Goal: Task Accomplishment & Management: Manage account settings

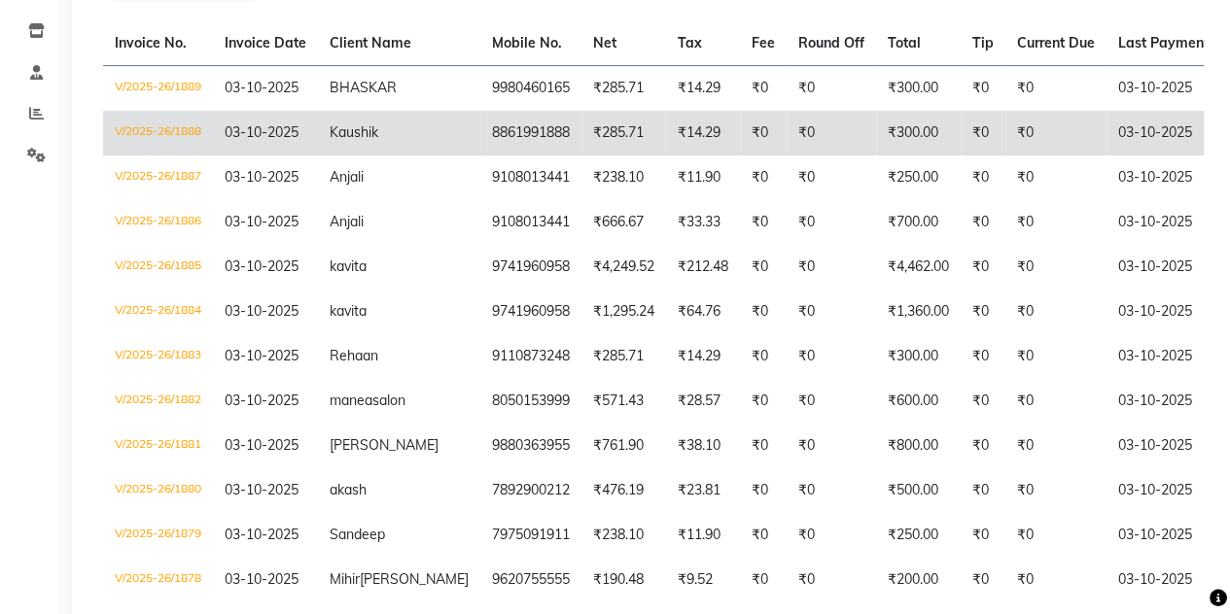
scroll to position [503, 0]
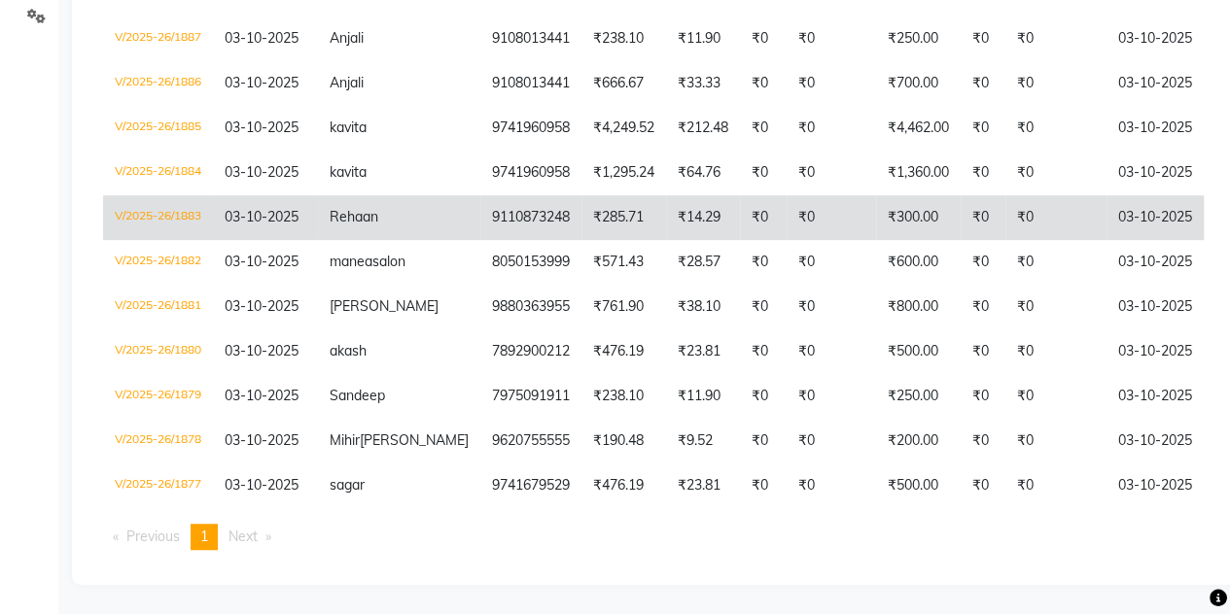
drag, startPoint x: 666, startPoint y: 230, endPoint x: 730, endPoint y: 180, distance: 81.7
click at [730, 180] on tbody "V/2025-26/1889 [DATE] BHASKAR 9980460165 ₹285.71 ₹14.29 ₹0 ₹0 ₹300.00 ₹0 ₹0 [DA…" at bounding box center [924, 217] width 1643 height 582
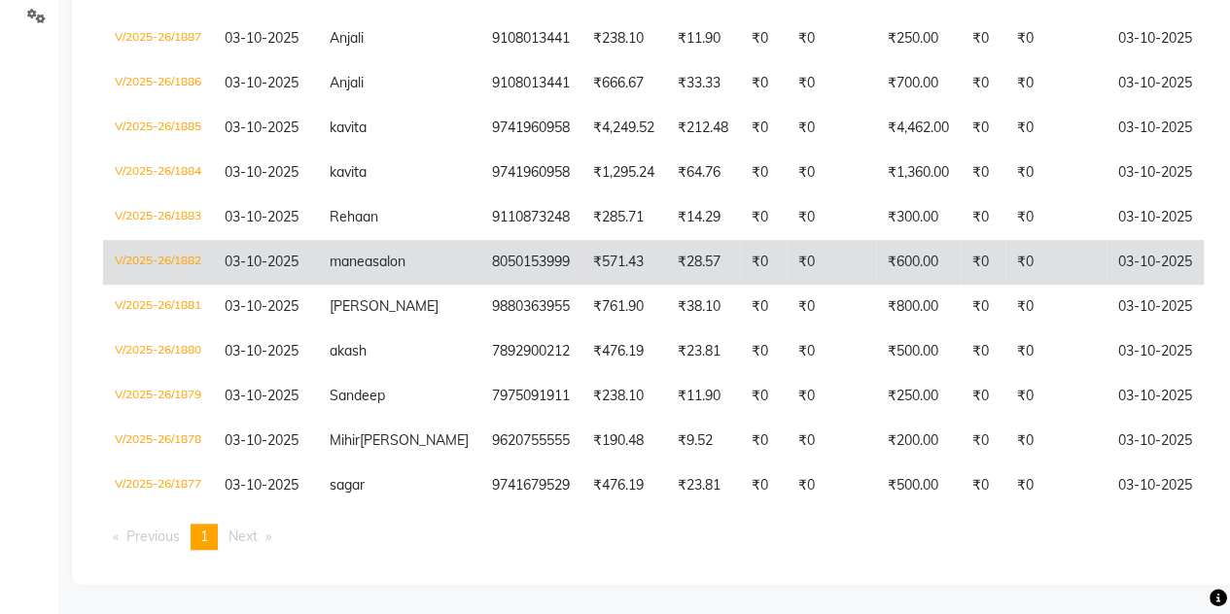
click at [740, 240] on td "₹0" at bounding box center [763, 262] width 47 height 45
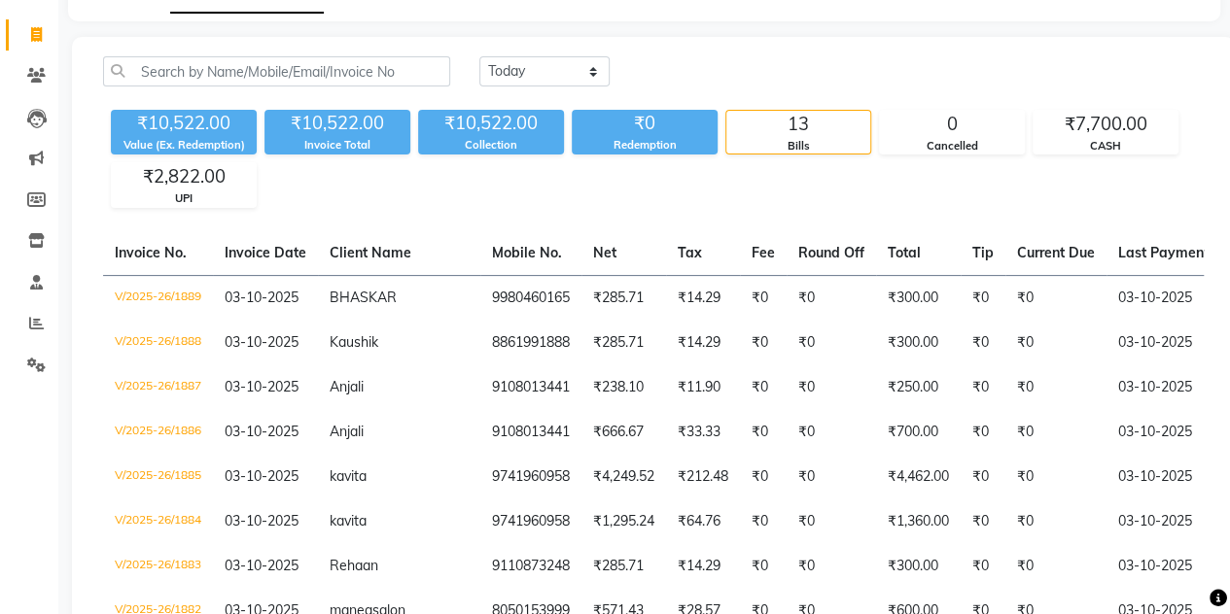
scroll to position [0, 0]
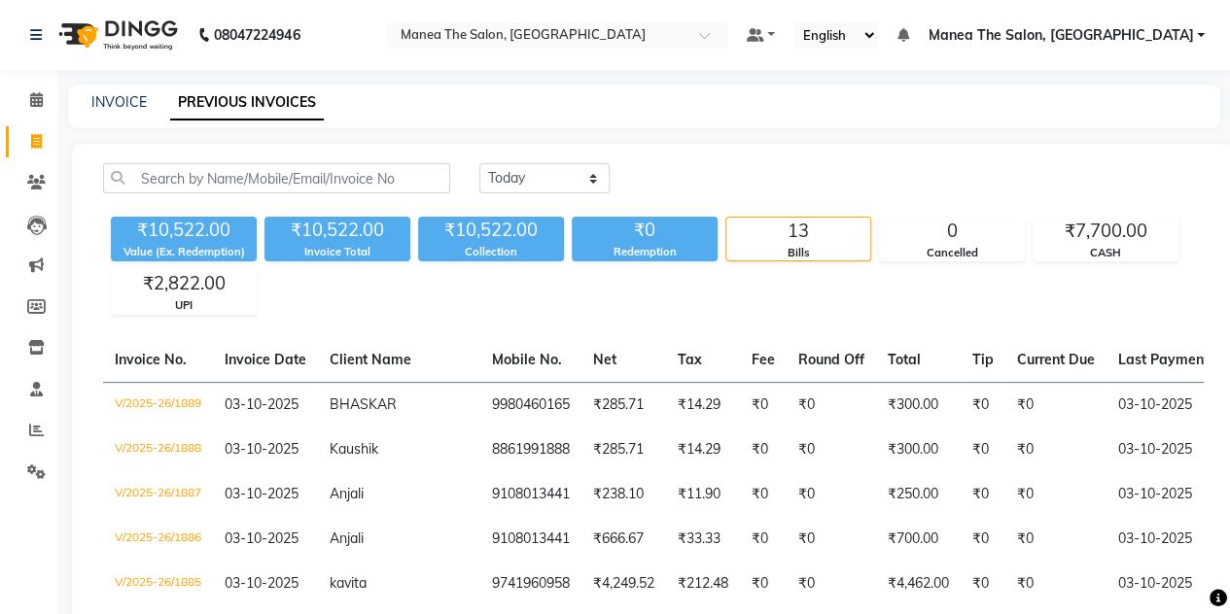
click at [119, 111] on div "INVOICE" at bounding box center [118, 102] width 55 height 20
click at [121, 105] on link "INVOICE" at bounding box center [118, 101] width 55 height 17
select select "7688"
select select "service"
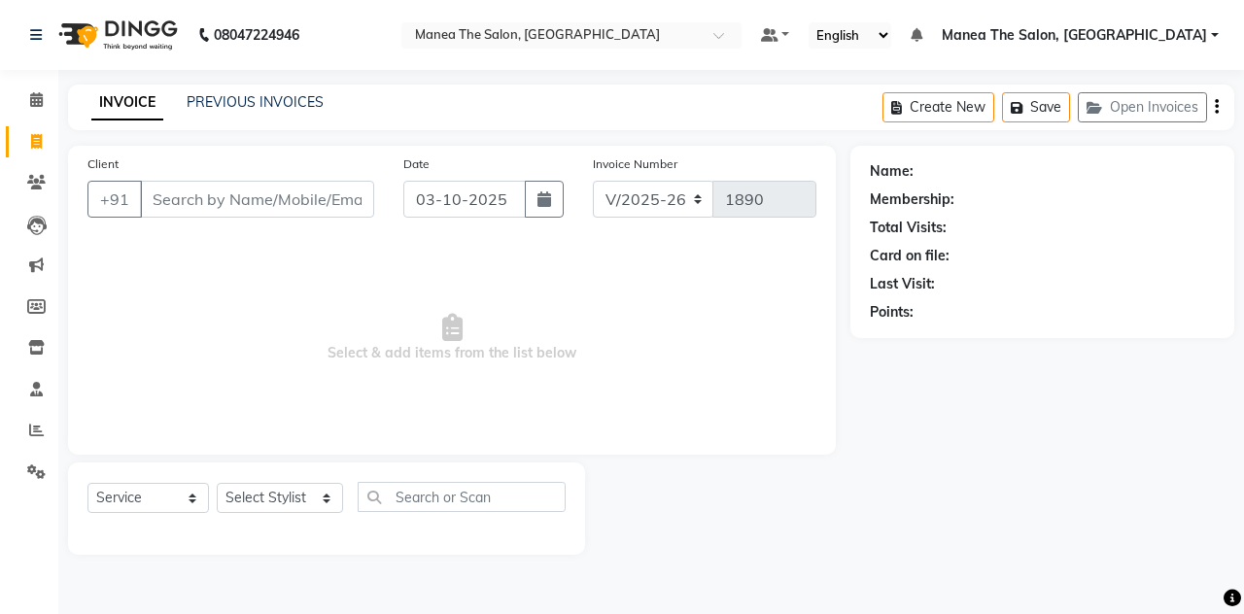
click at [175, 197] on input "Client" at bounding box center [257, 199] width 234 height 37
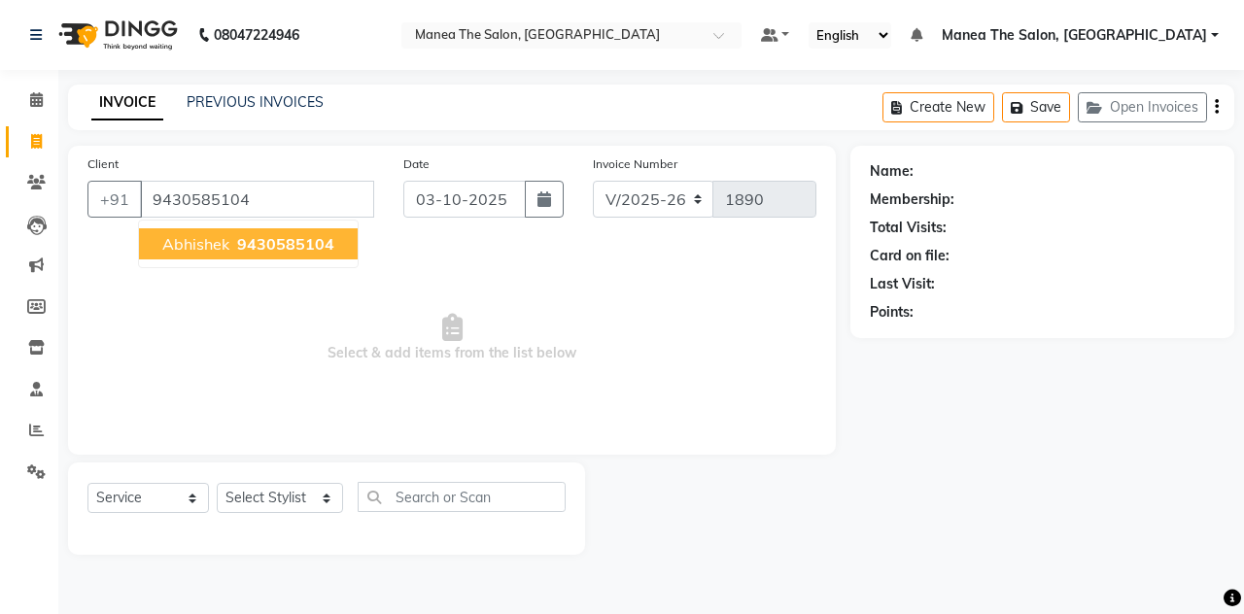
type input "9430585104"
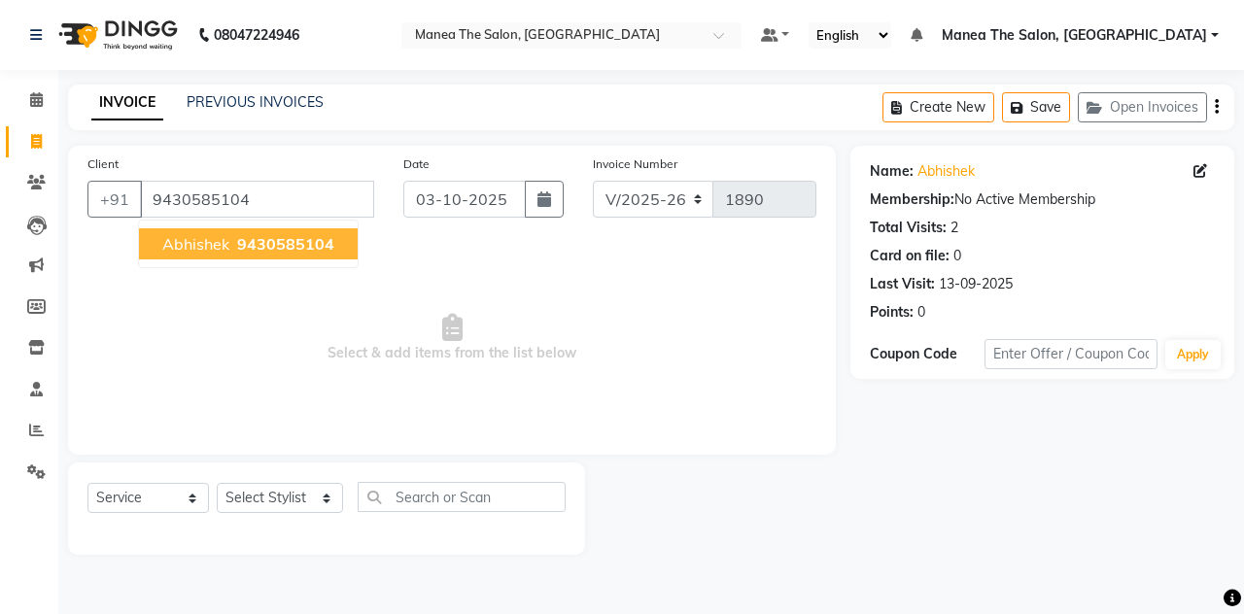
click at [198, 245] on span "abhishek" at bounding box center [195, 243] width 67 height 19
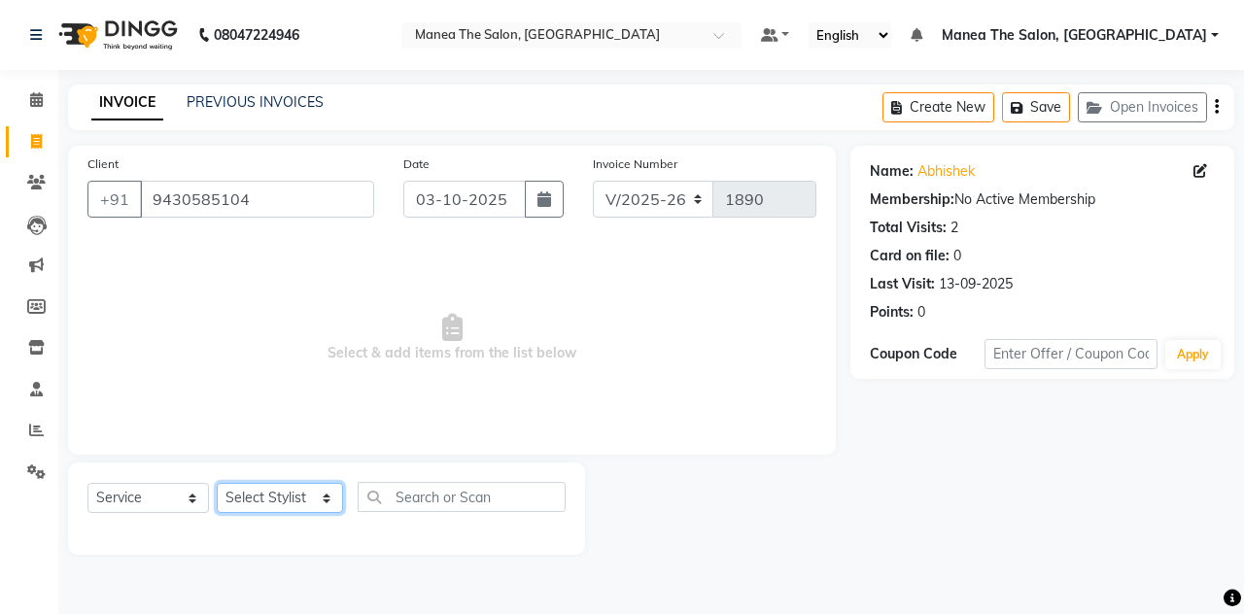
click at [236, 493] on select "Select Stylist aalam [PERSON_NAME] [PERSON_NAME] The Salon, [GEOGRAPHIC_DATA] […" at bounding box center [280, 498] width 126 height 30
select select "68363"
click at [217, 483] on select "Select Stylist aalam [PERSON_NAME] [PERSON_NAME] The Salon, [GEOGRAPHIC_DATA] […" at bounding box center [280, 498] width 126 height 30
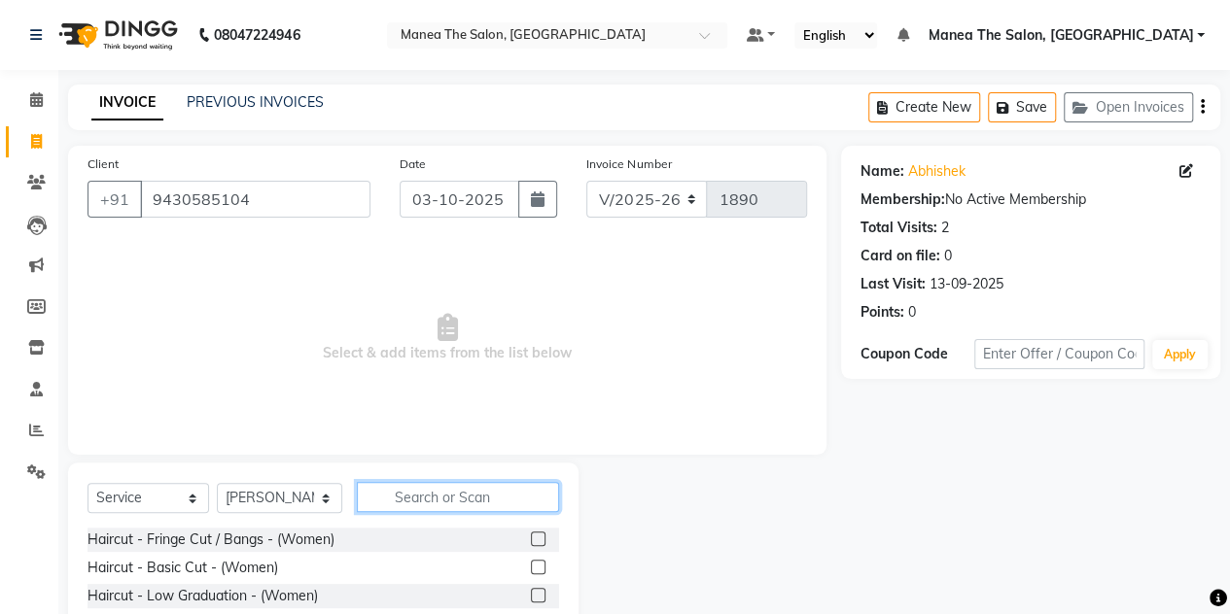
click at [409, 497] on input "text" at bounding box center [458, 497] width 202 height 30
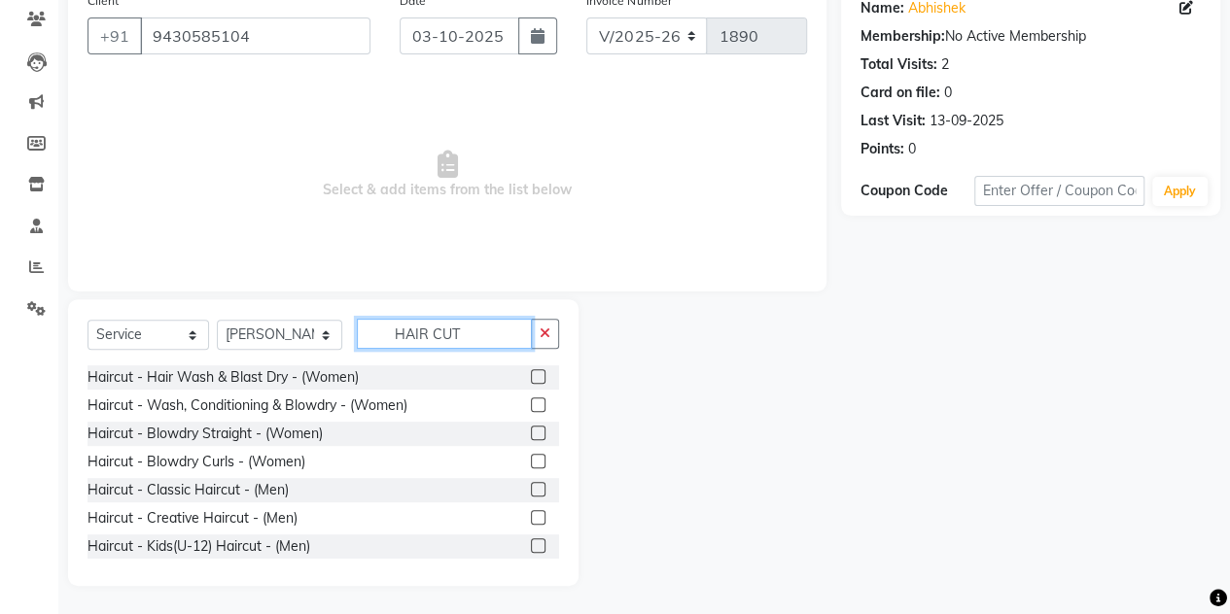
scroll to position [224, 0]
type input "HAIR CUT"
click at [531, 485] on label at bounding box center [538, 490] width 15 height 15
click at [531, 485] on input "checkbox" at bounding box center [537, 491] width 13 height 13
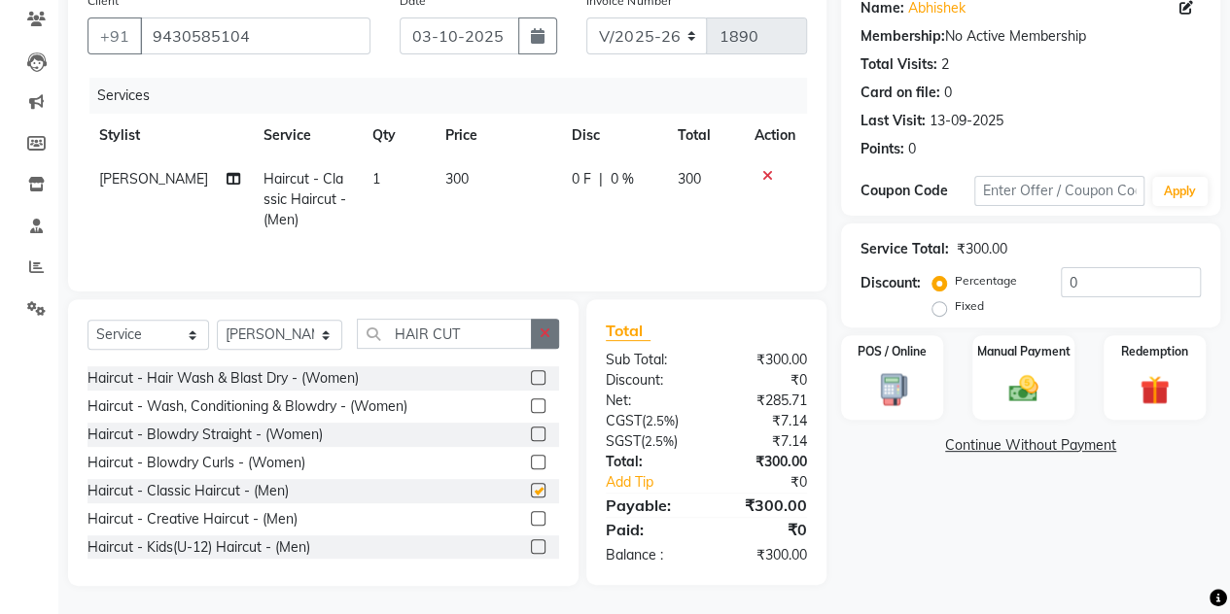
checkbox input "false"
click at [543, 321] on button "button" at bounding box center [545, 334] width 28 height 30
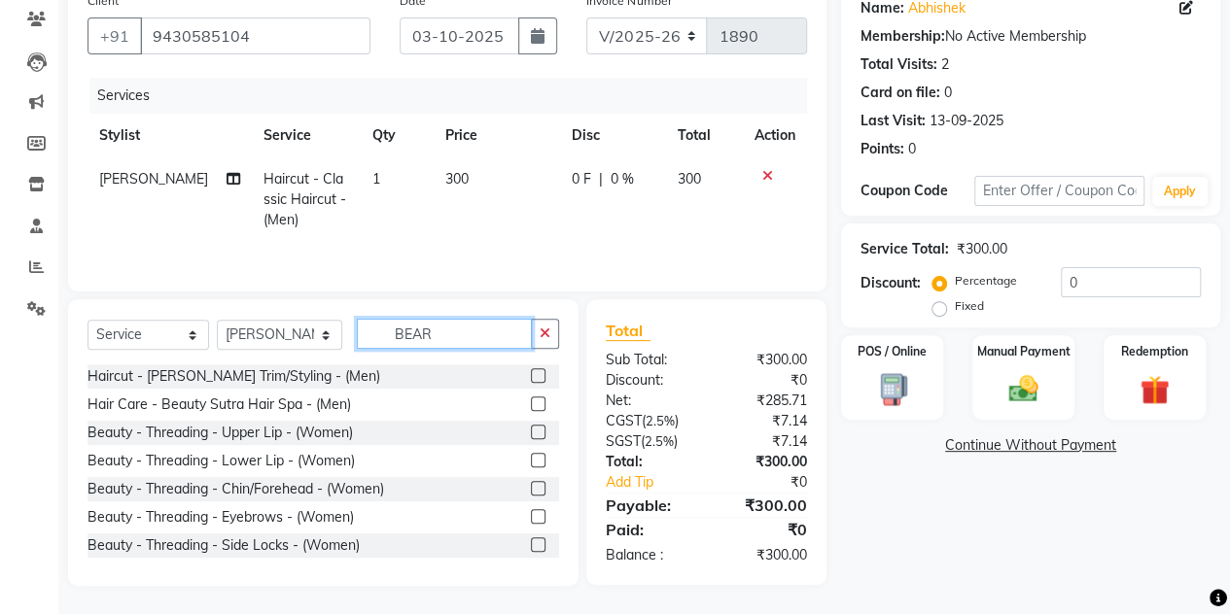
scroll to position [162, 0]
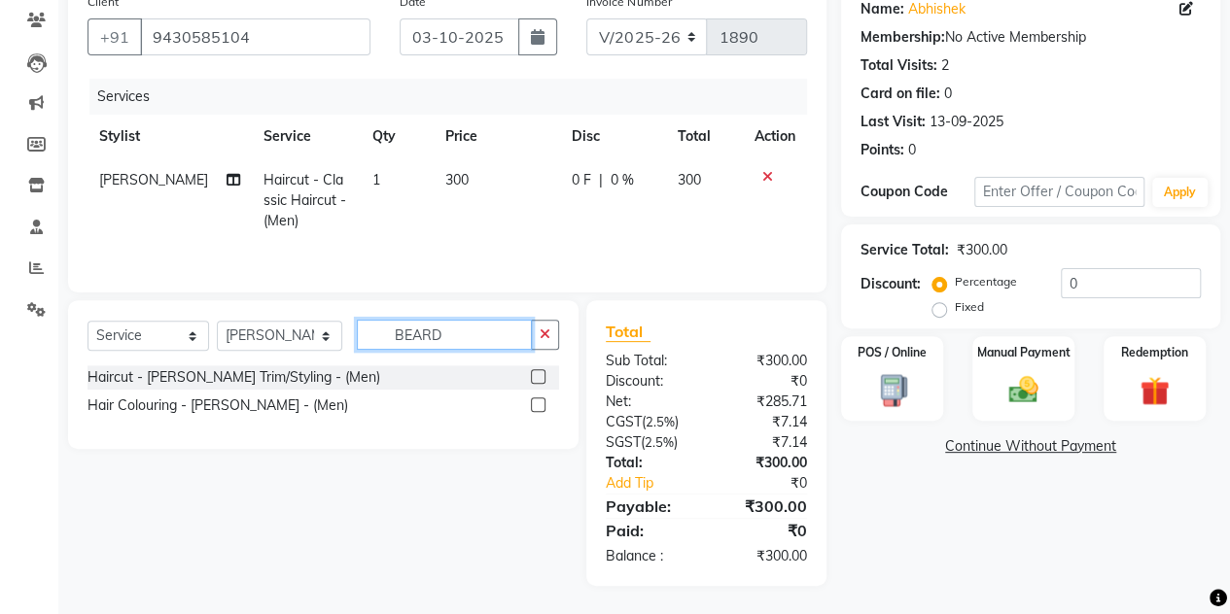
type input "BEARD"
click at [538, 376] on label at bounding box center [538, 376] width 15 height 15
click at [538, 376] on input "checkbox" at bounding box center [537, 377] width 13 height 13
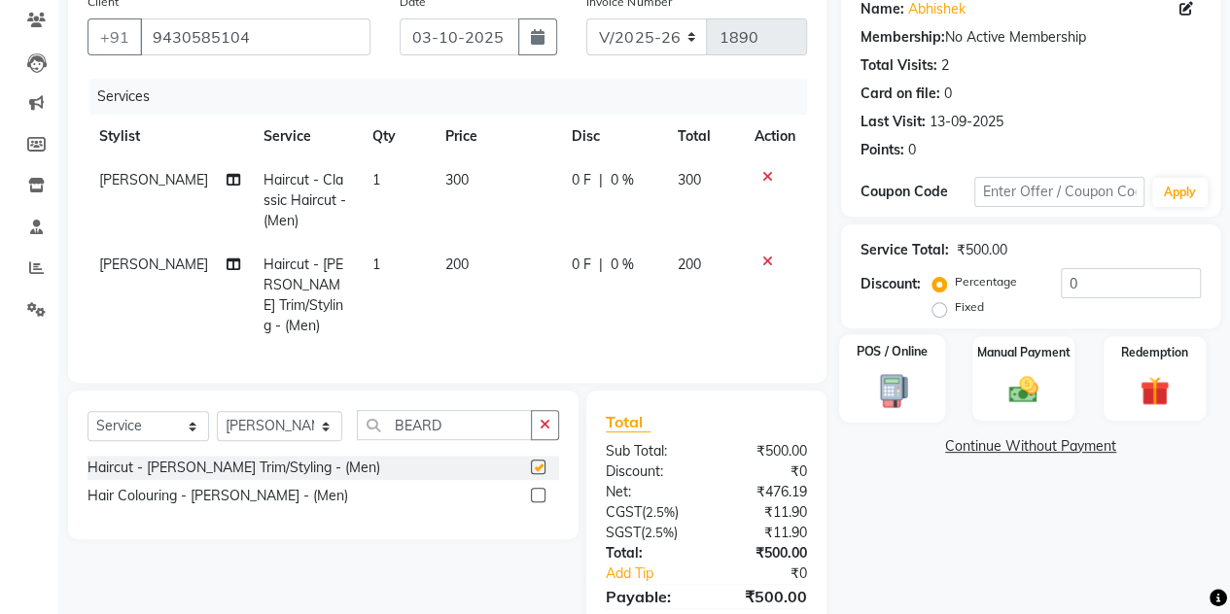
checkbox input "false"
click at [1032, 399] on img at bounding box center [1023, 389] width 50 height 35
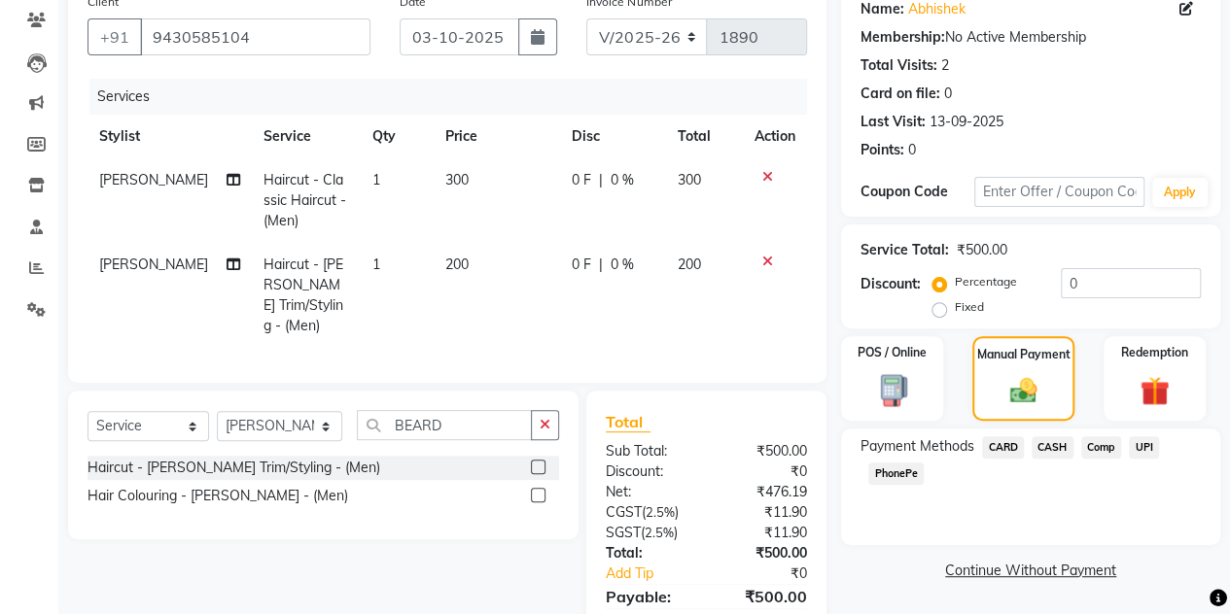
click at [1143, 442] on span "UPI" at bounding box center [1143, 447] width 30 height 22
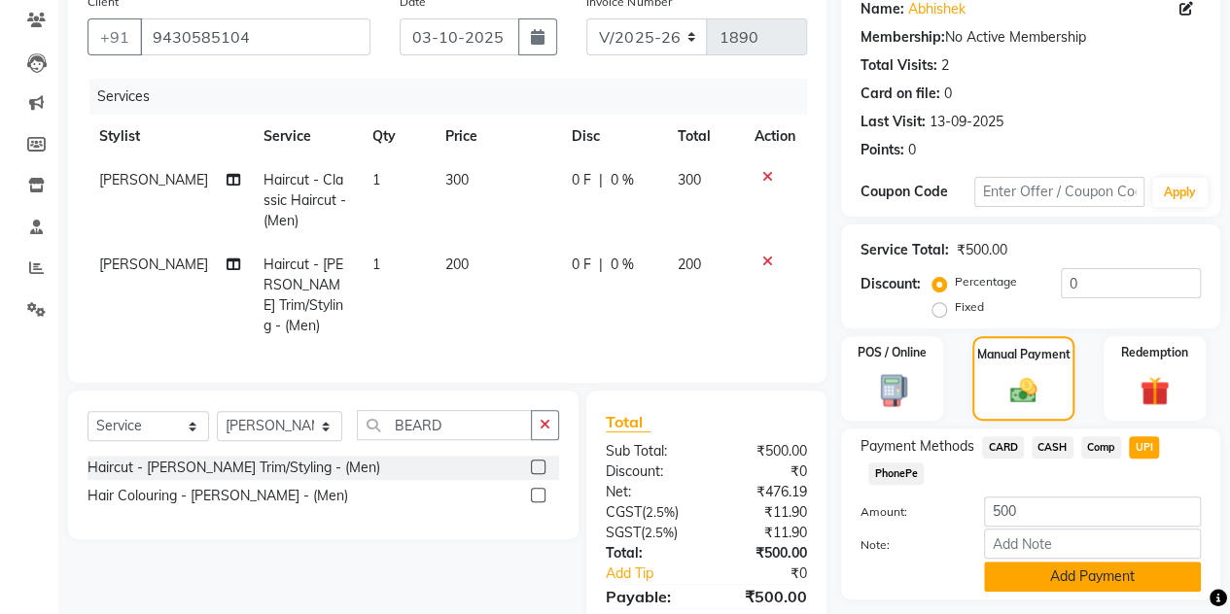
click at [1078, 574] on button "Add Payment" at bounding box center [1092, 577] width 217 height 30
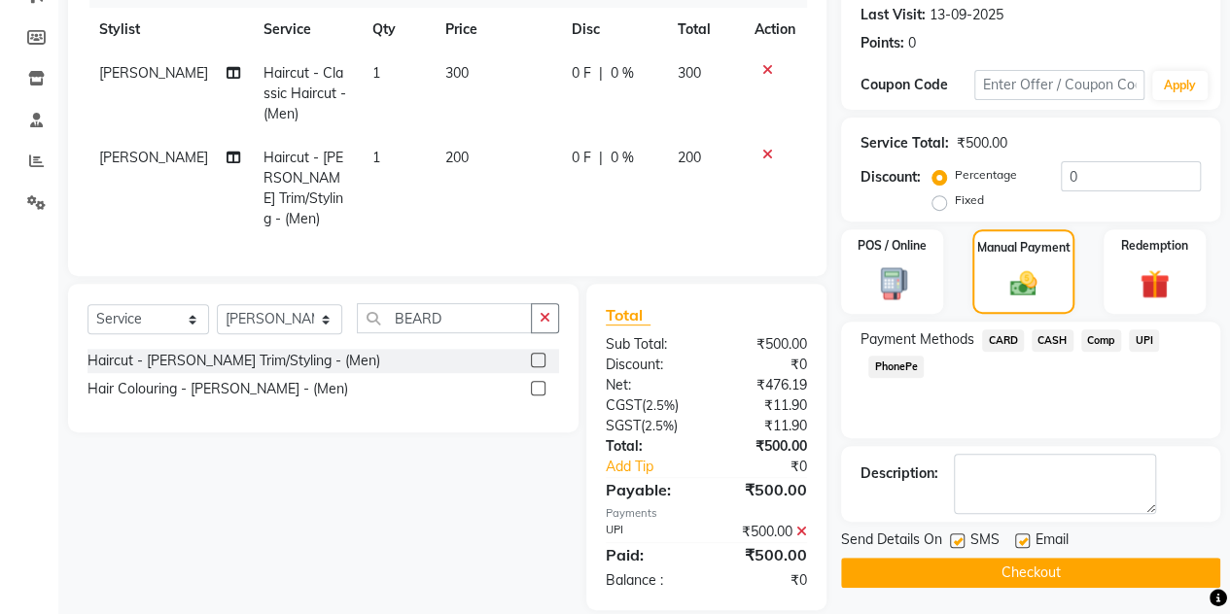
scroll to position [287, 0]
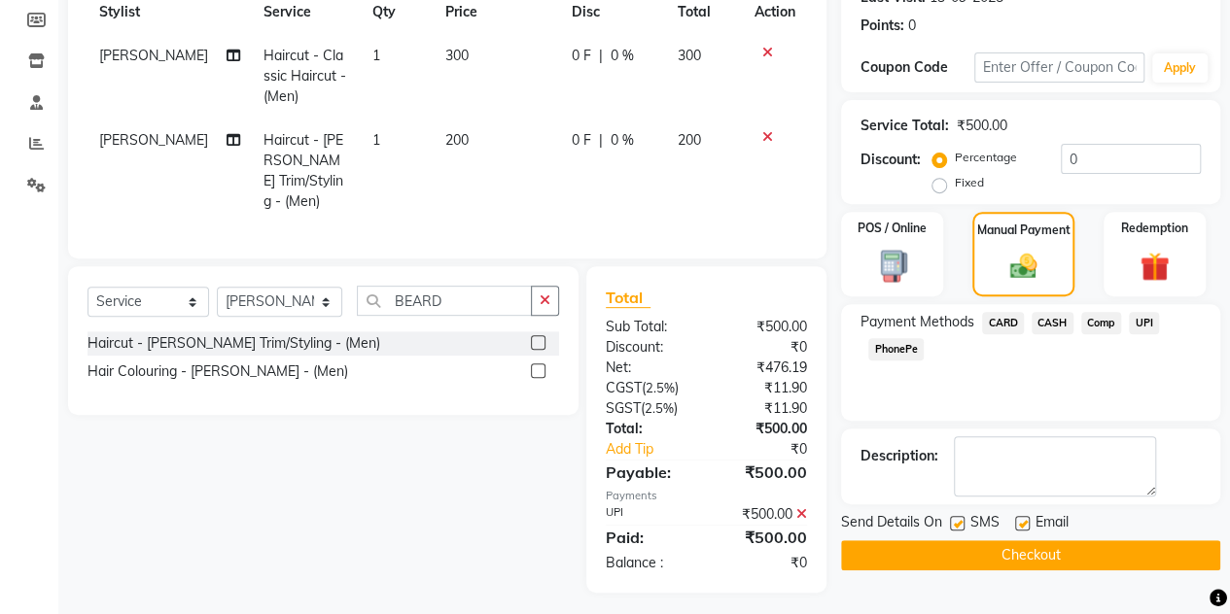
click at [1052, 567] on button "Checkout" at bounding box center [1030, 555] width 379 height 30
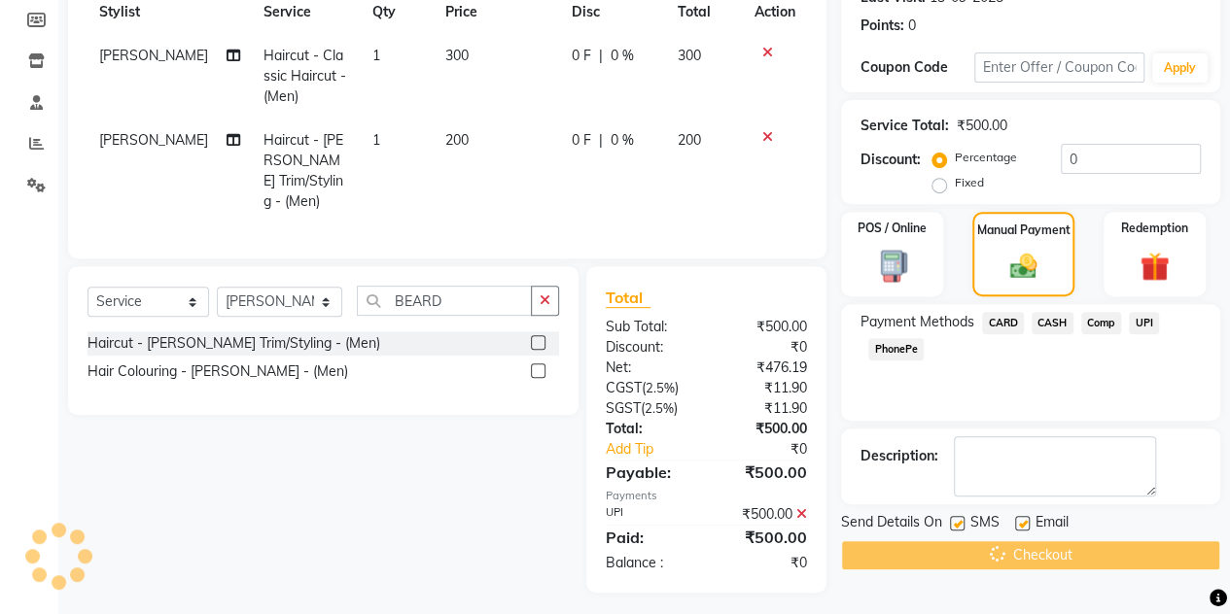
click at [1052, 567] on div "Checkout" at bounding box center [1030, 555] width 379 height 30
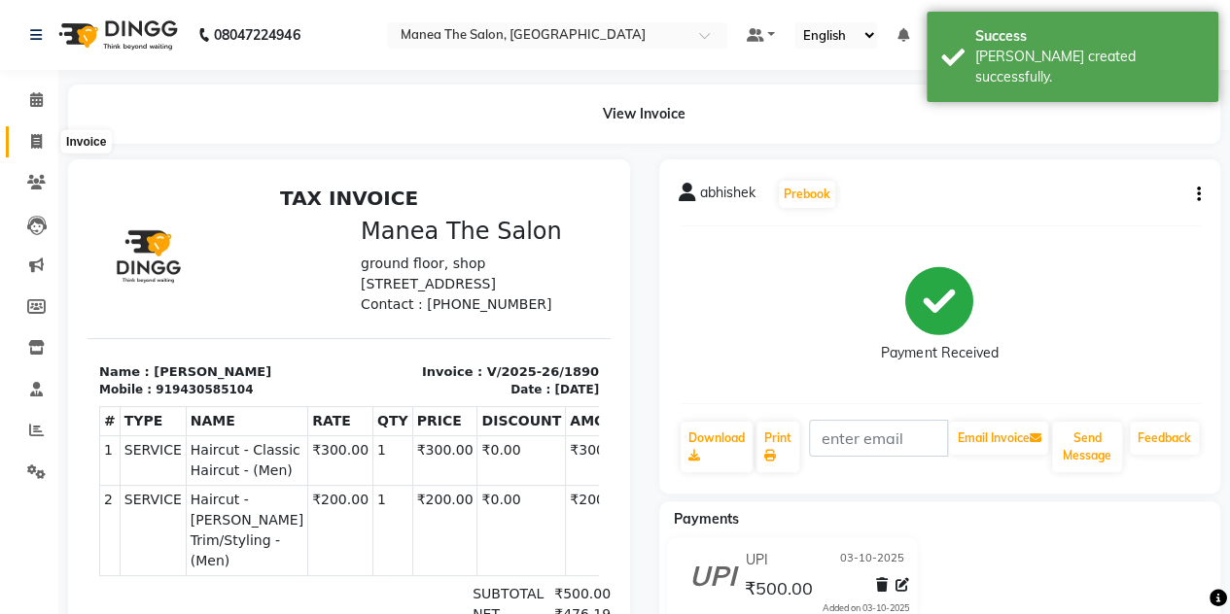
click at [39, 139] on icon at bounding box center [36, 141] width 11 height 15
select select "service"
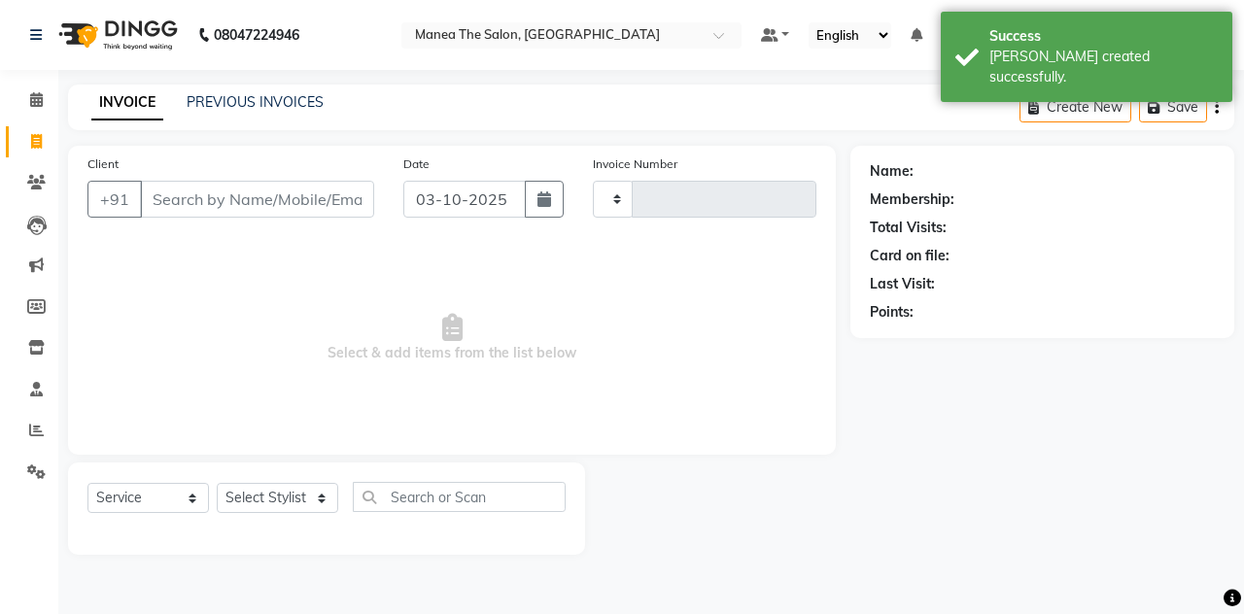
type input "1891"
select select "7688"
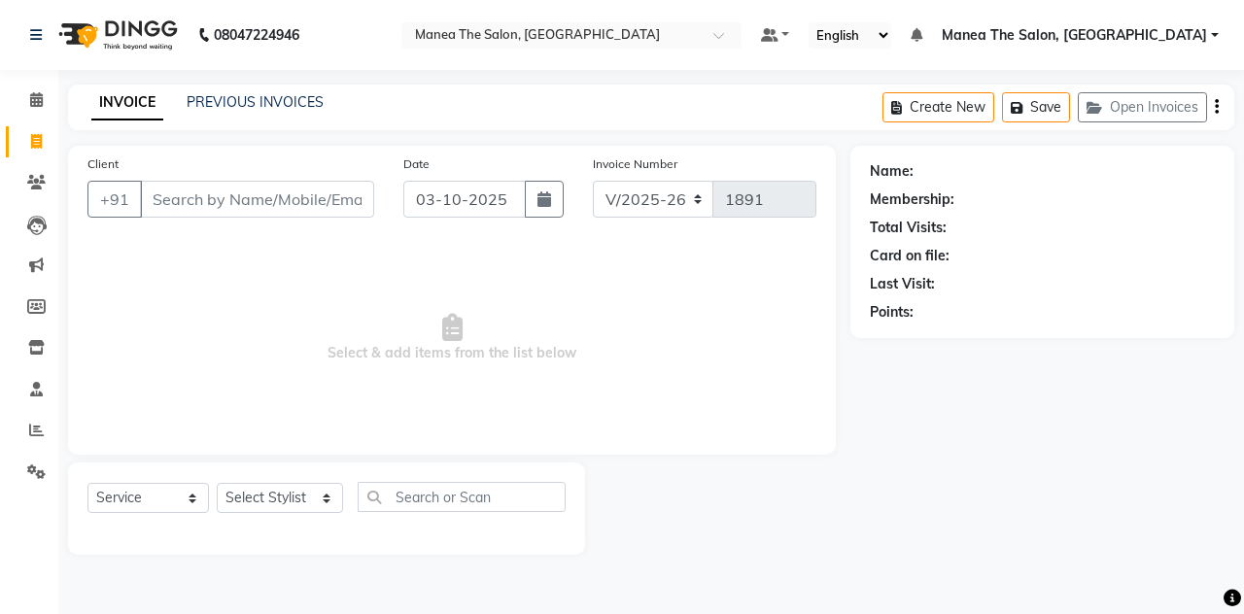
click at [183, 202] on input "Client" at bounding box center [257, 199] width 234 height 37
type input "R"
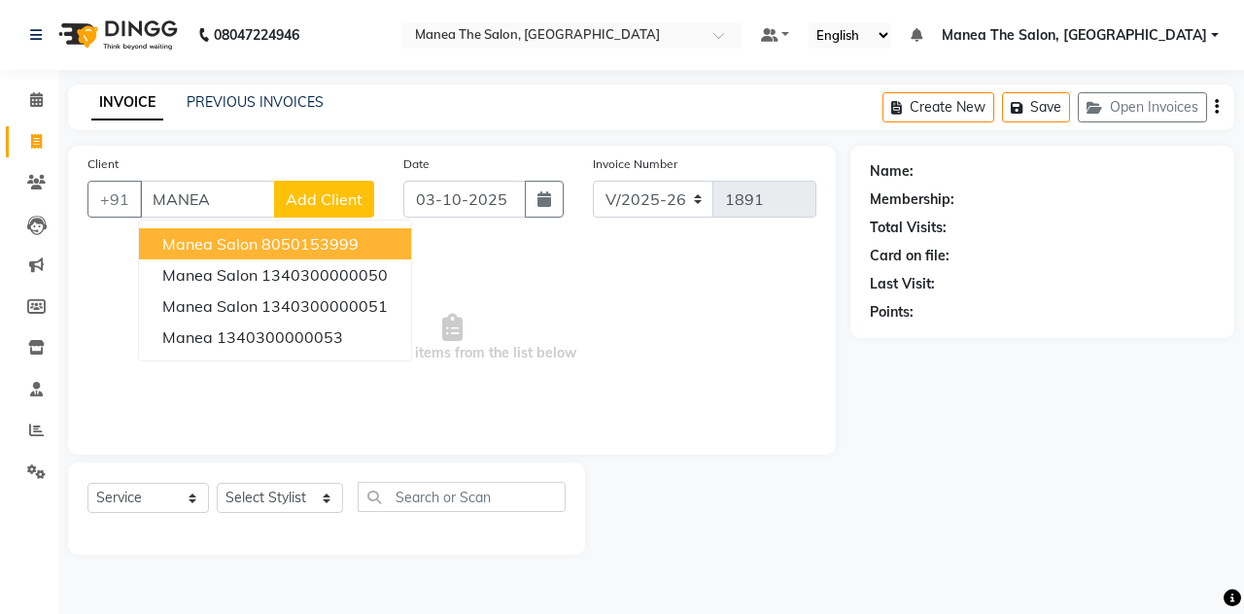
click at [194, 240] on span "manea salon" at bounding box center [209, 243] width 95 height 19
type input "8050153999"
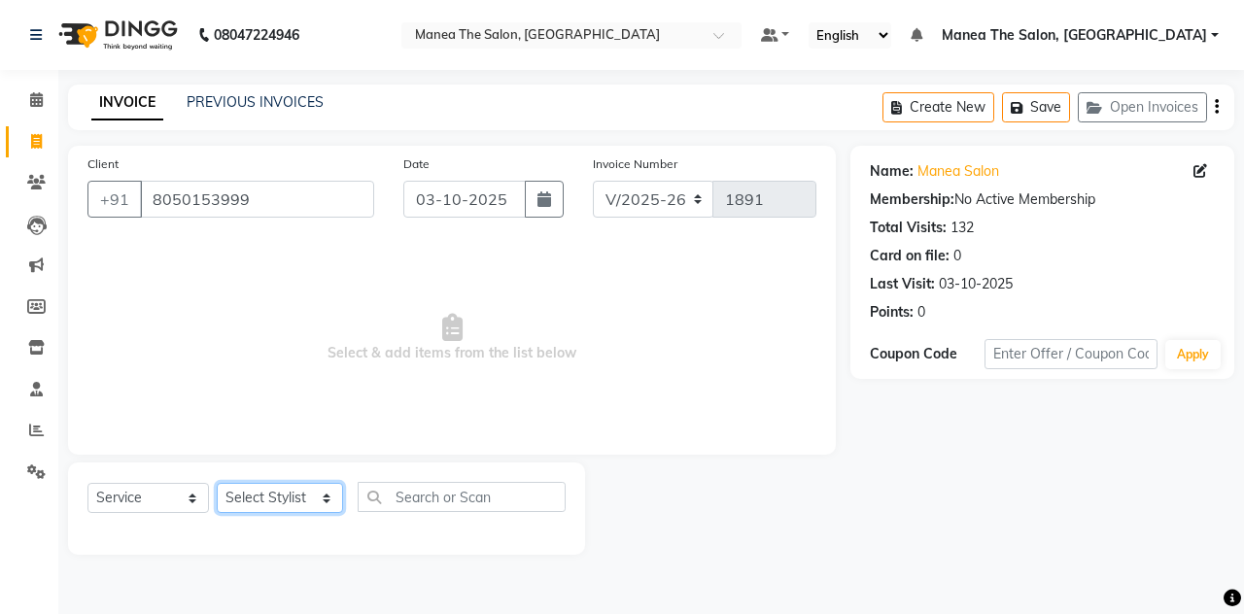
click at [281, 487] on select "Select Stylist aalam [PERSON_NAME] [PERSON_NAME] The Salon, [GEOGRAPHIC_DATA] […" at bounding box center [280, 498] width 126 height 30
select select "80475"
click at [217, 483] on select "Select Stylist aalam [PERSON_NAME] [PERSON_NAME] The Salon, [GEOGRAPHIC_DATA] […" at bounding box center [280, 498] width 126 height 30
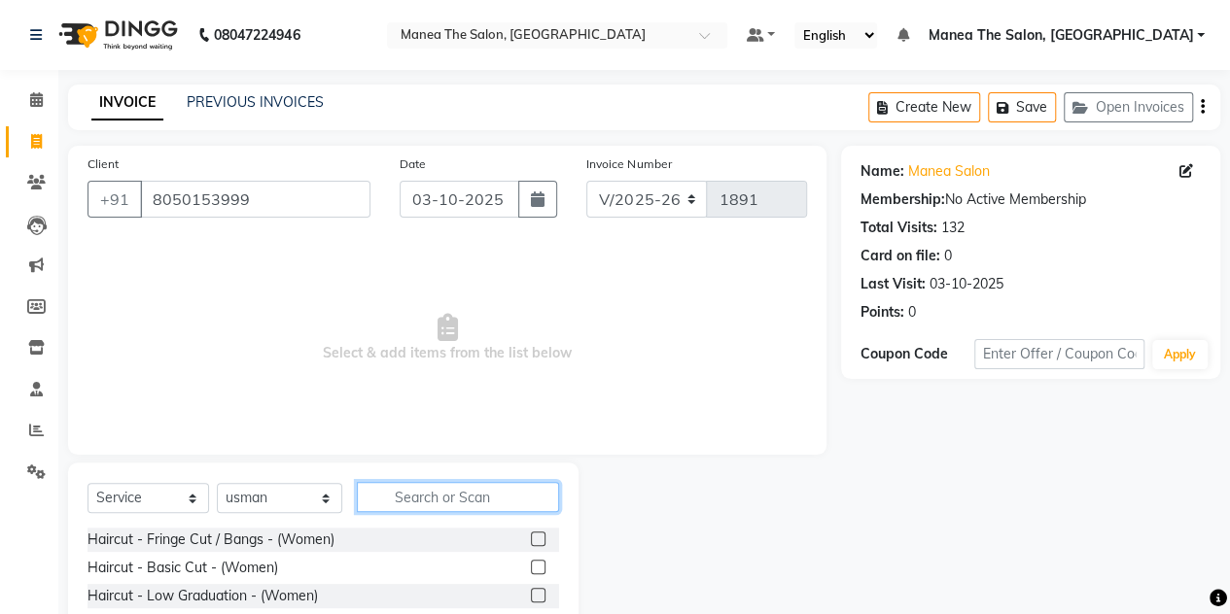
click at [424, 500] on input "text" at bounding box center [458, 497] width 202 height 30
type input "C"
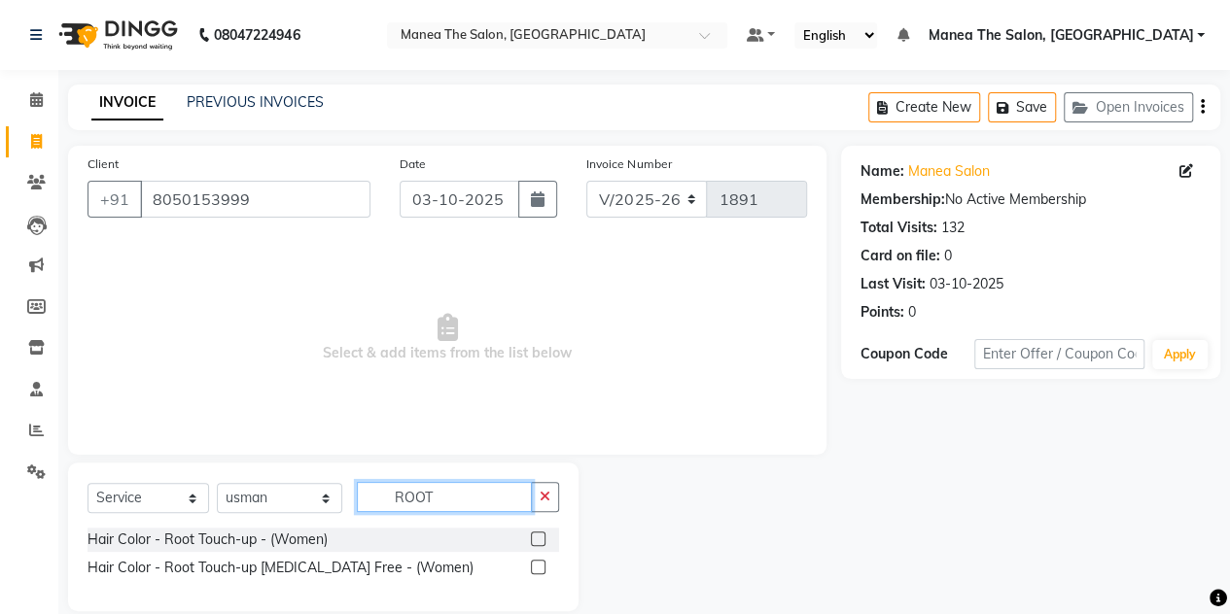
type input "ROOT"
click at [542, 563] on label at bounding box center [538, 567] width 15 height 15
click at [542, 563] on input "checkbox" at bounding box center [537, 568] width 13 height 13
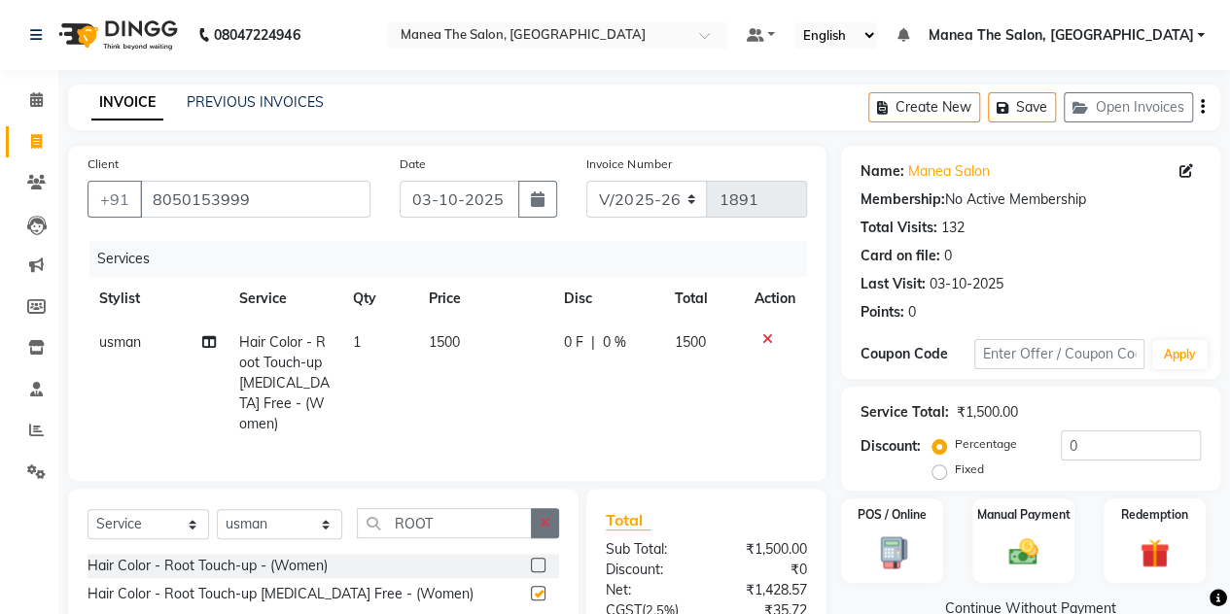
checkbox input "false"
drag, startPoint x: 542, startPoint y: 516, endPoint x: 459, endPoint y: 524, distance: 84.0
click at [459, 524] on div "ROOT" at bounding box center [458, 523] width 201 height 30
click at [545, 524] on button "button" at bounding box center [545, 523] width 28 height 30
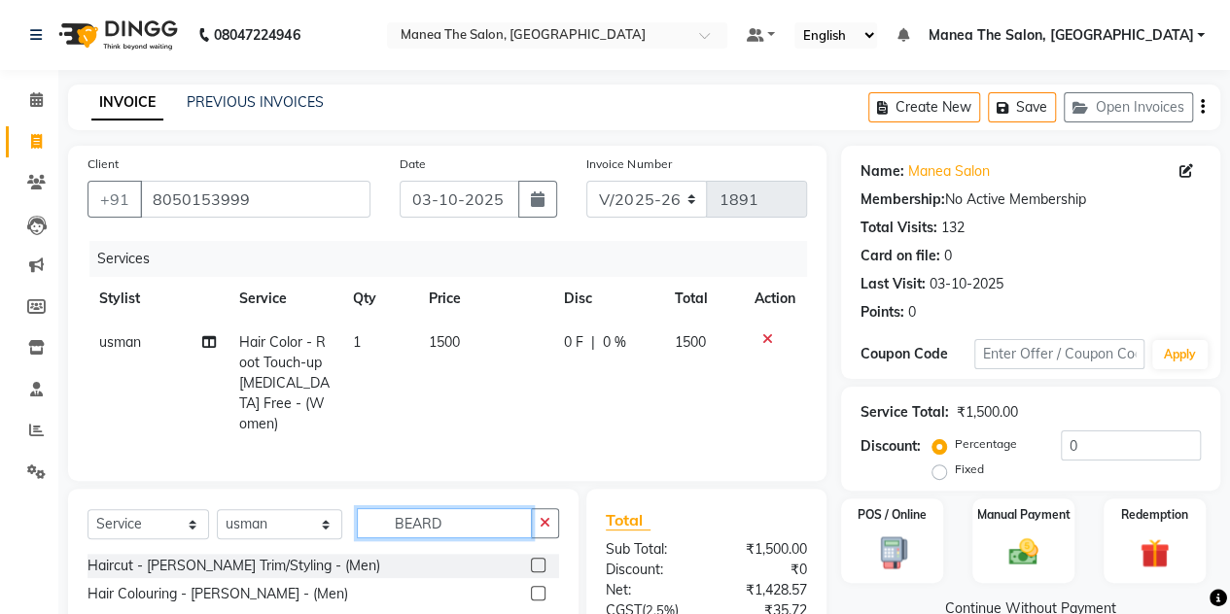
type input "BEARD"
click at [538, 558] on label at bounding box center [538, 565] width 15 height 15
click at [538, 560] on input "checkbox" at bounding box center [537, 566] width 13 height 13
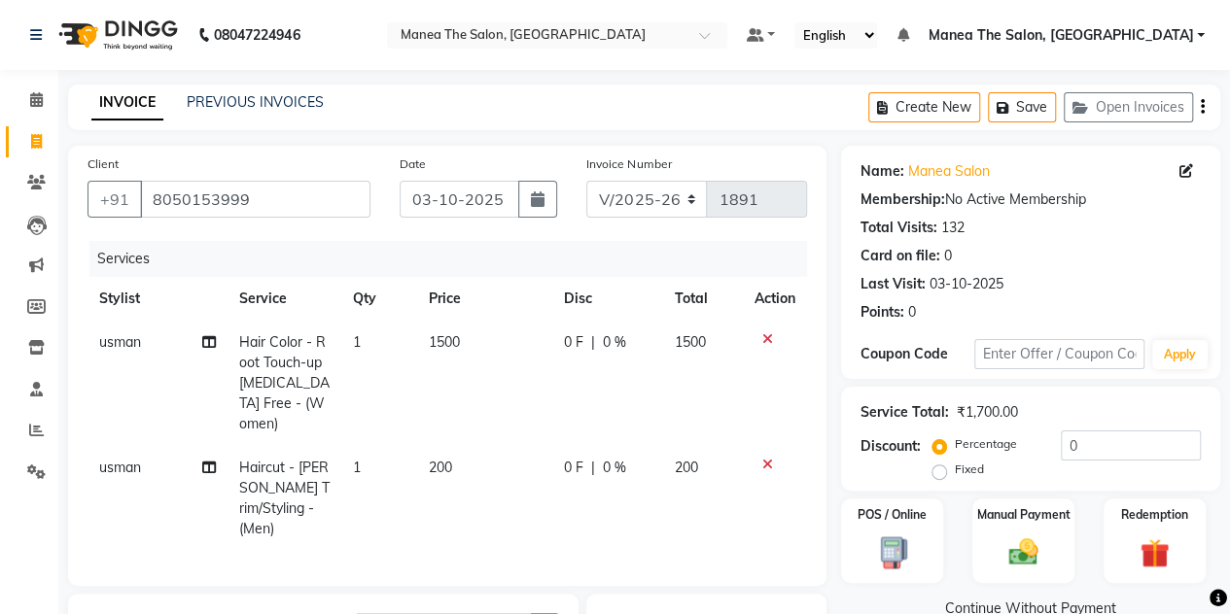
checkbox input "false"
drag, startPoint x: 939, startPoint y: 469, endPoint x: 1092, endPoint y: 445, distance: 155.5
click at [1092, 445] on div "Percentage Fixed 0" at bounding box center [1068, 457] width 264 height 52
click at [1092, 445] on input "0" at bounding box center [1130, 446] width 140 height 30
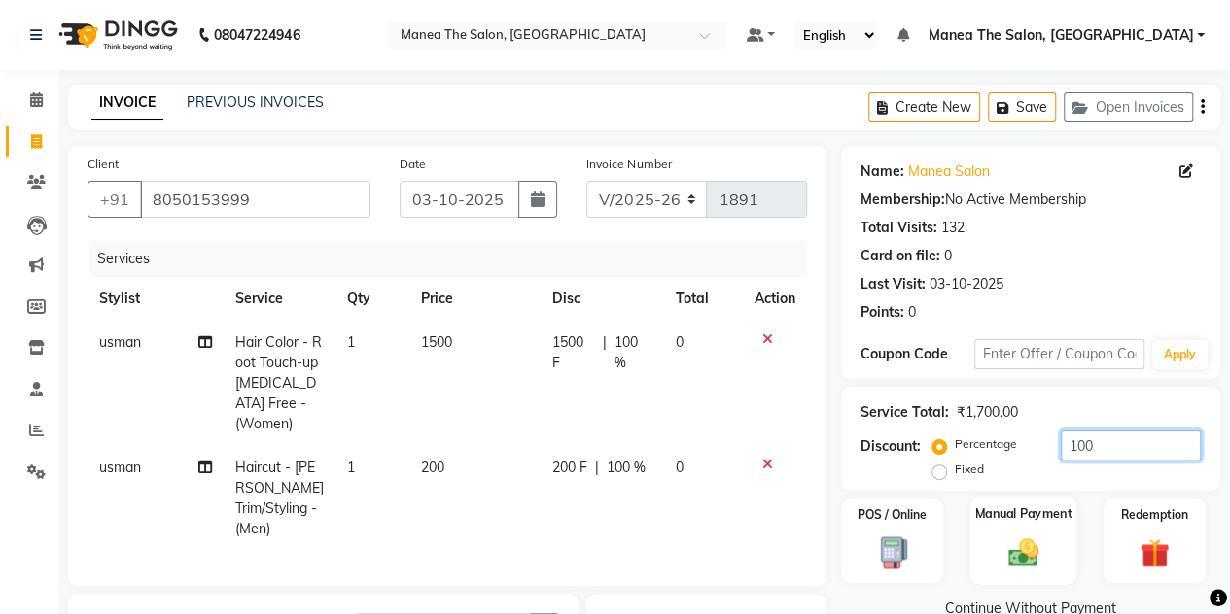
type input "100"
click at [1009, 512] on label "Manual Payment" at bounding box center [1023, 513] width 97 height 18
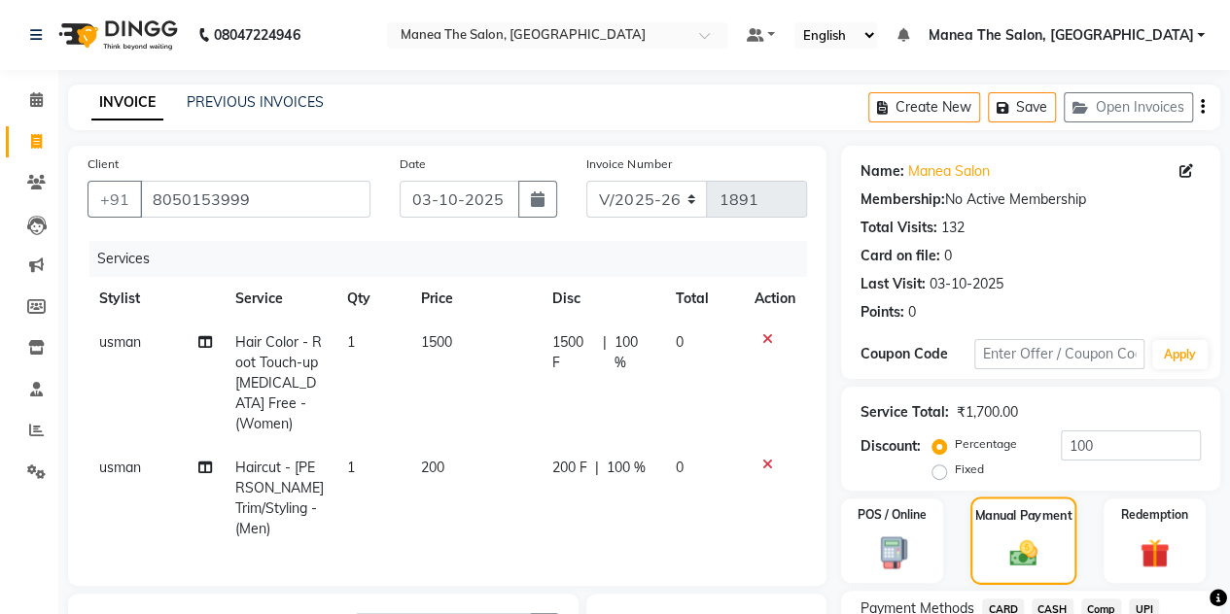
scroll to position [226, 0]
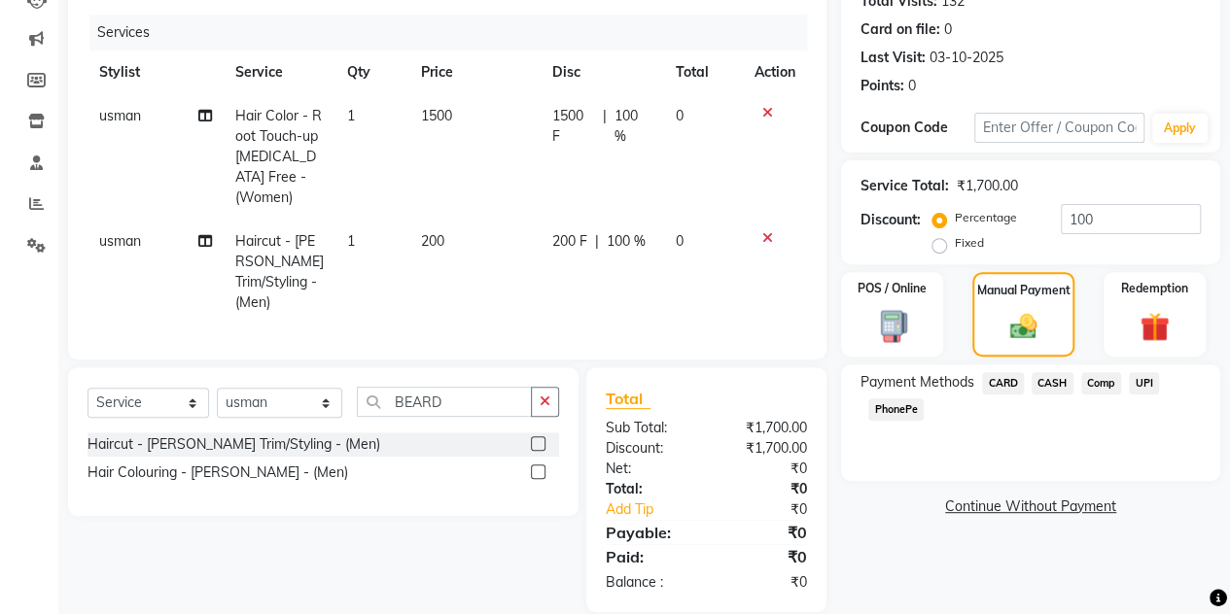
click at [1139, 386] on span "UPI" at bounding box center [1143, 383] width 30 height 22
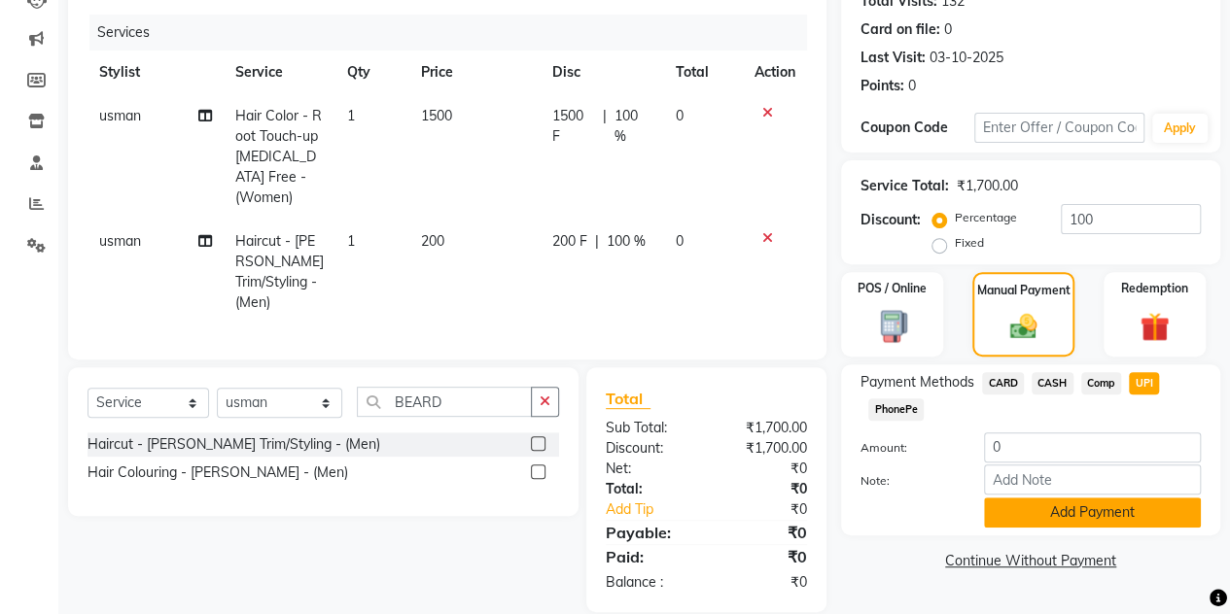
click at [1036, 518] on button "Add Payment" at bounding box center [1092, 513] width 217 height 30
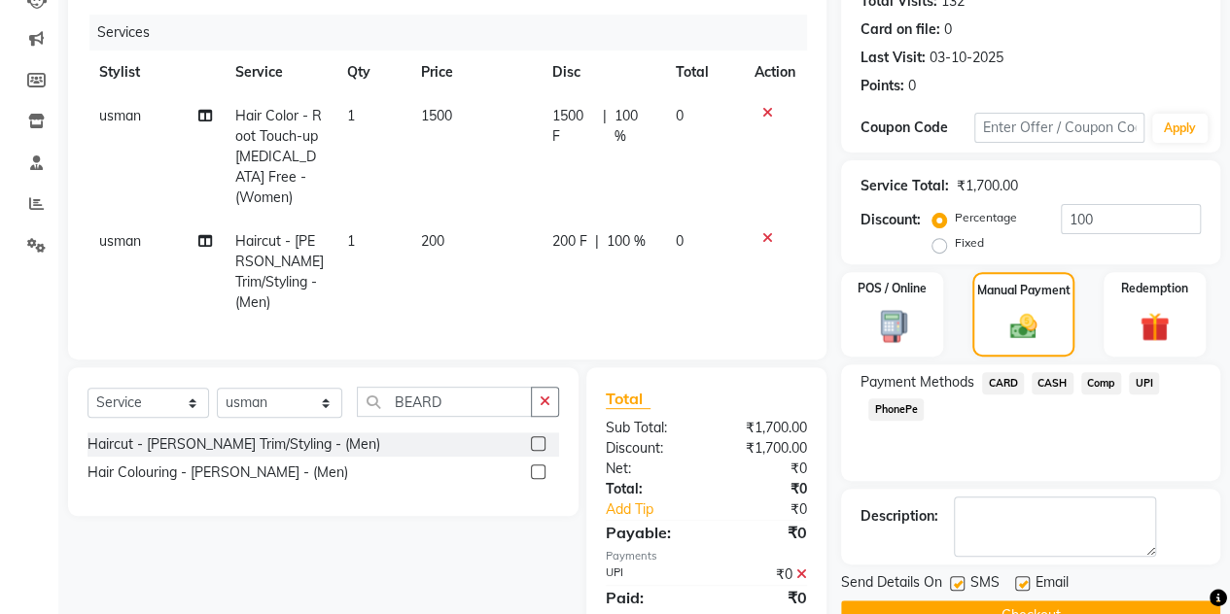
scroll to position [270, 0]
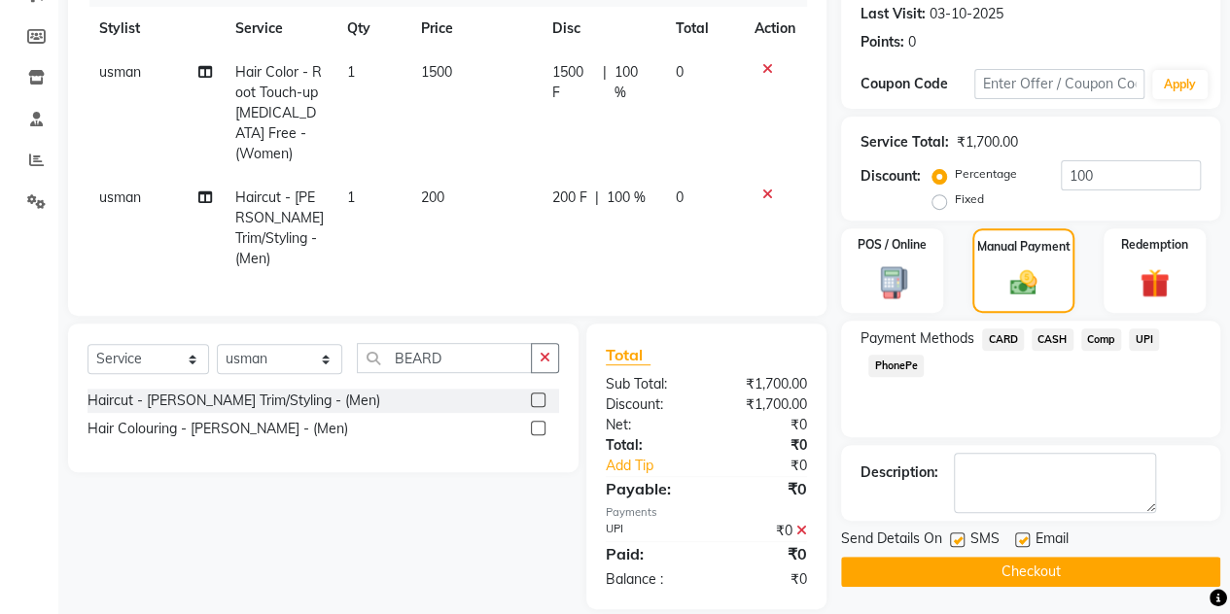
click at [799, 524] on icon at bounding box center [801, 531] width 11 height 14
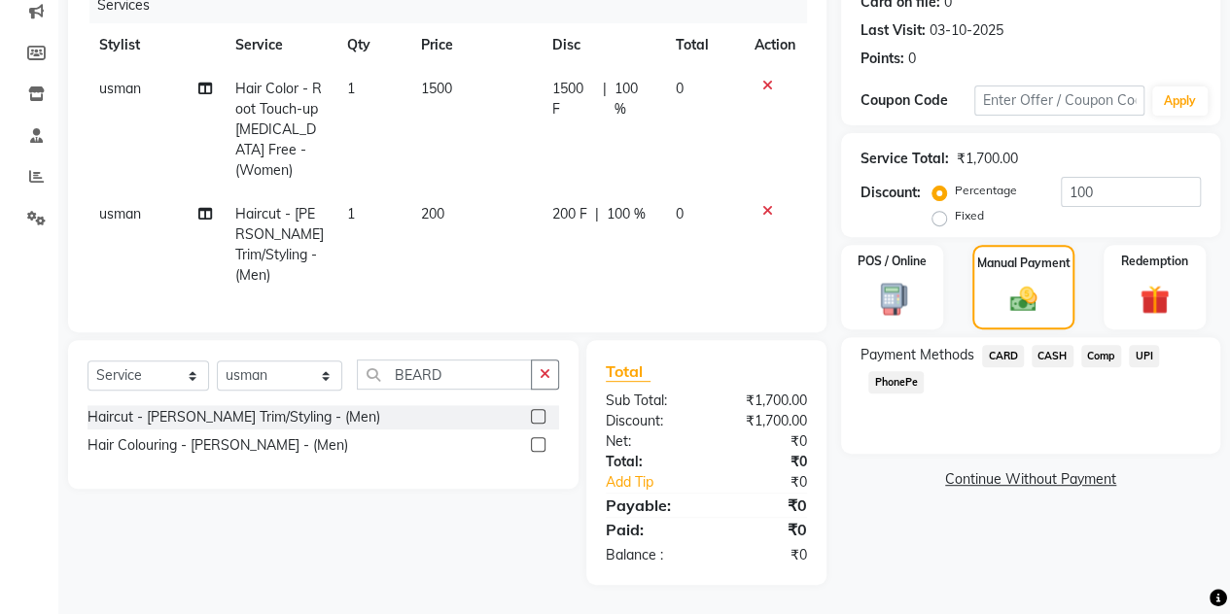
scroll to position [226, 0]
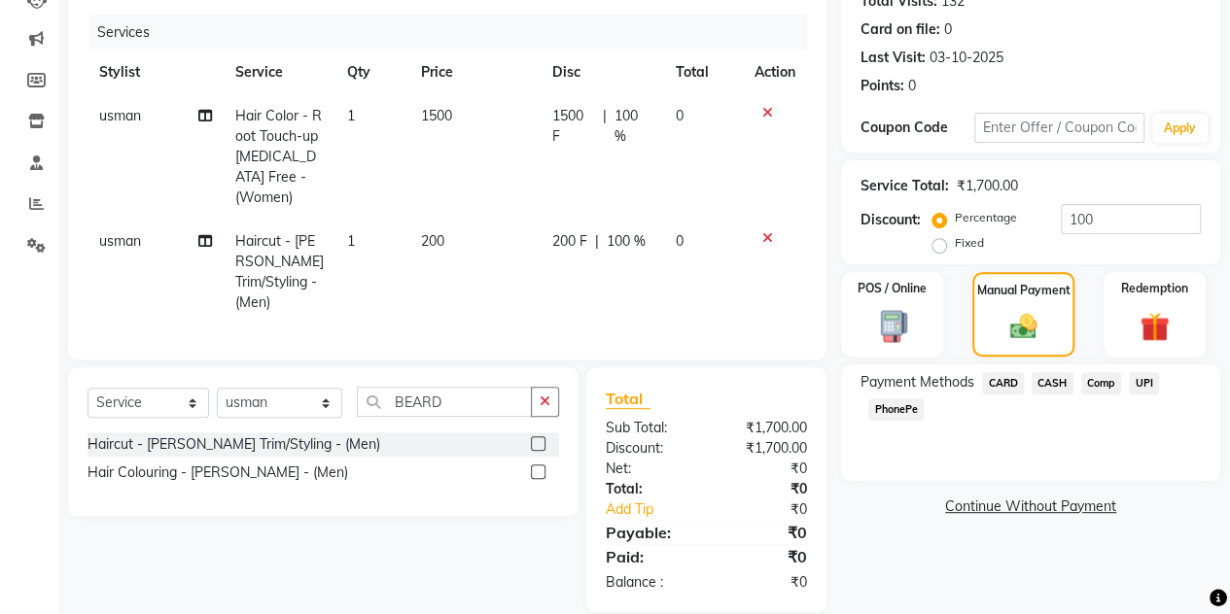
click at [1147, 385] on span "UPI" at bounding box center [1143, 383] width 30 height 22
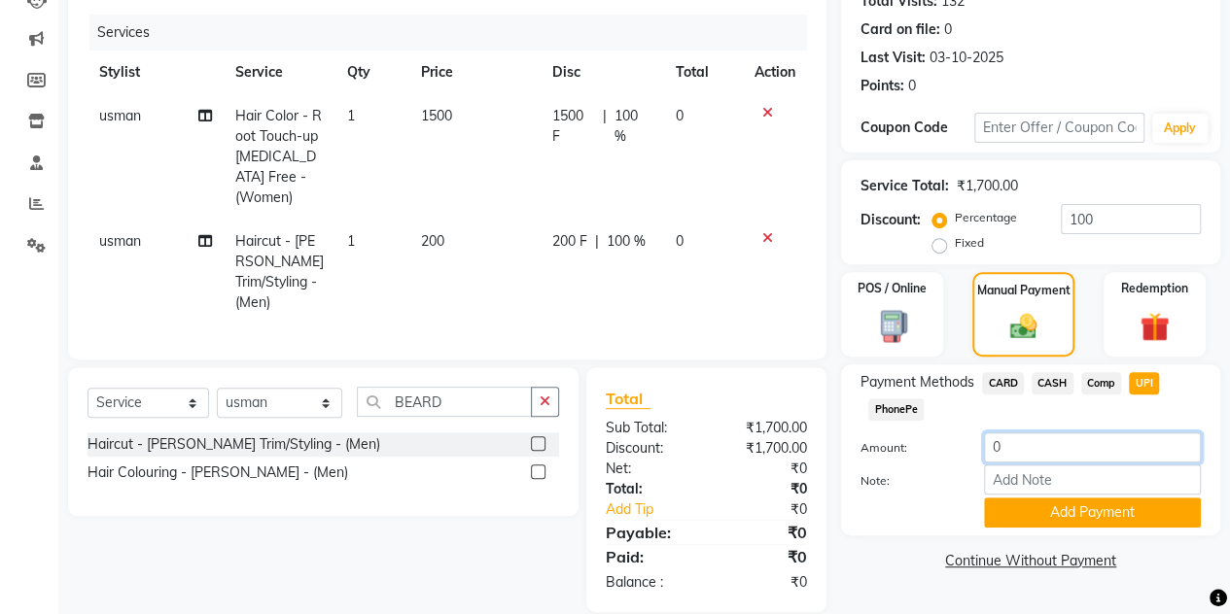
click at [1050, 454] on input "0" at bounding box center [1092, 448] width 217 height 30
type input "1600"
click at [1017, 512] on button "Add Payment" at bounding box center [1092, 513] width 217 height 30
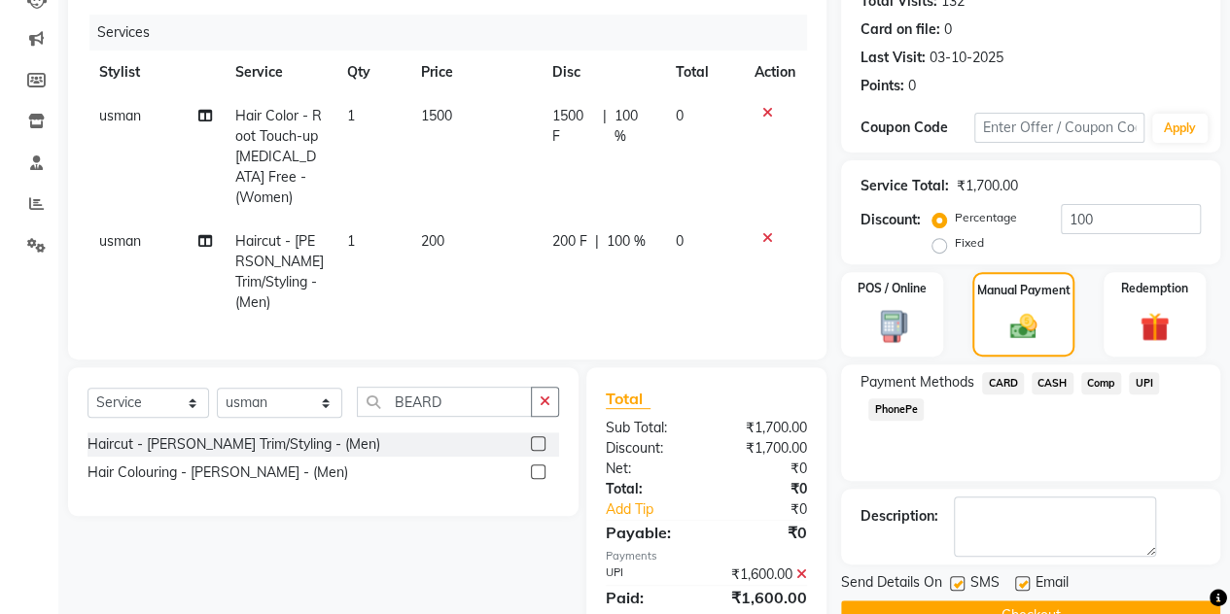
scroll to position [283, 0]
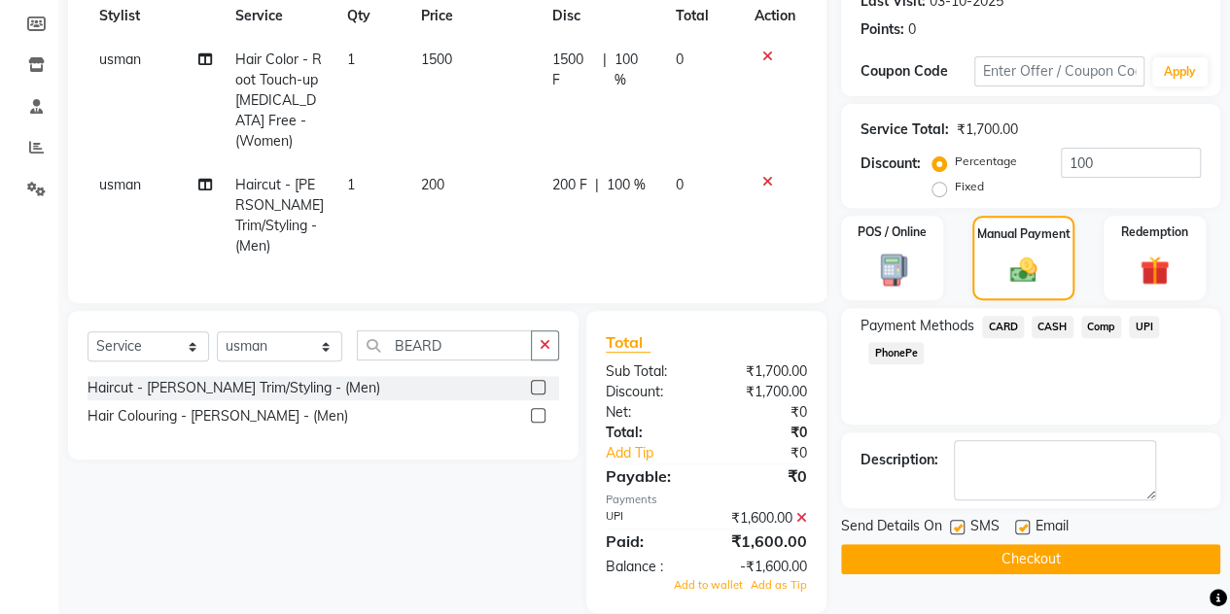
click at [962, 553] on button "Checkout" at bounding box center [1030, 559] width 379 height 30
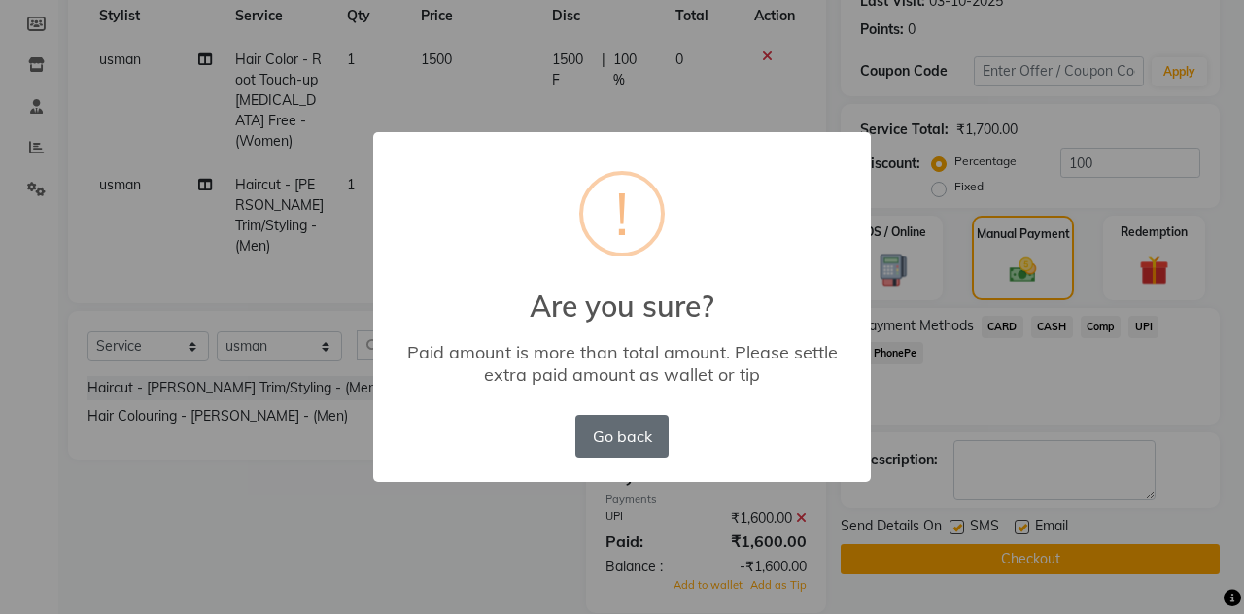
click at [652, 431] on button "Go back" at bounding box center [621, 436] width 93 height 43
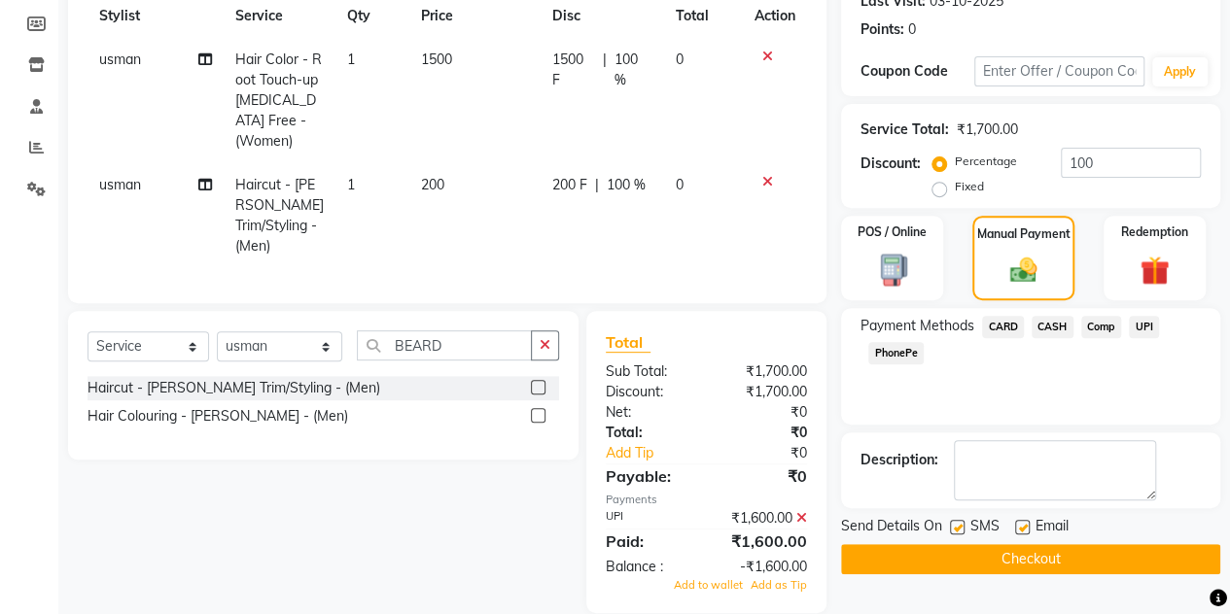
click at [800, 511] on icon at bounding box center [801, 518] width 11 height 14
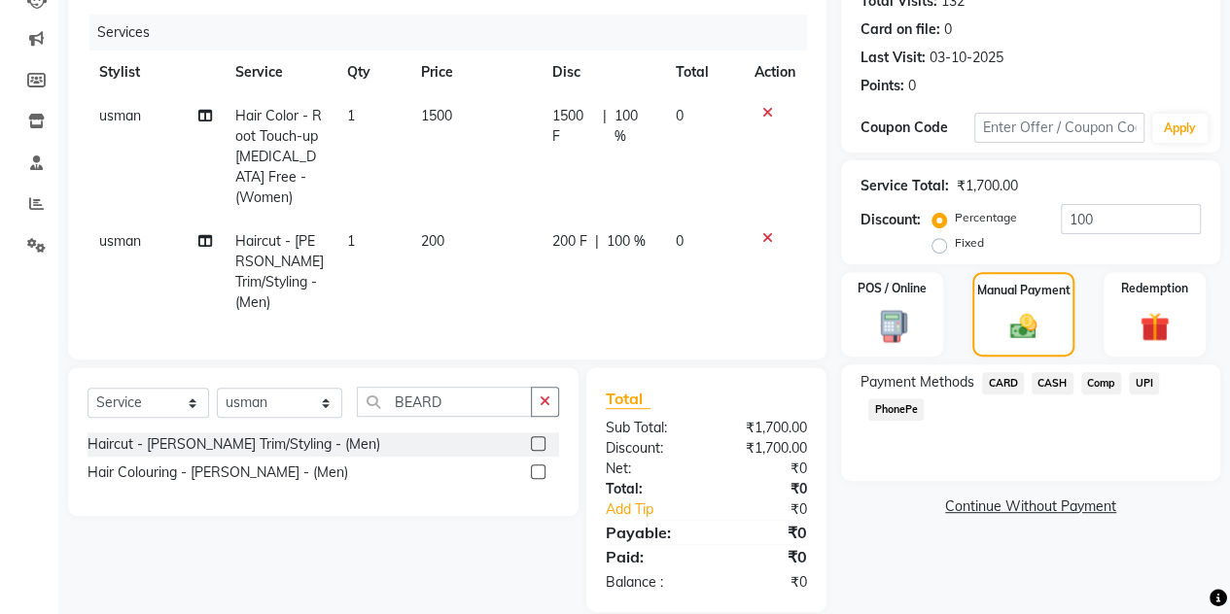
click at [1147, 375] on span "UPI" at bounding box center [1143, 383] width 30 height 22
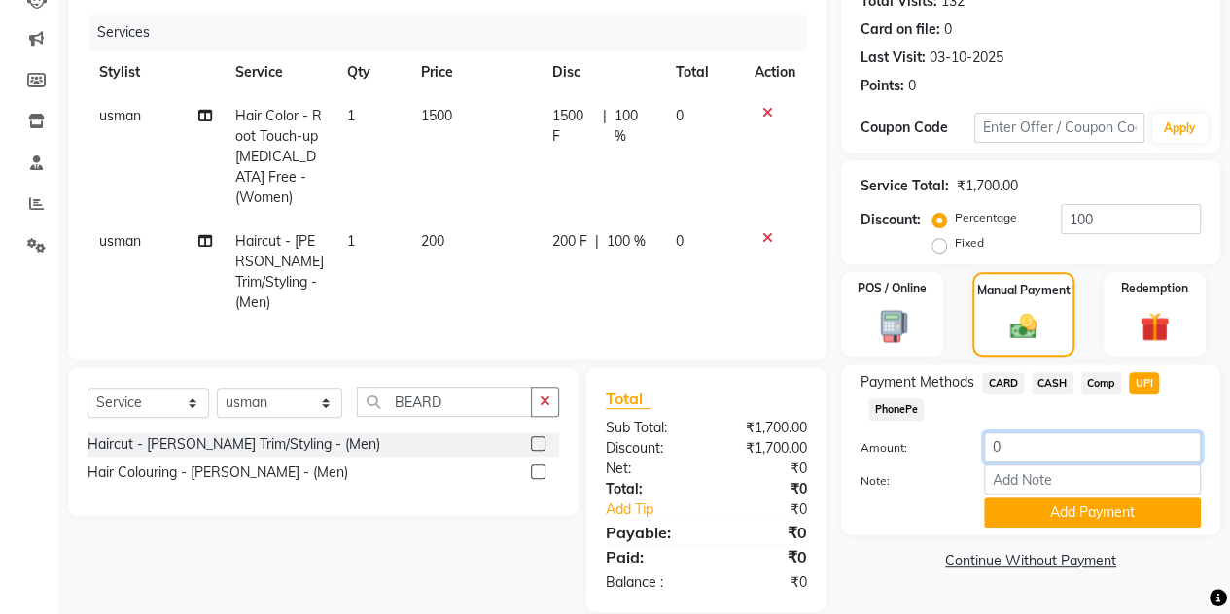
click at [1023, 455] on input "0" at bounding box center [1092, 448] width 217 height 30
type input "1600"
click at [1032, 504] on button "Add Payment" at bounding box center [1092, 513] width 217 height 30
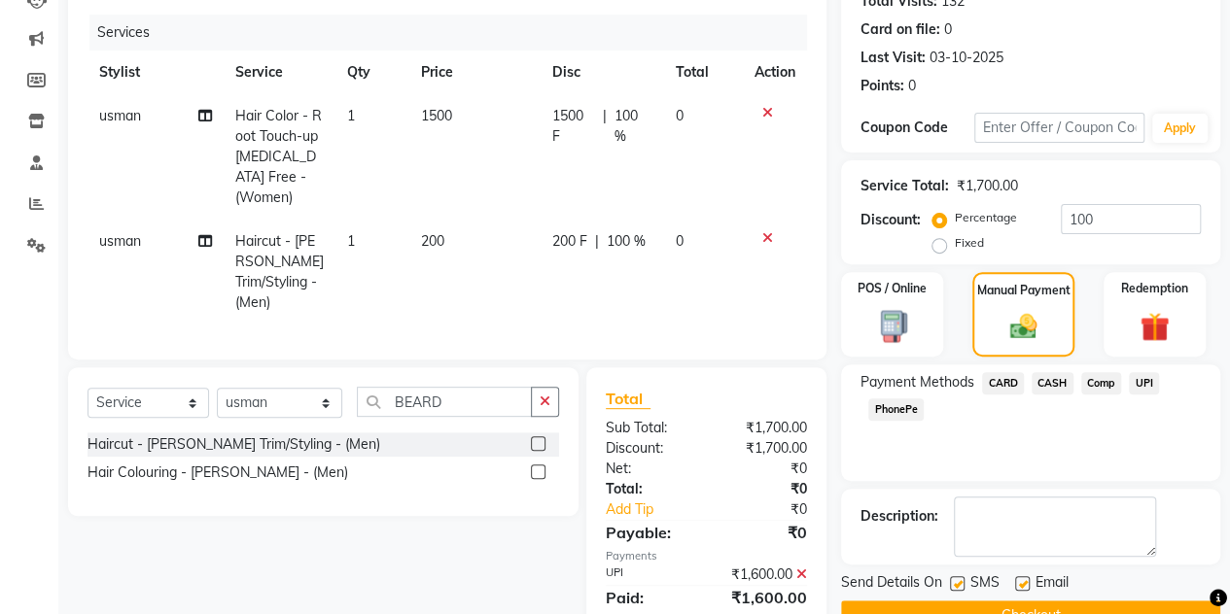
scroll to position [283, 0]
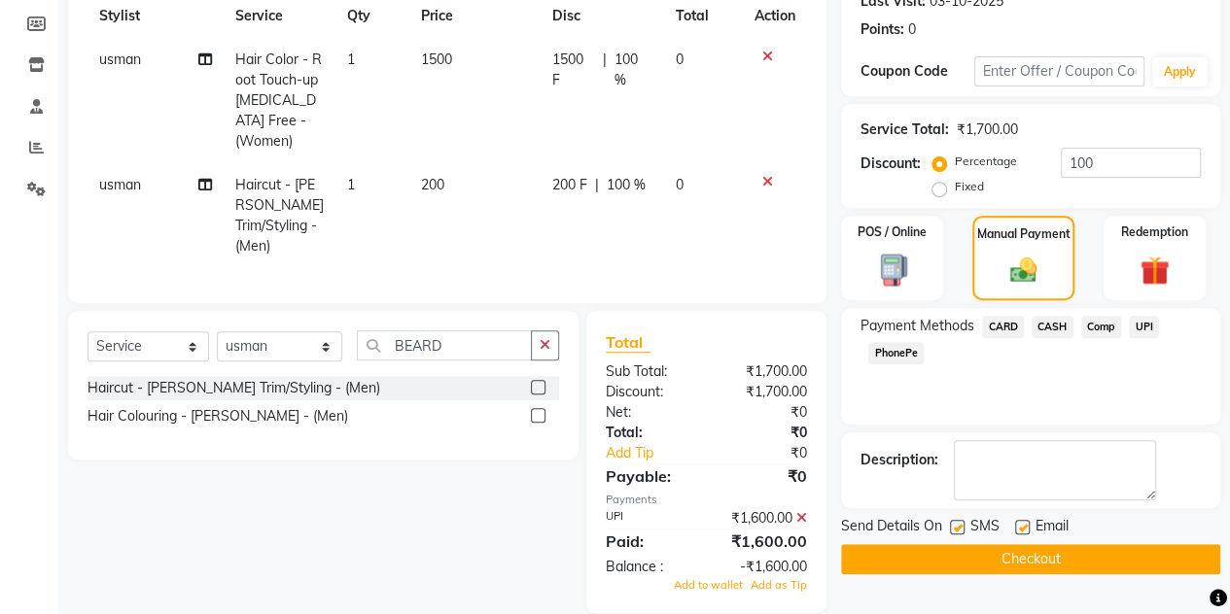
click at [980, 546] on button "Checkout" at bounding box center [1030, 559] width 379 height 30
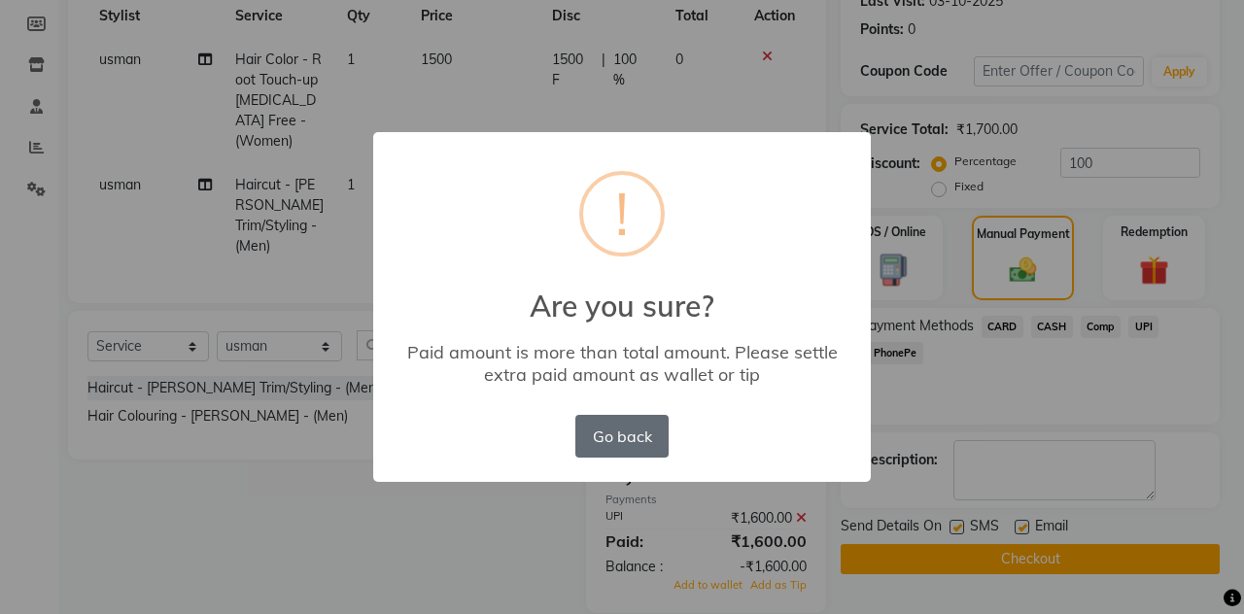
click at [624, 434] on button "Go back" at bounding box center [621, 436] width 93 height 43
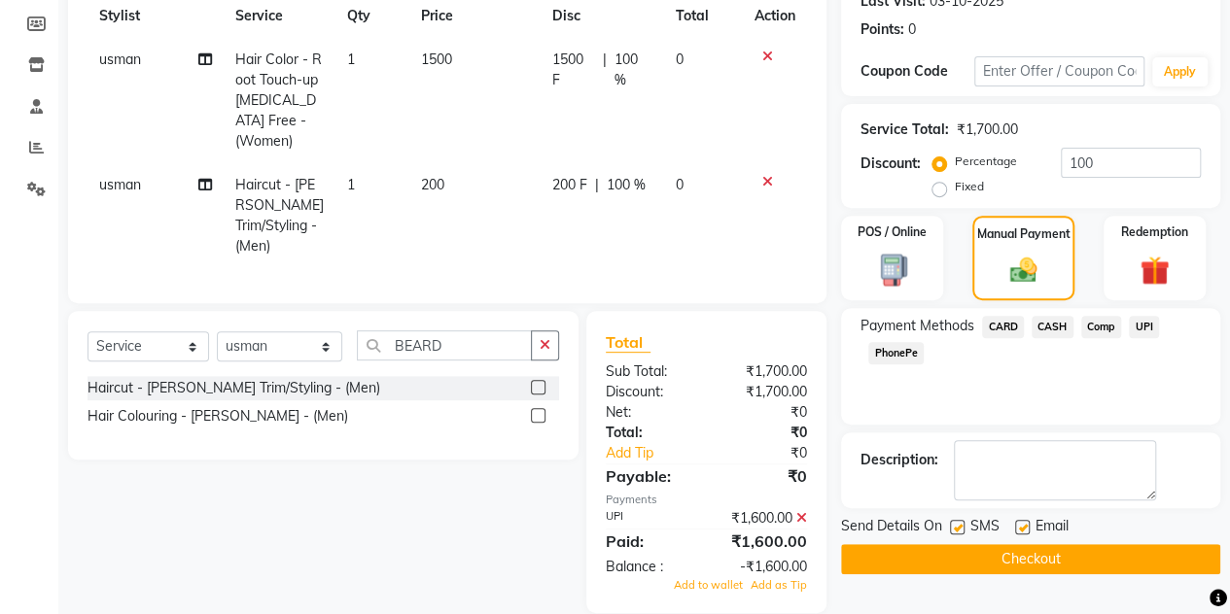
scroll to position [0, 0]
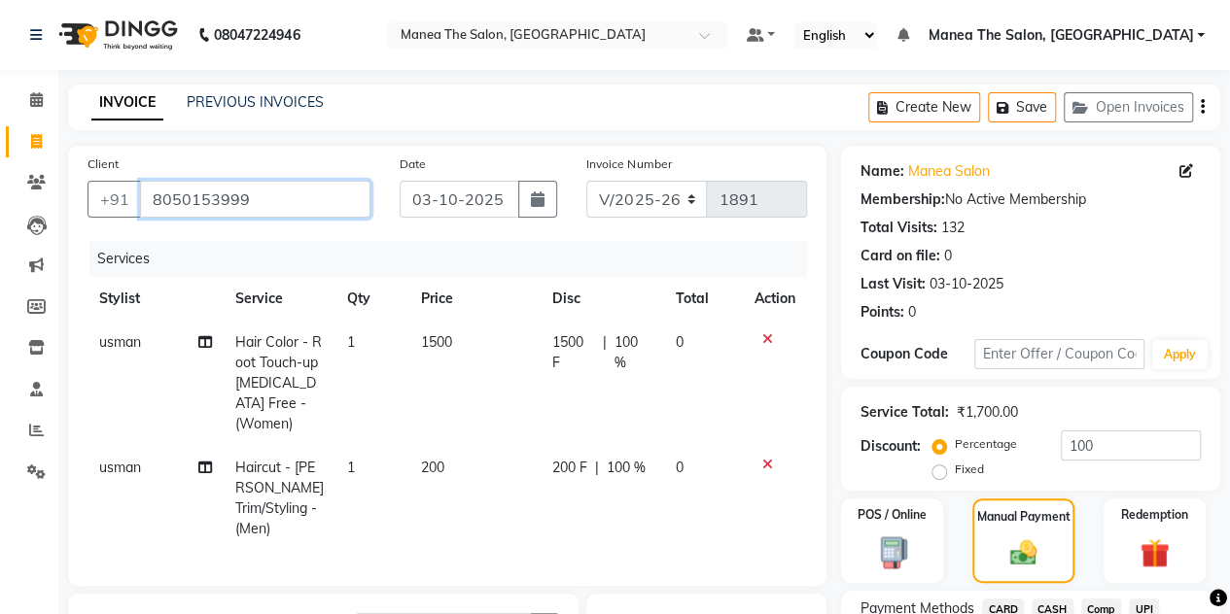
click at [245, 201] on input "8050153999" at bounding box center [255, 199] width 230 height 37
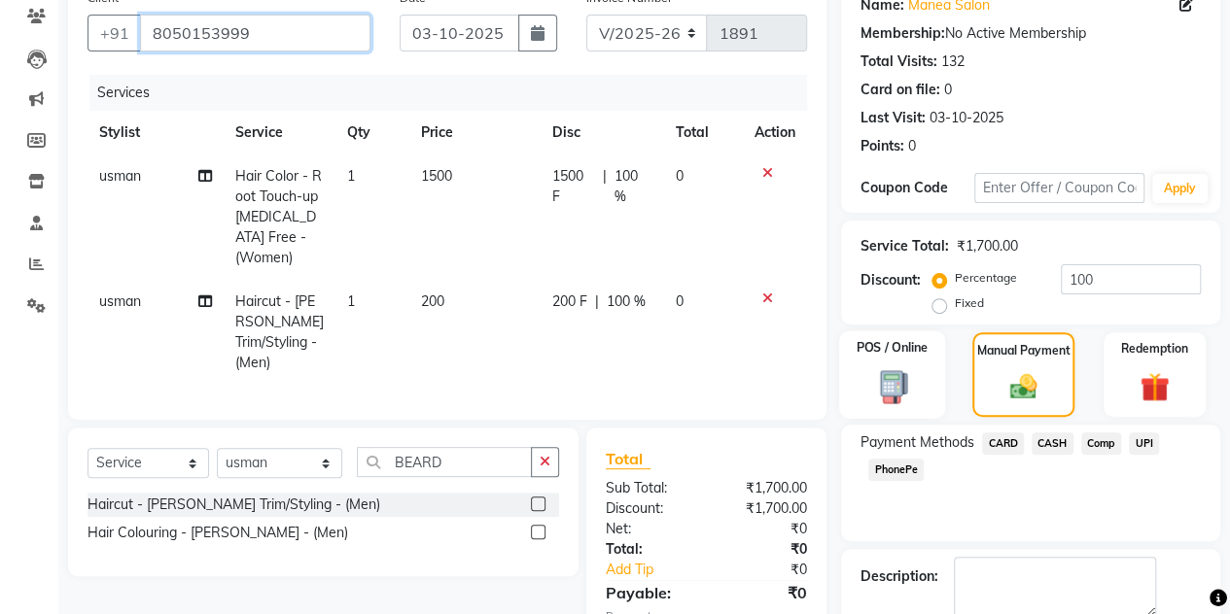
scroll to position [167, 0]
click at [1146, 440] on span "UPI" at bounding box center [1143, 443] width 30 height 22
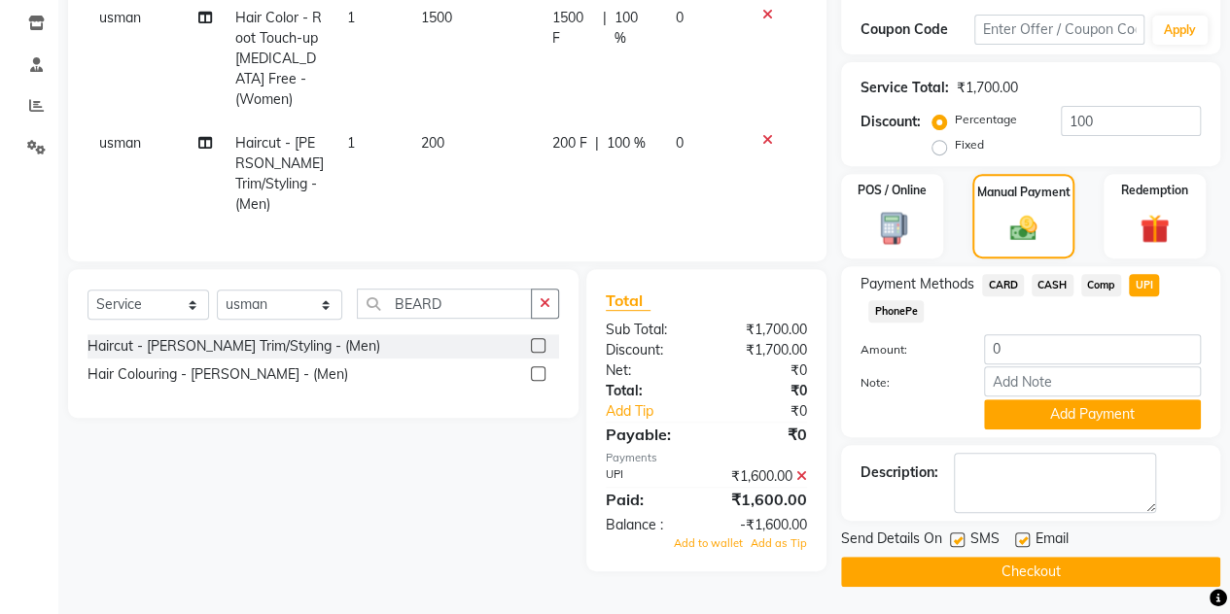
scroll to position [0, 0]
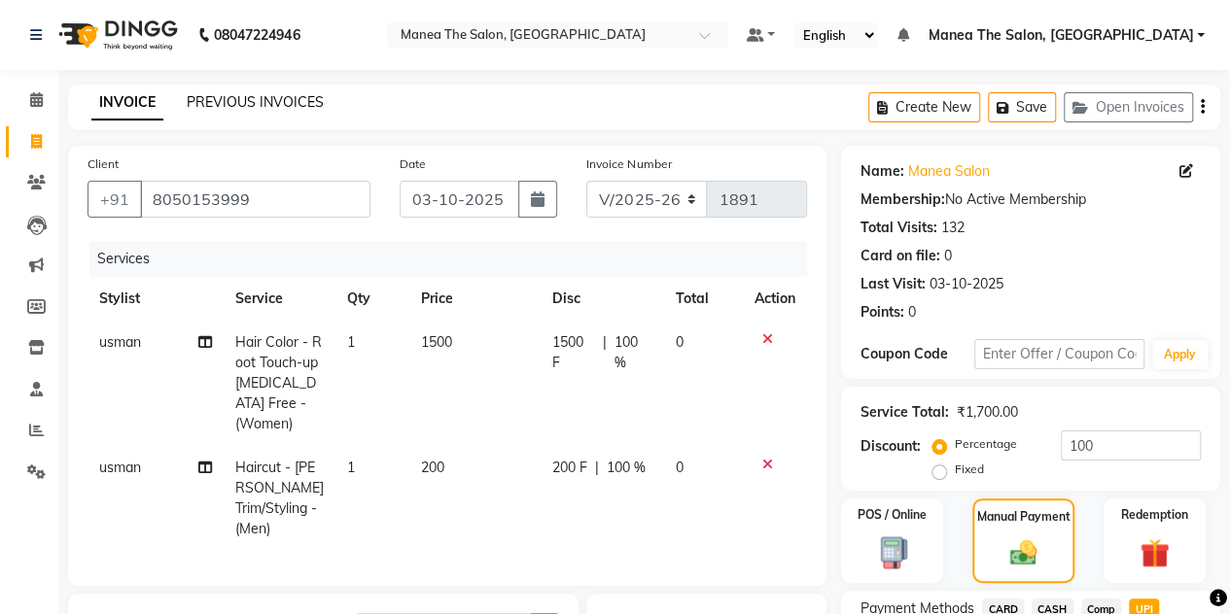
click at [272, 108] on link "PREVIOUS INVOICES" at bounding box center [255, 101] width 137 height 17
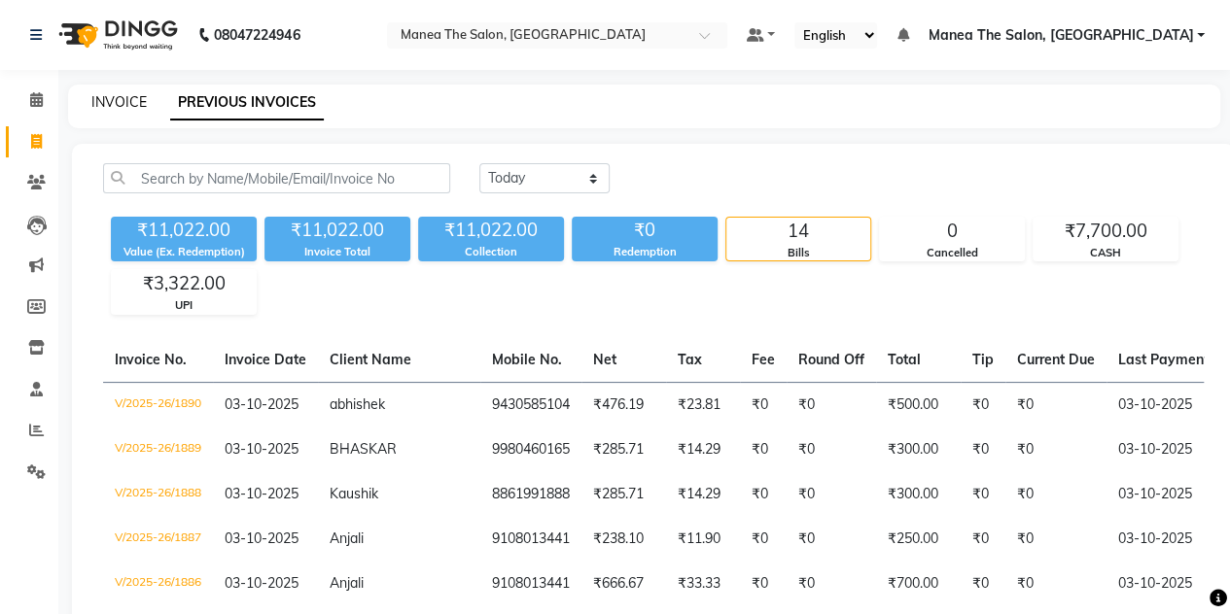
click at [124, 108] on link "INVOICE" at bounding box center [118, 101] width 55 height 17
select select "service"
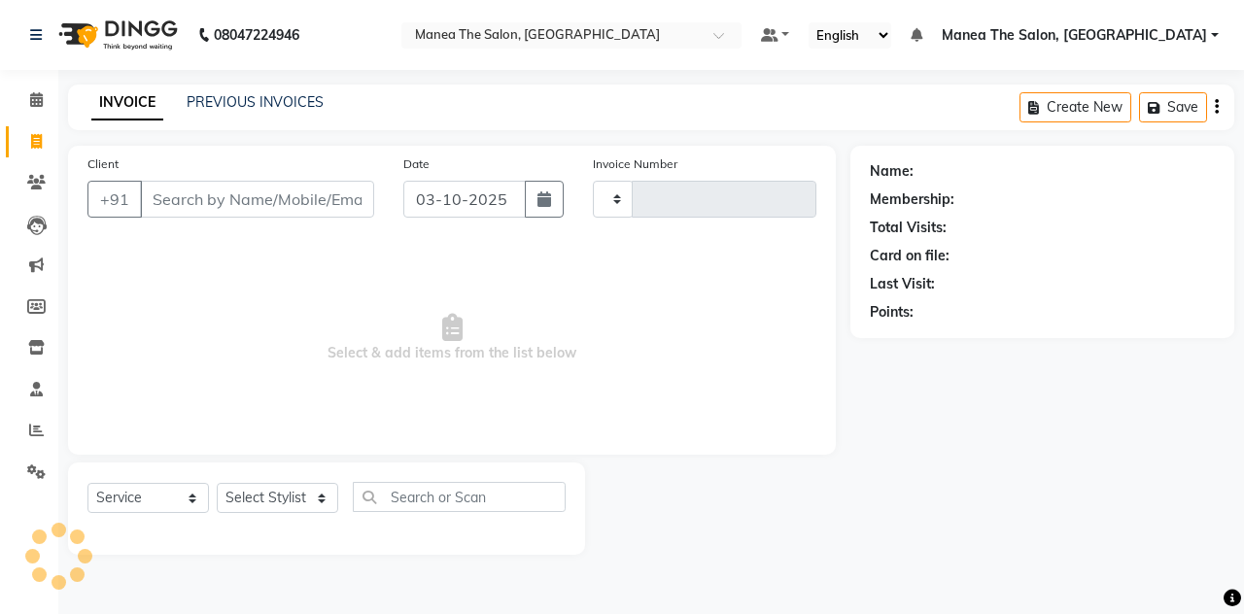
type input "1891"
select select "7688"
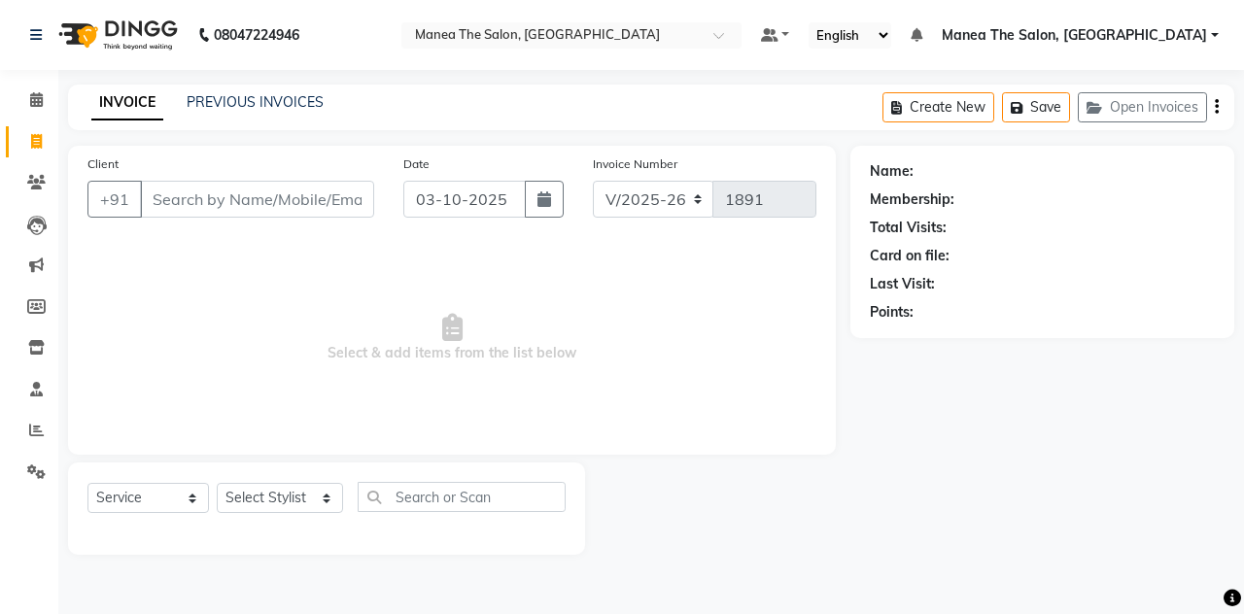
click at [172, 191] on input "Client" at bounding box center [257, 199] width 234 height 37
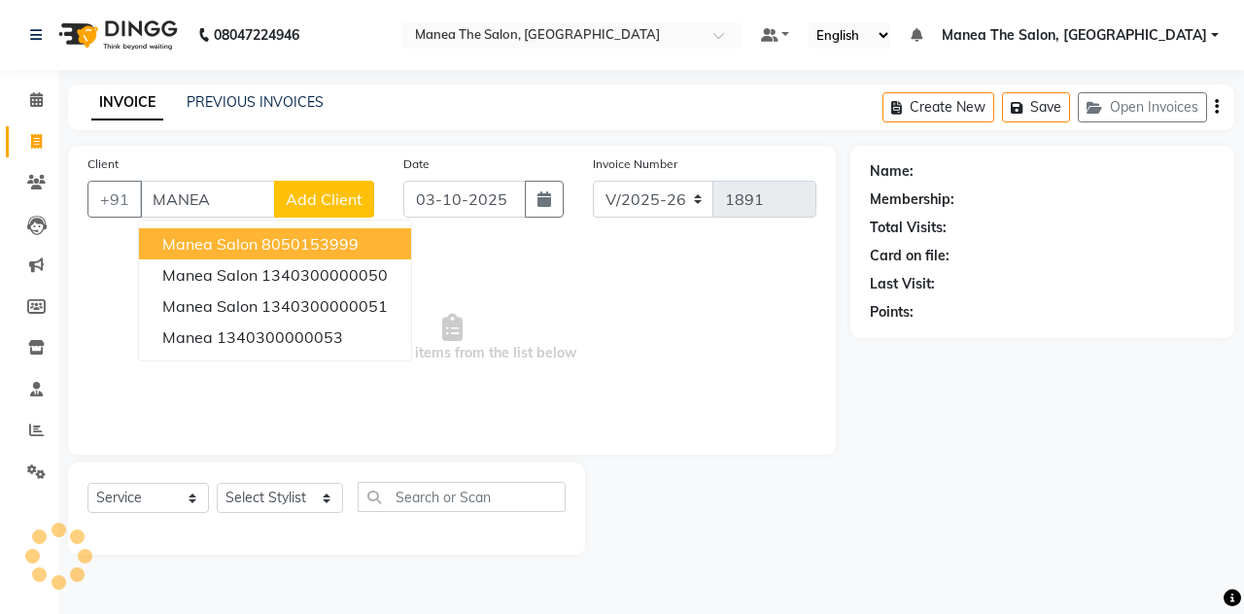
click at [220, 238] on span "manea salon" at bounding box center [209, 243] width 95 height 19
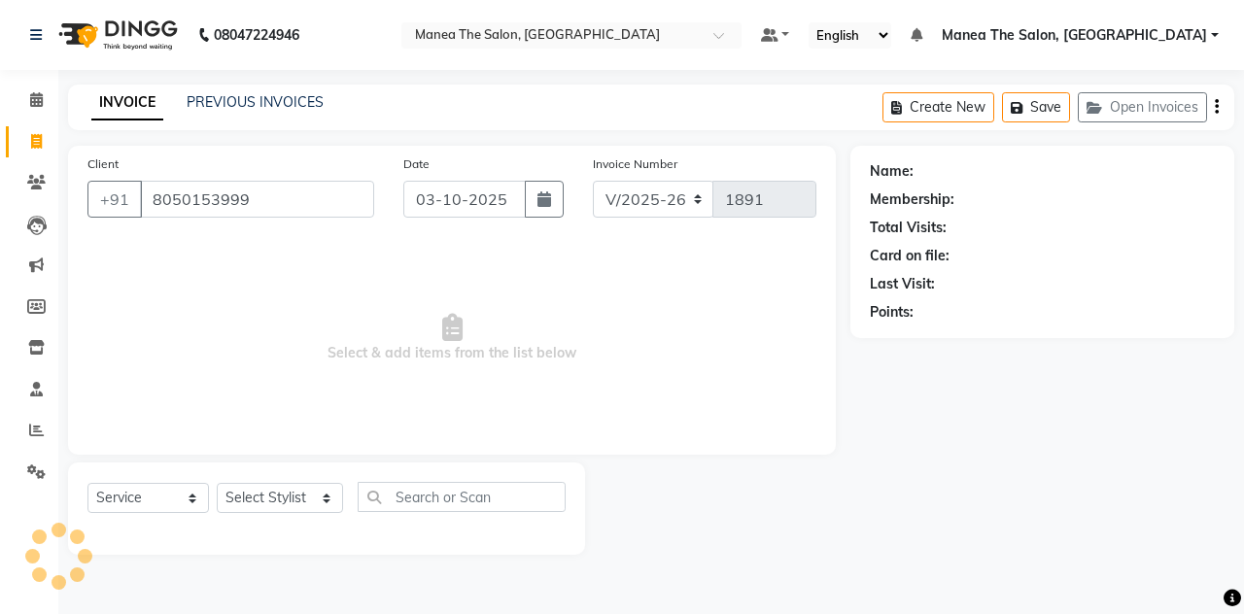
type input "8050153999"
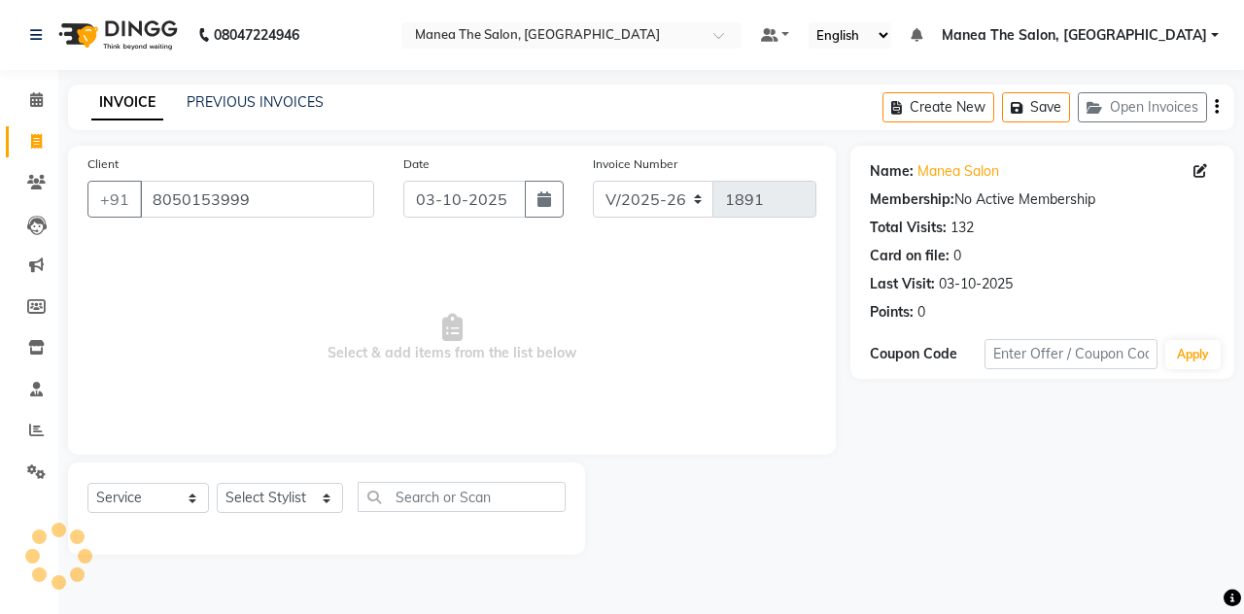
click at [269, 479] on div "Select Service Product Membership Package Voucher Prepaid Gift Card Select Styl…" at bounding box center [326, 509] width 517 height 92
click at [269, 502] on select "Select Stylist aalam [PERSON_NAME] [PERSON_NAME] The Salon, [GEOGRAPHIC_DATA] […" at bounding box center [280, 498] width 126 height 30
select select "80475"
click at [217, 483] on select "Select Stylist aalam [PERSON_NAME] [PERSON_NAME] The Salon, [GEOGRAPHIC_DATA] […" at bounding box center [280, 498] width 126 height 30
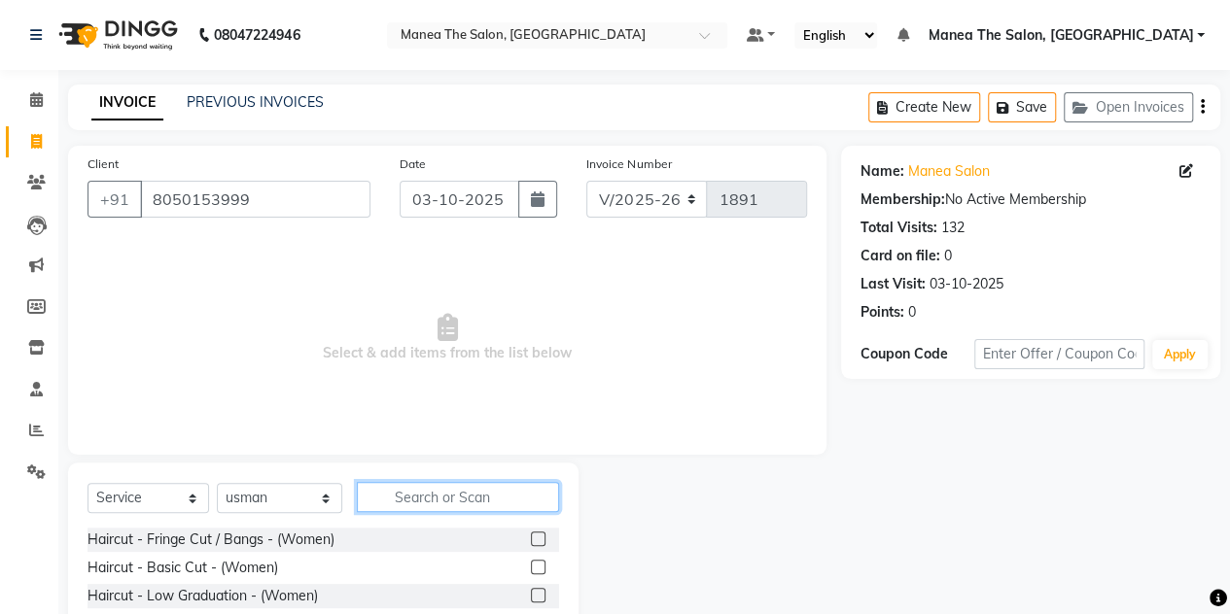
click at [406, 502] on input "text" at bounding box center [458, 497] width 202 height 30
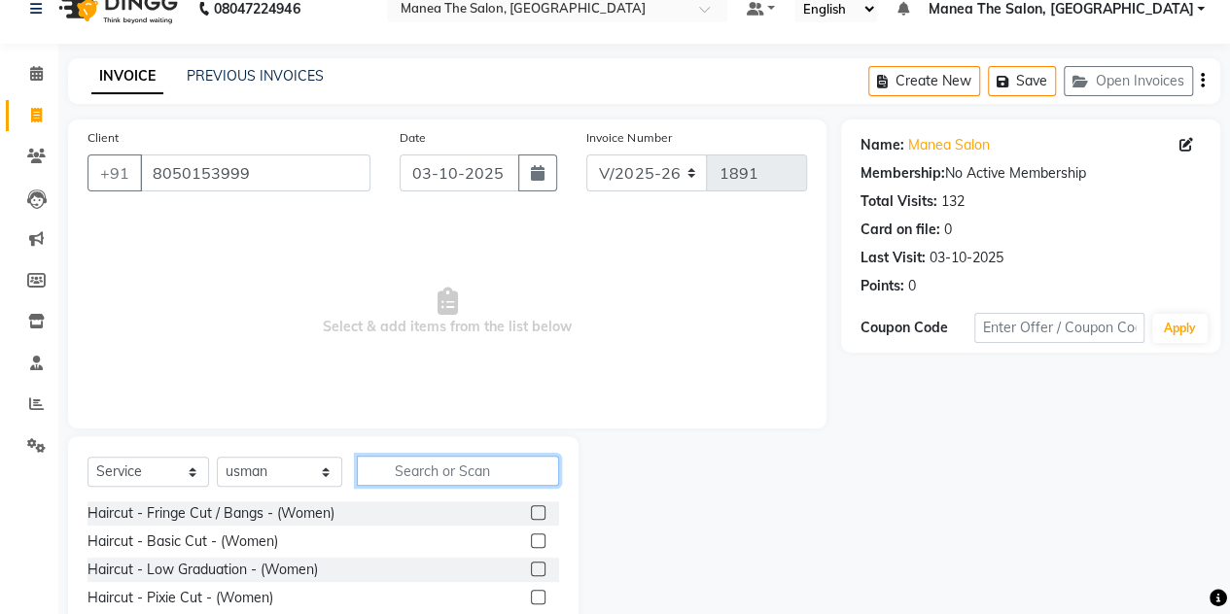
scroll to position [25, 0]
click at [409, 466] on input "text" at bounding box center [458, 472] width 202 height 30
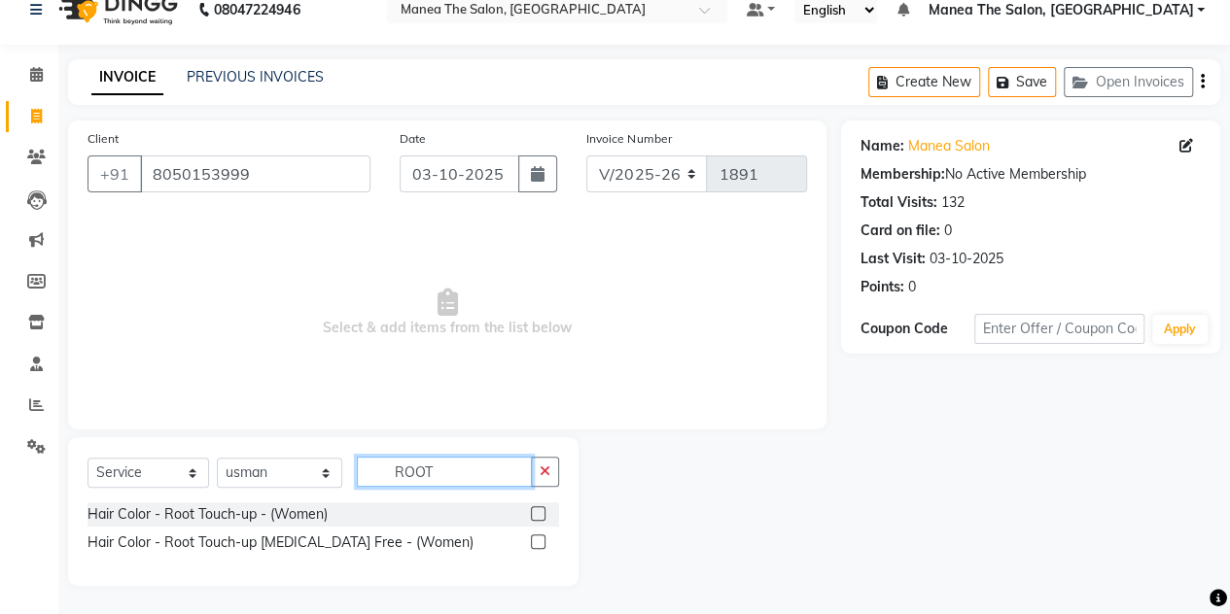
type input "ROOT"
click at [537, 546] on label at bounding box center [538, 542] width 15 height 15
click at [537, 546] on input "checkbox" at bounding box center [537, 543] width 13 height 13
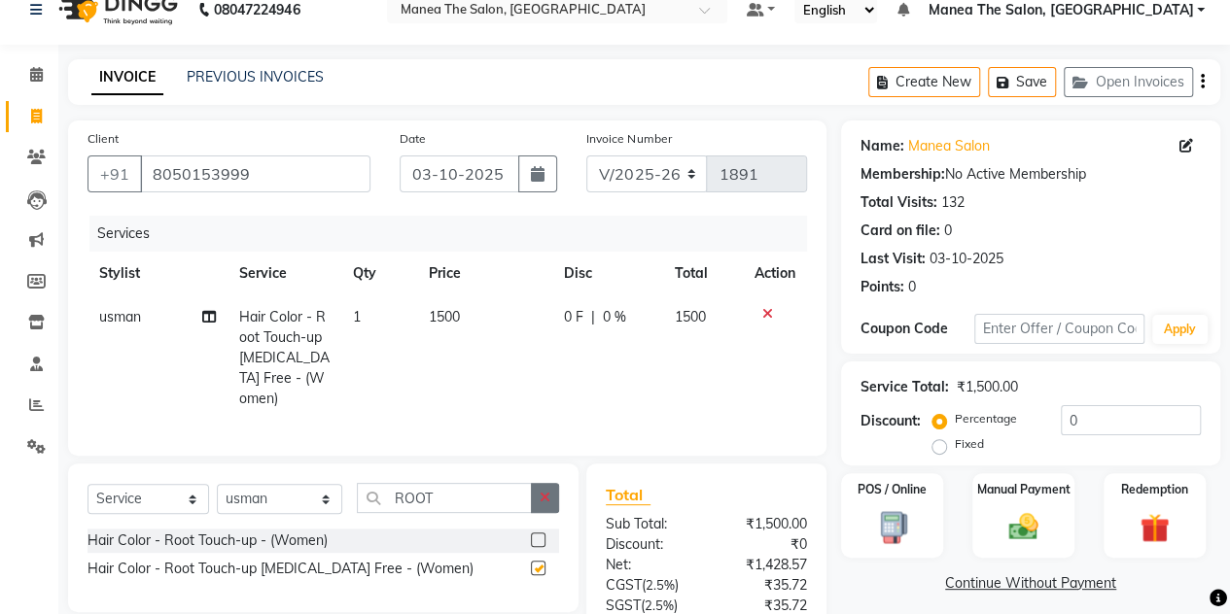
checkbox input "false"
click at [557, 483] on button "button" at bounding box center [545, 498] width 28 height 30
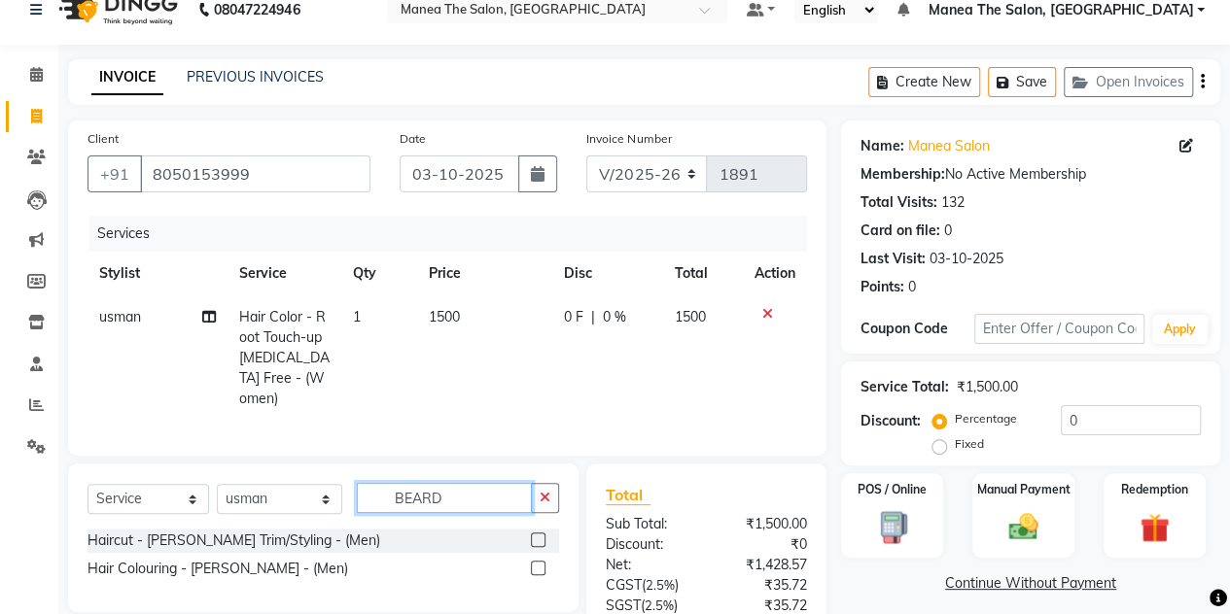
type input "BEARD"
click at [537, 534] on label at bounding box center [538, 540] width 15 height 15
click at [537, 535] on input "checkbox" at bounding box center [537, 541] width 13 height 13
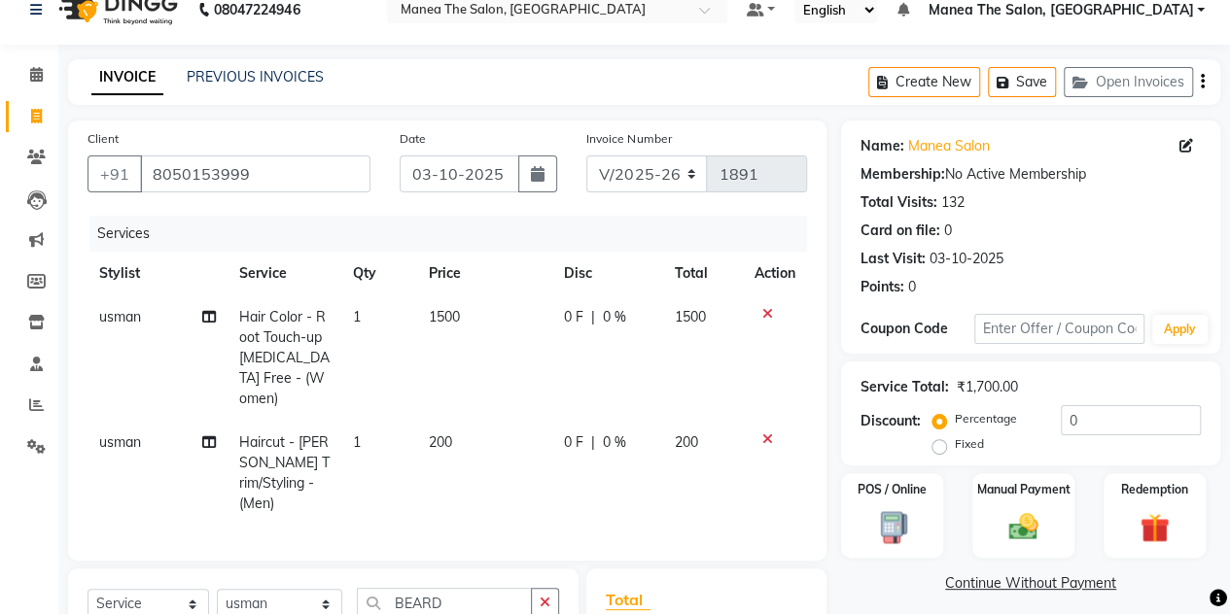
checkbox input "false"
click at [954, 448] on label "Fixed" at bounding box center [968, 443] width 29 height 17
click at [936, 448] on input "Fixed" at bounding box center [943, 444] width 14 height 14
radio input "true"
click at [1066, 422] on input "0" at bounding box center [1130, 420] width 140 height 30
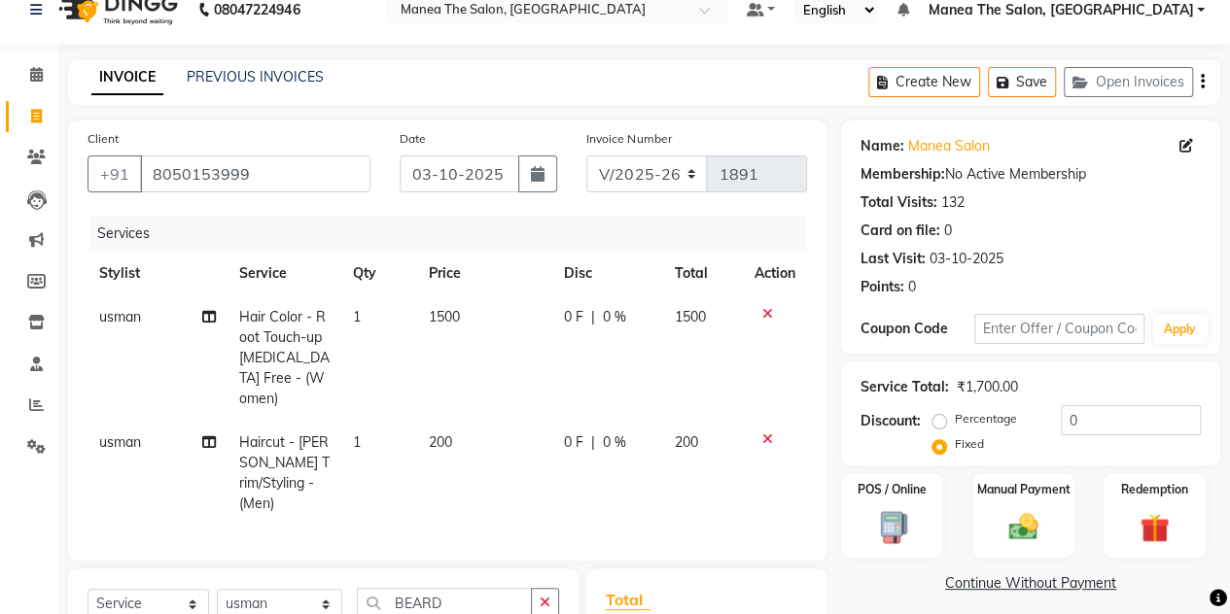
click at [1057, 420] on div "Percentage Fixed" at bounding box center [998, 432] width 124 height 51
click at [1087, 428] on input "0" at bounding box center [1130, 420] width 140 height 30
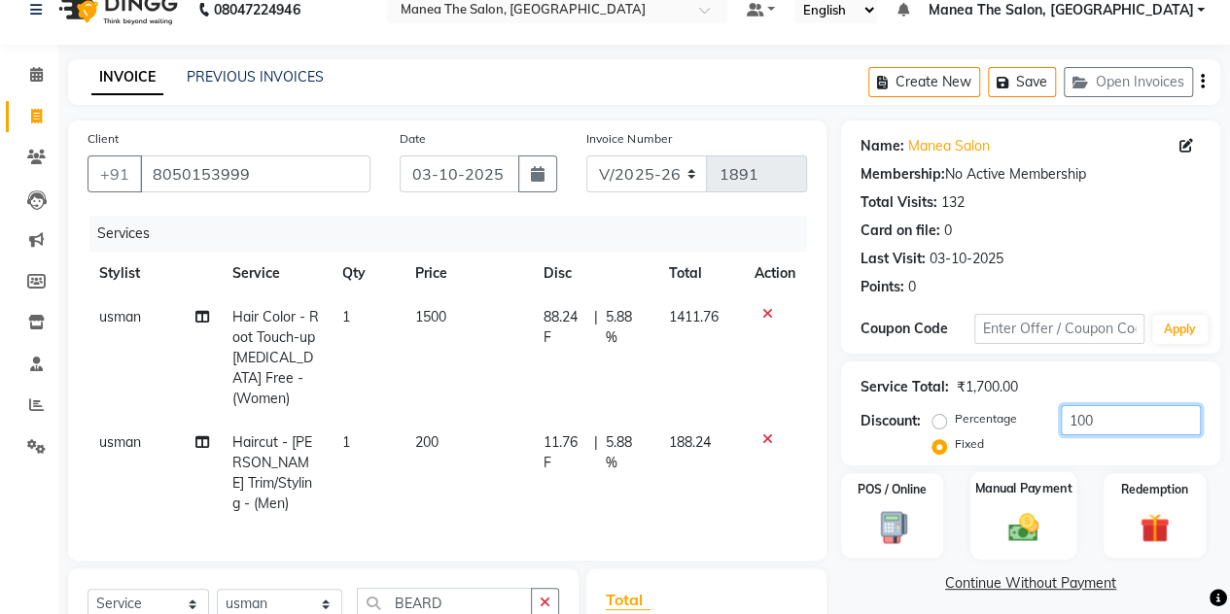
type input "100"
click at [993, 506] on div "Manual Payment" at bounding box center [1023, 515] width 106 height 88
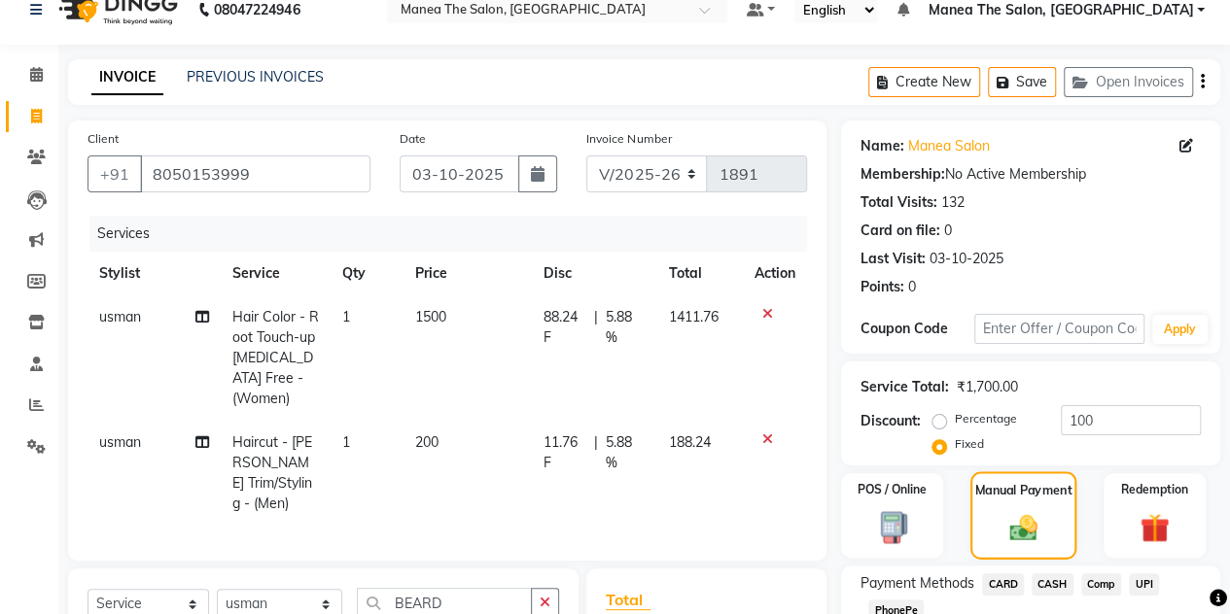
scroll to position [267, 0]
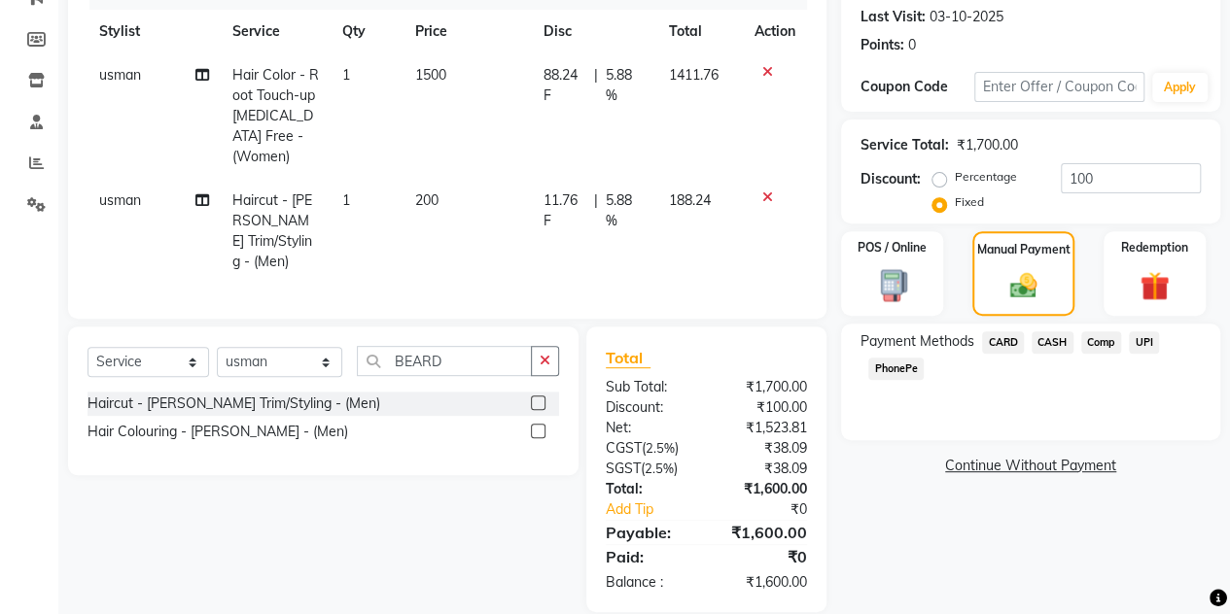
click at [1145, 343] on span "UPI" at bounding box center [1143, 342] width 30 height 22
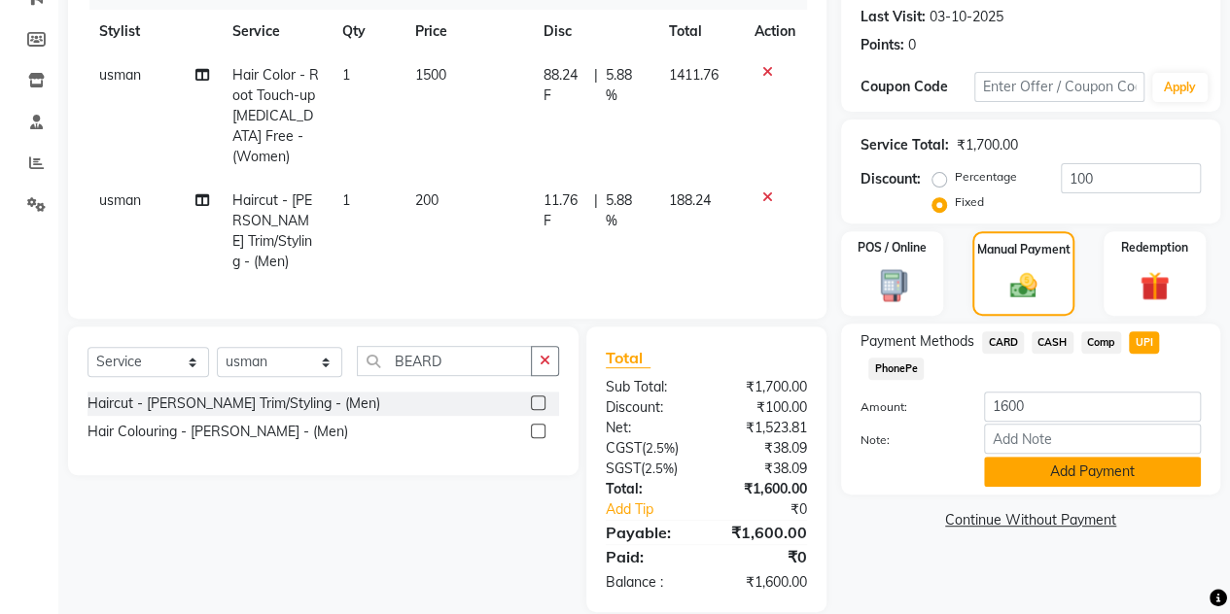
click at [1046, 474] on button "Add Payment" at bounding box center [1092, 472] width 217 height 30
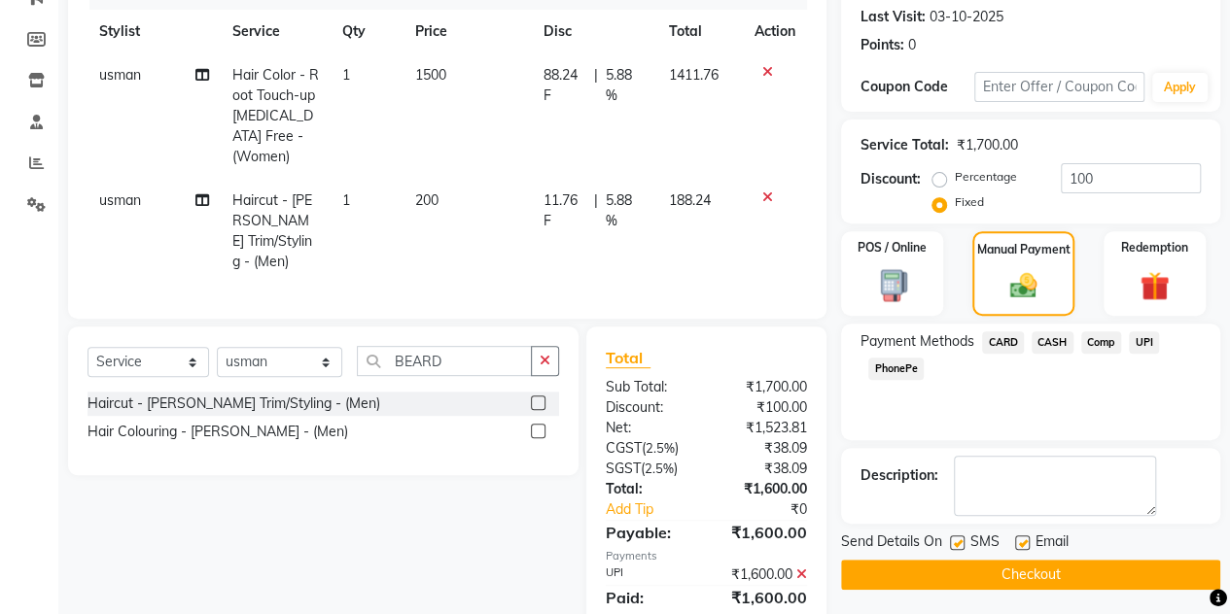
scroll to position [307, 0]
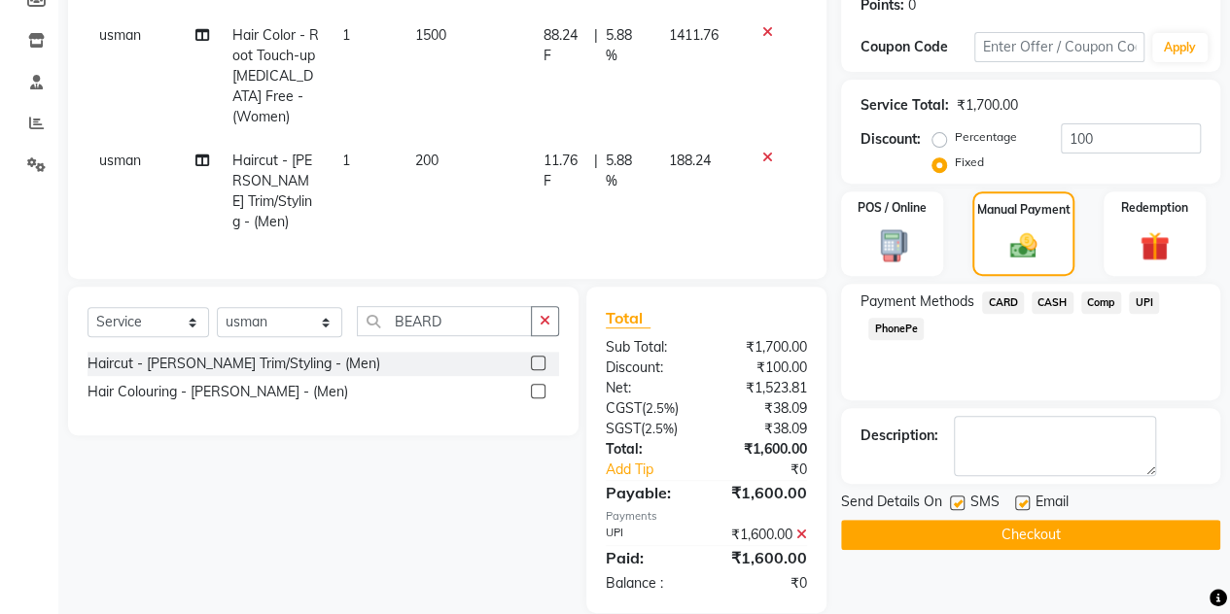
click at [1009, 525] on button "Checkout" at bounding box center [1030, 535] width 379 height 30
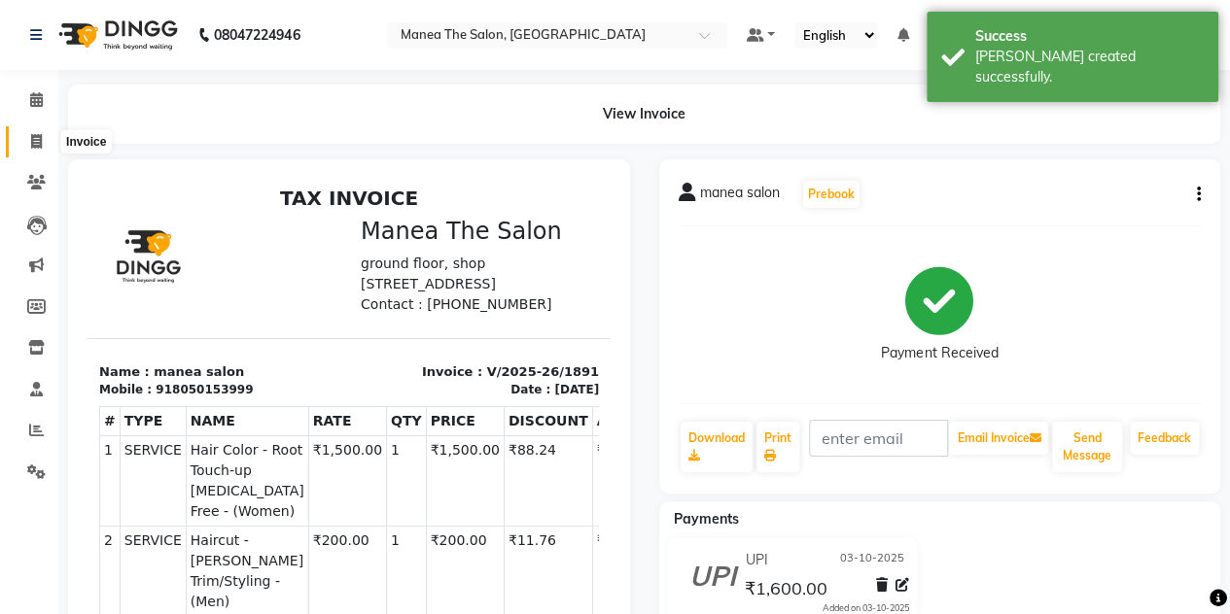
click at [30, 131] on span at bounding box center [36, 142] width 34 height 22
select select "7688"
select select "service"
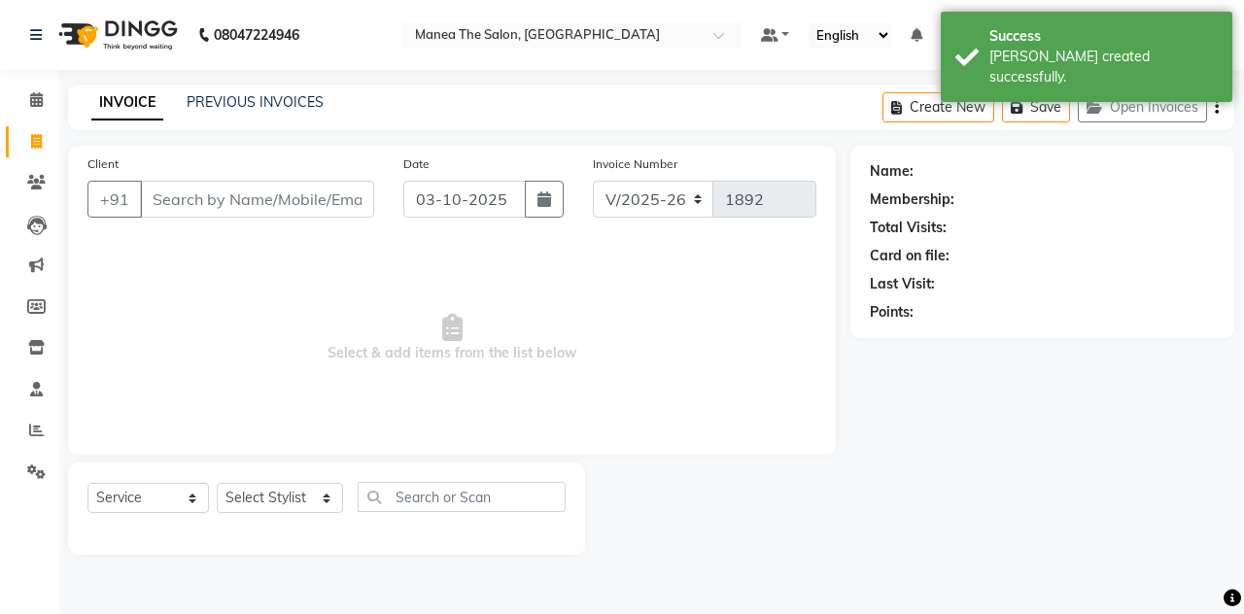
click at [239, 207] on input "Client" at bounding box center [257, 199] width 234 height 37
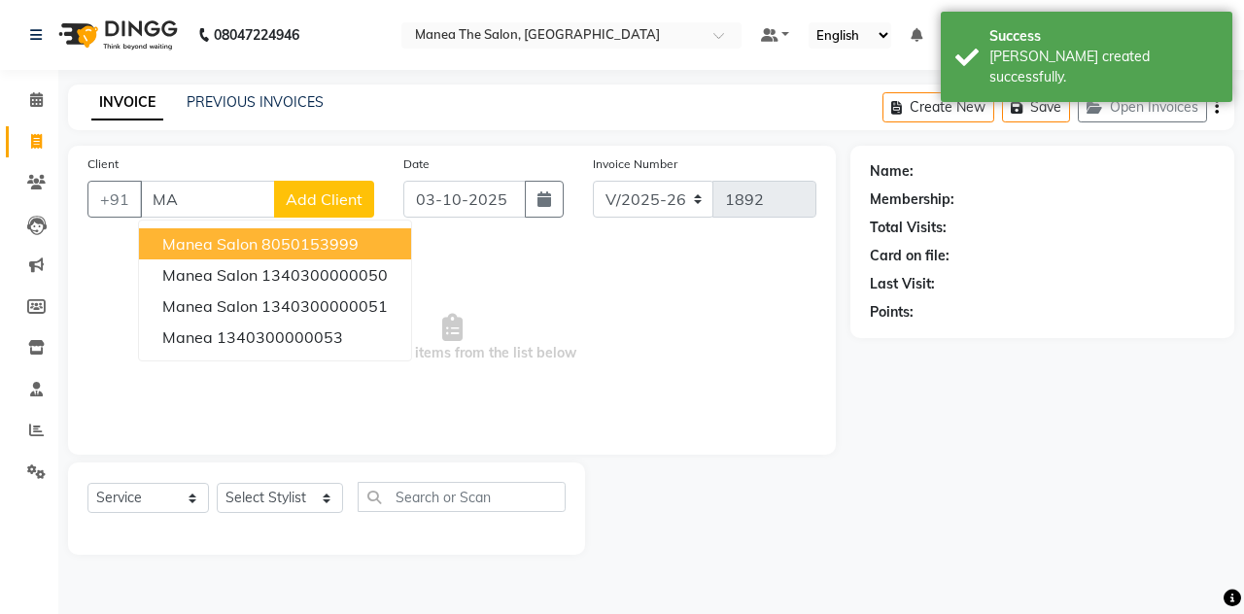
type input "M"
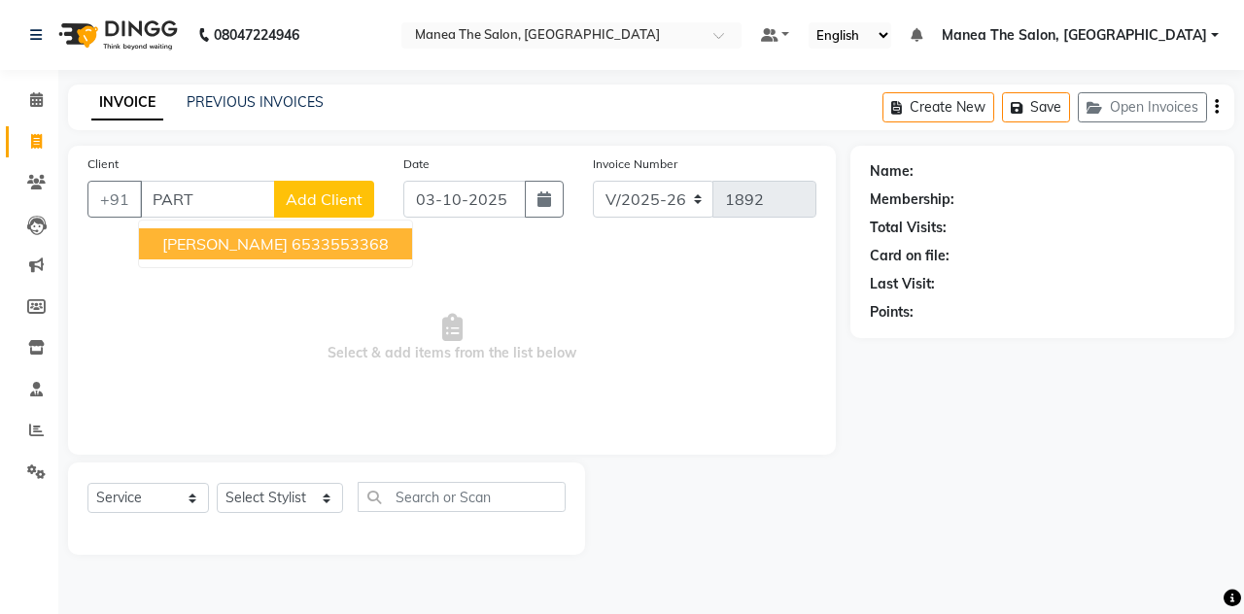
click at [233, 254] on button "[PERSON_NAME] 6533553368" at bounding box center [275, 243] width 273 height 31
type input "6533553368"
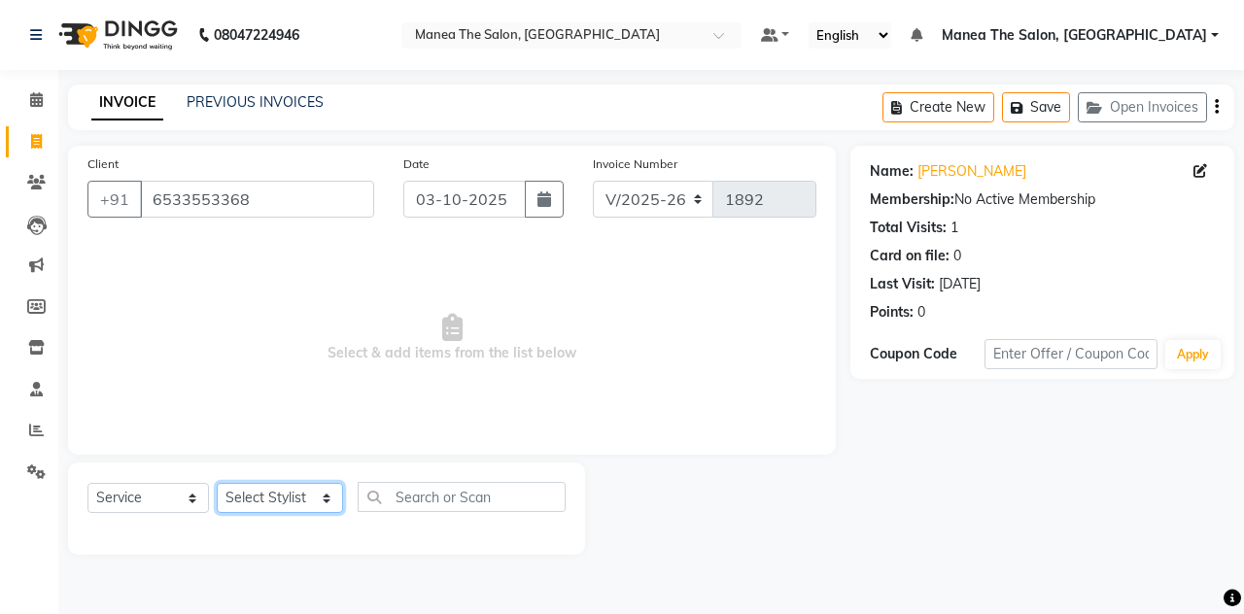
click at [255, 500] on select "Select Stylist aalam [PERSON_NAME] [PERSON_NAME] The Salon, [GEOGRAPHIC_DATA] […" at bounding box center [280, 498] width 126 height 30
select select "76827"
click at [217, 483] on select "Select Stylist aalam [PERSON_NAME] [PERSON_NAME] The Salon, [GEOGRAPHIC_DATA] […" at bounding box center [280, 498] width 126 height 30
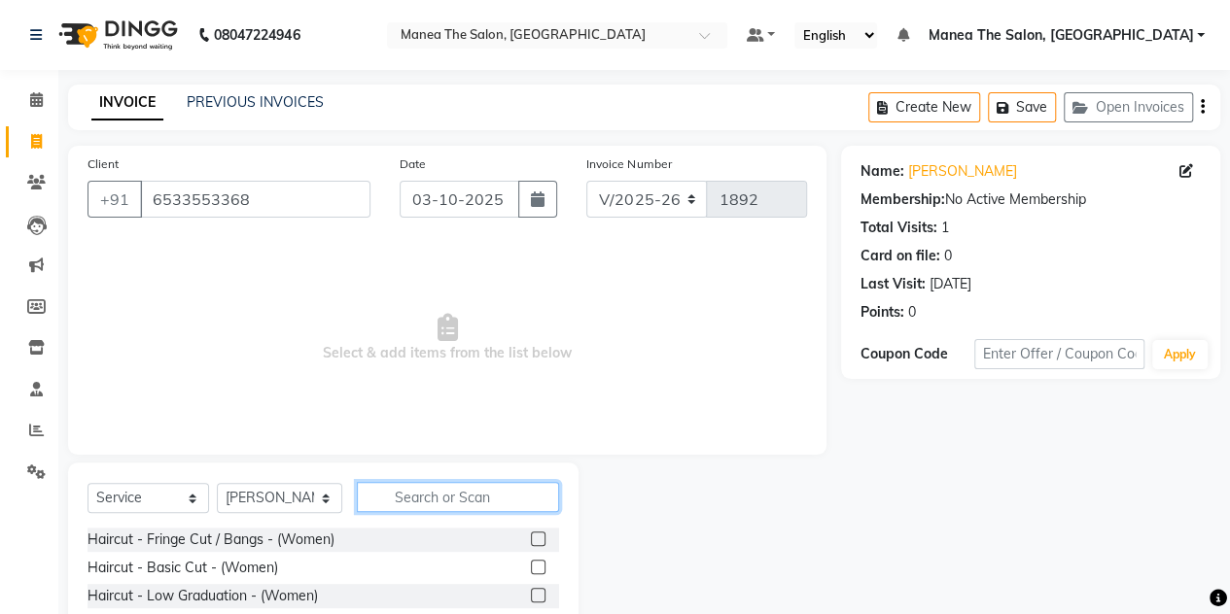
click at [408, 499] on input "text" at bounding box center [458, 497] width 202 height 30
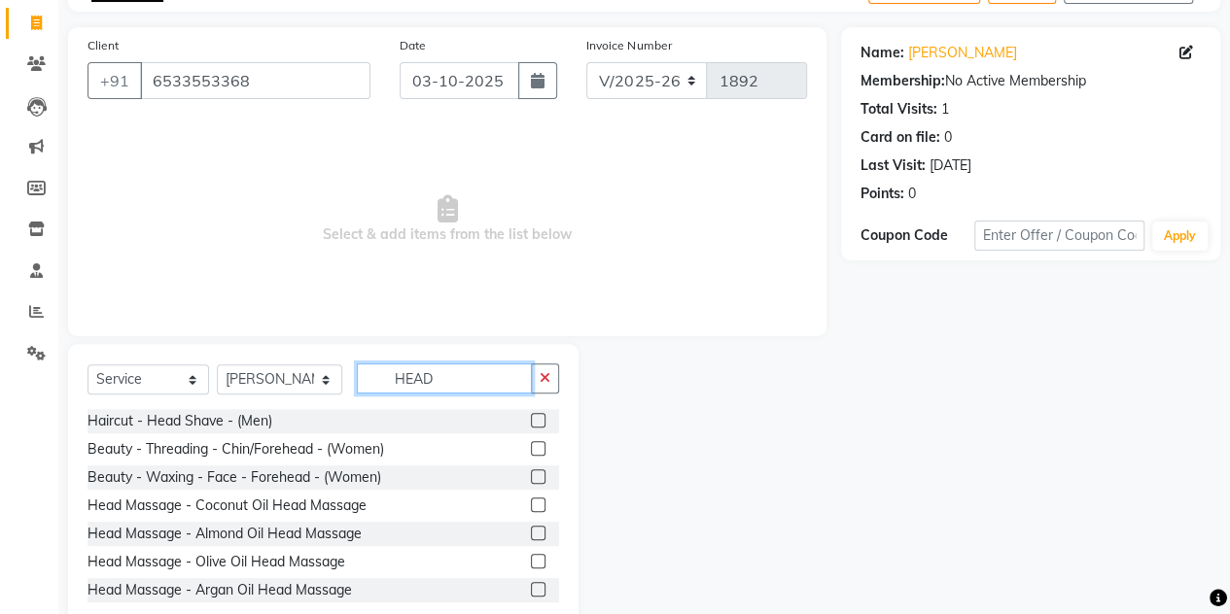
click at [444, 378] on input "HEAD" at bounding box center [444, 379] width 175 height 30
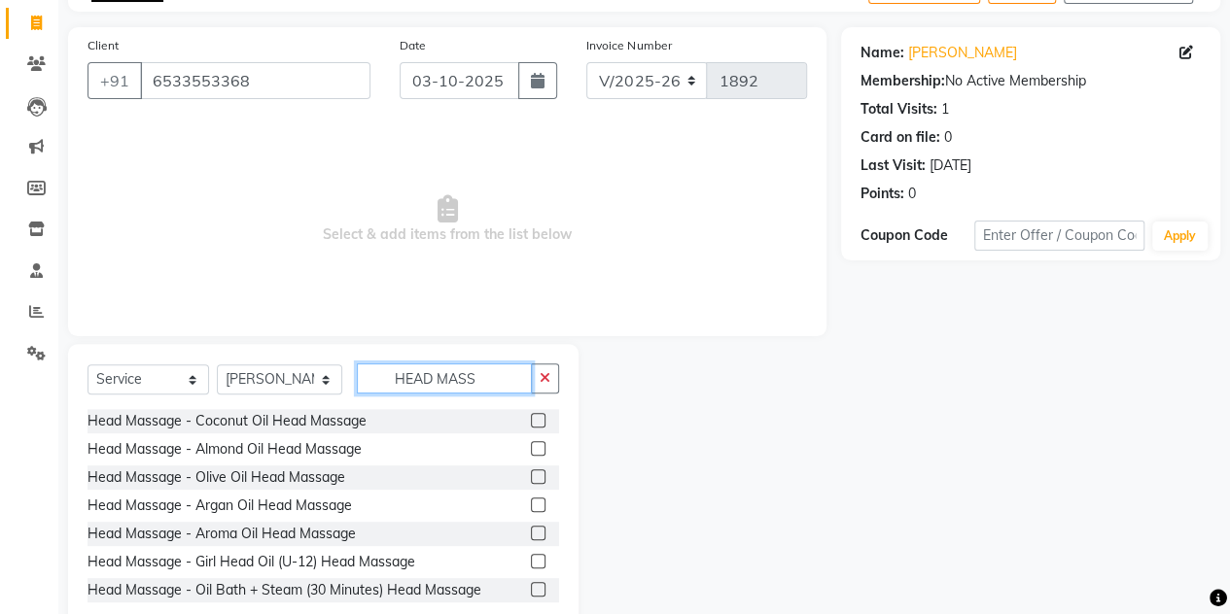
type input "HEAD MASS"
click at [531, 422] on label at bounding box center [538, 420] width 15 height 15
click at [531, 422] on input "checkbox" at bounding box center [537, 421] width 13 height 13
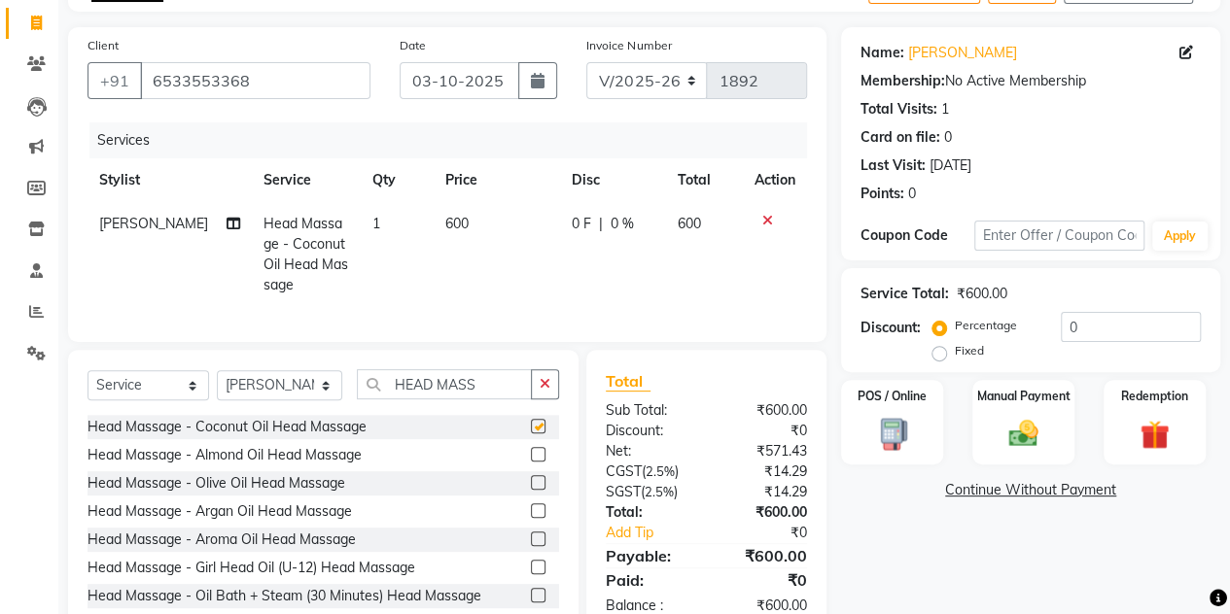
checkbox input "false"
click at [954, 353] on label "Fixed" at bounding box center [968, 350] width 29 height 17
click at [936, 353] on input "Fixed" at bounding box center [943, 351] width 14 height 14
radio input "true"
click at [1085, 325] on input "0" at bounding box center [1130, 327] width 140 height 30
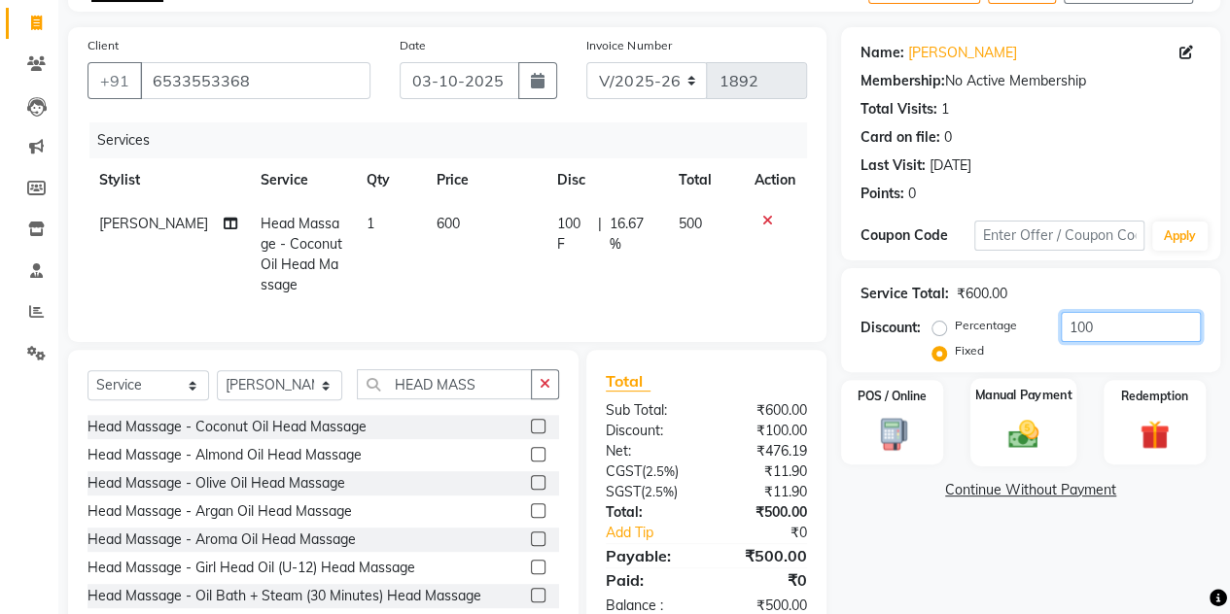
type input "100"
click at [1019, 438] on img at bounding box center [1023, 433] width 50 height 35
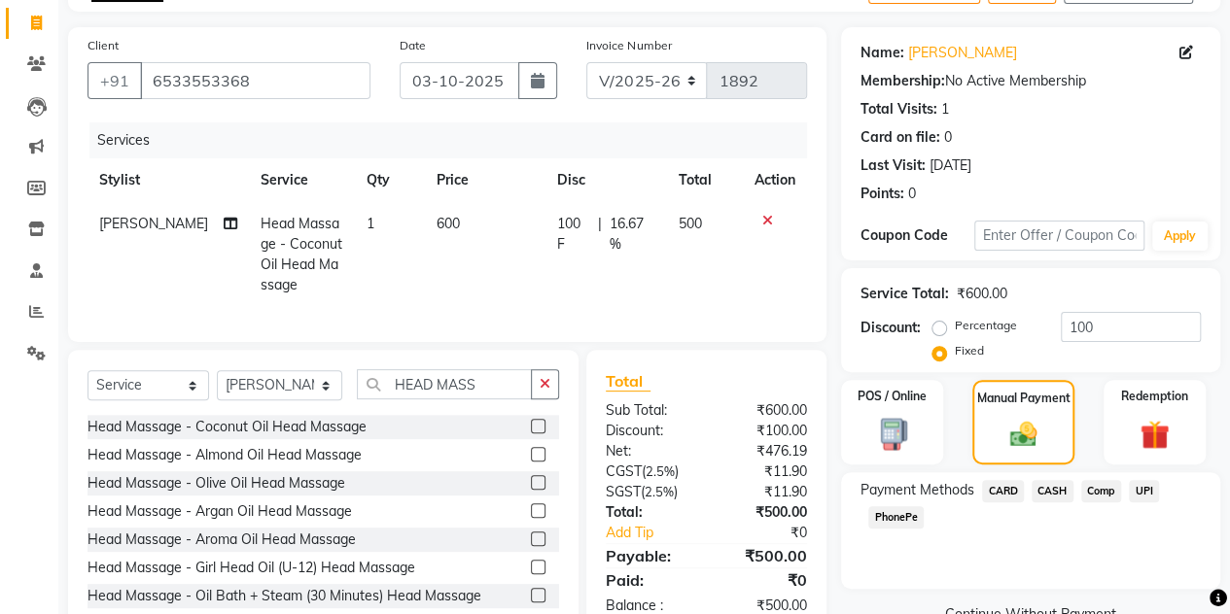
click at [1055, 496] on span "CASH" at bounding box center [1052, 491] width 42 height 22
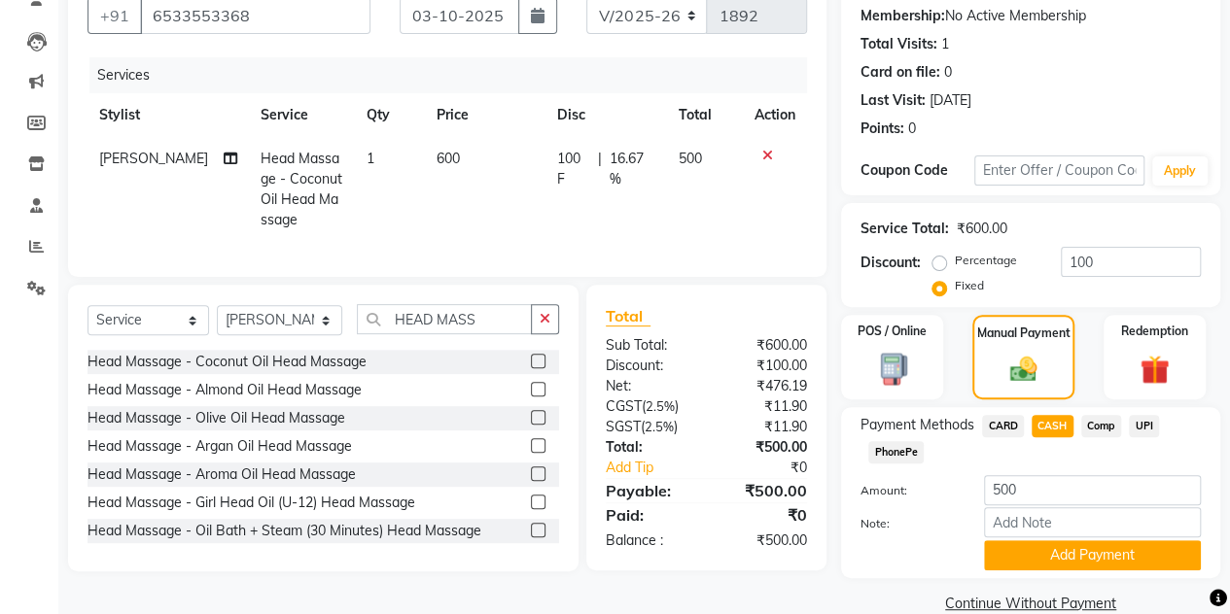
scroll to position [189, 0]
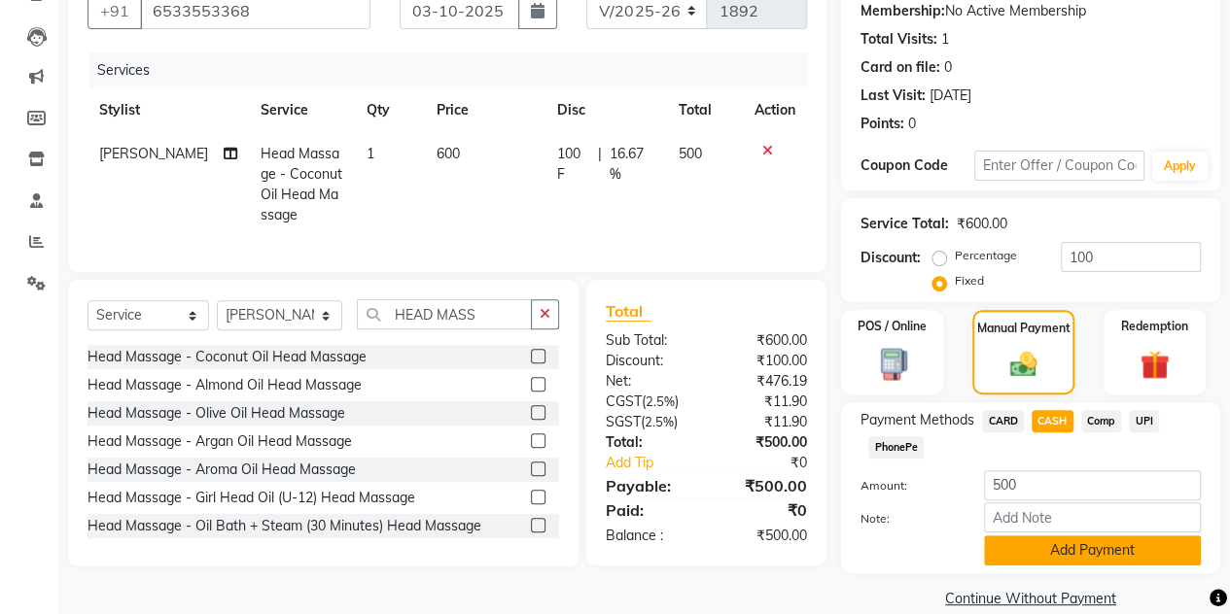
click at [1031, 541] on button "Add Payment" at bounding box center [1092, 551] width 217 height 30
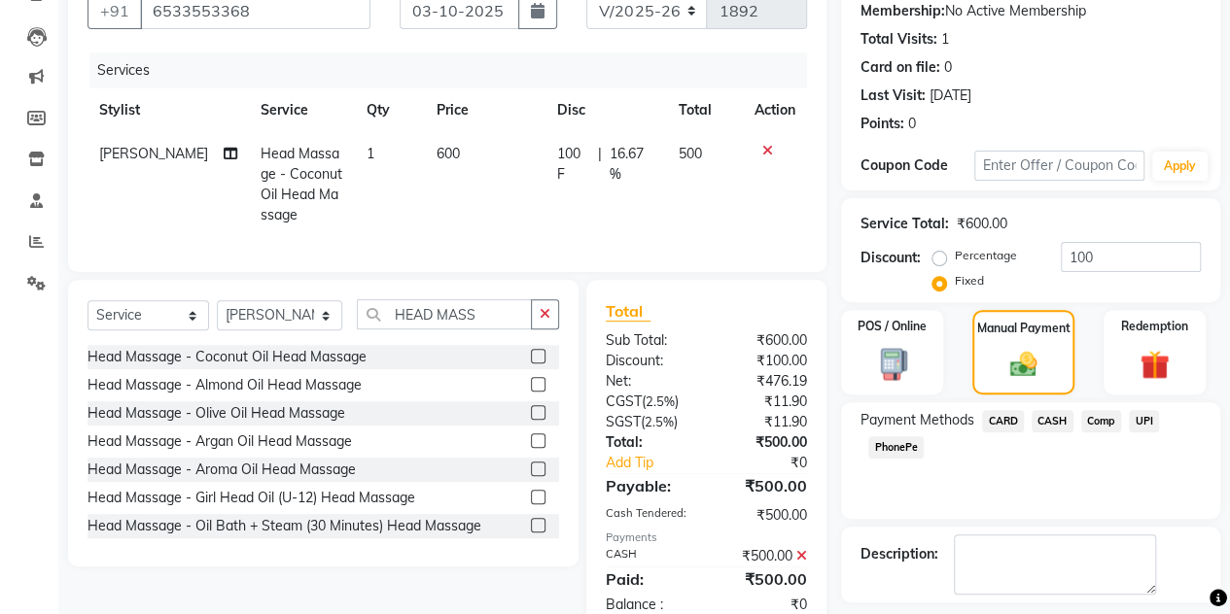
scroll to position [270, 0]
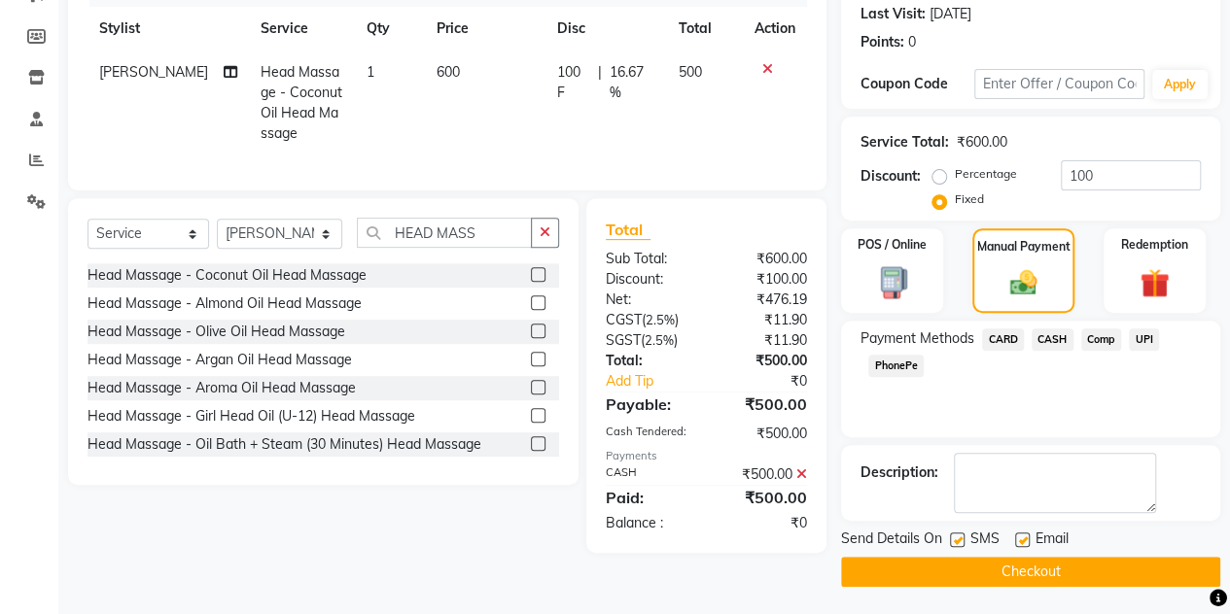
click at [1009, 563] on button "Checkout" at bounding box center [1030, 572] width 379 height 30
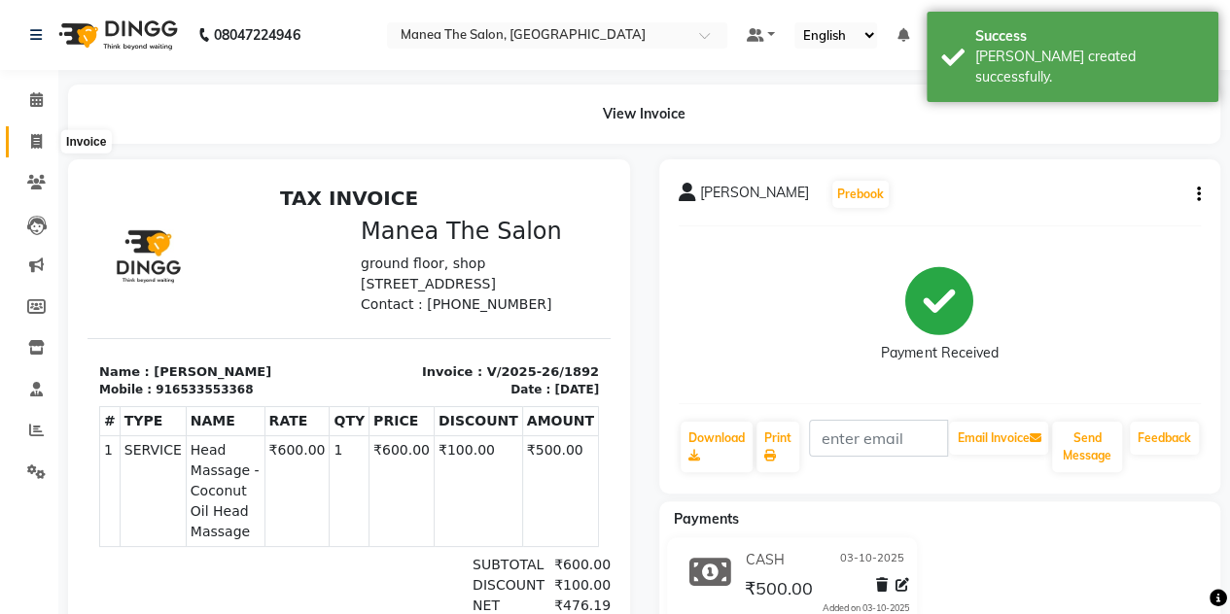
click at [39, 139] on icon at bounding box center [36, 141] width 11 height 15
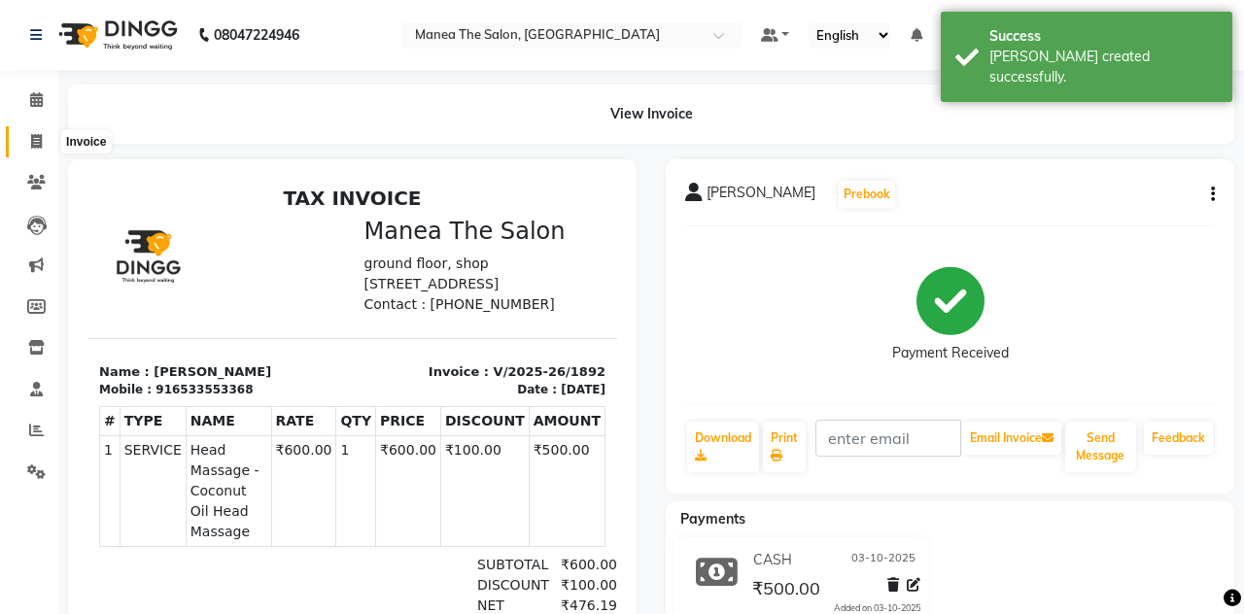
select select "7688"
select select "service"
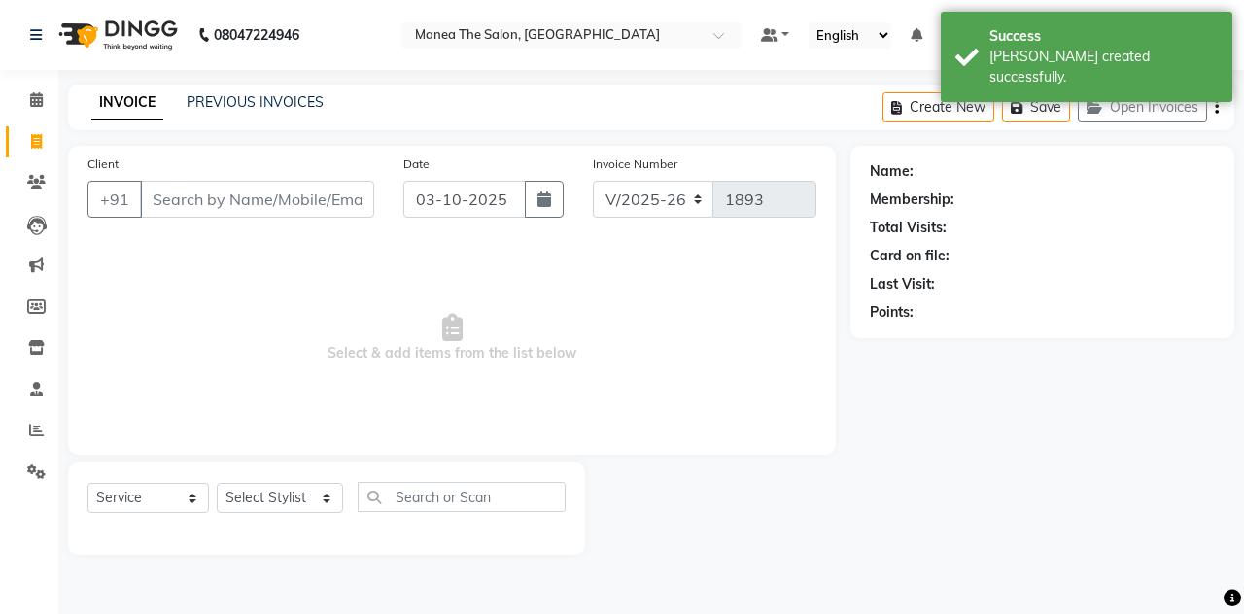
click at [190, 92] on div "PREVIOUS INVOICES" at bounding box center [255, 102] width 137 height 20
click at [212, 106] on link "PREVIOUS INVOICES" at bounding box center [255, 101] width 137 height 17
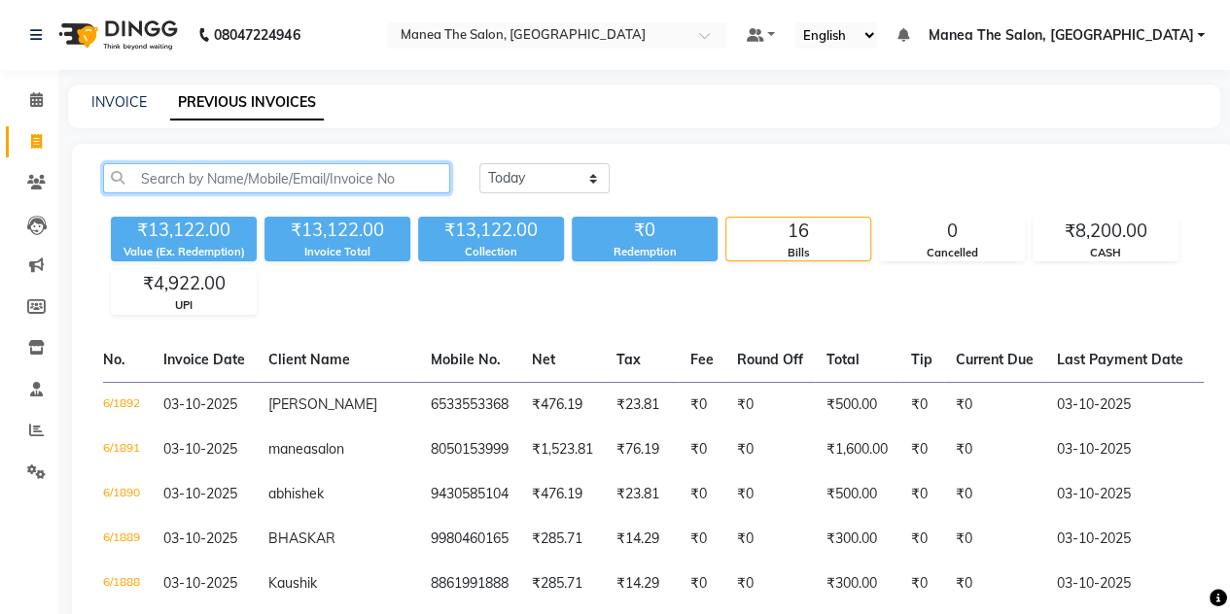
click at [160, 174] on input "text" at bounding box center [276, 178] width 347 height 30
click at [122, 101] on link "INVOICE" at bounding box center [118, 101] width 55 height 17
select select "7688"
select select "service"
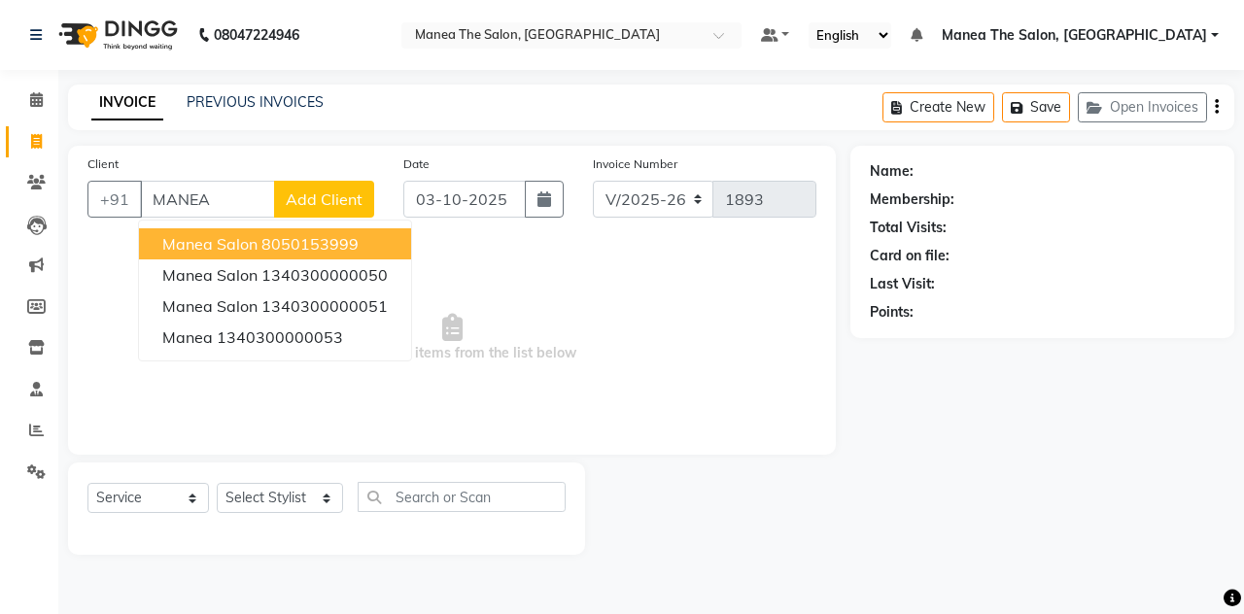
drag, startPoint x: 228, startPoint y: 197, endPoint x: 233, endPoint y: 240, distance: 43.0
click at [233, 218] on div "+91 [PERSON_NAME] salon 8050153999 manea salon 1340300000050 manea salon 134030…" at bounding box center [230, 199] width 287 height 37
click at [233, 240] on span "manea salon" at bounding box center [209, 243] width 95 height 19
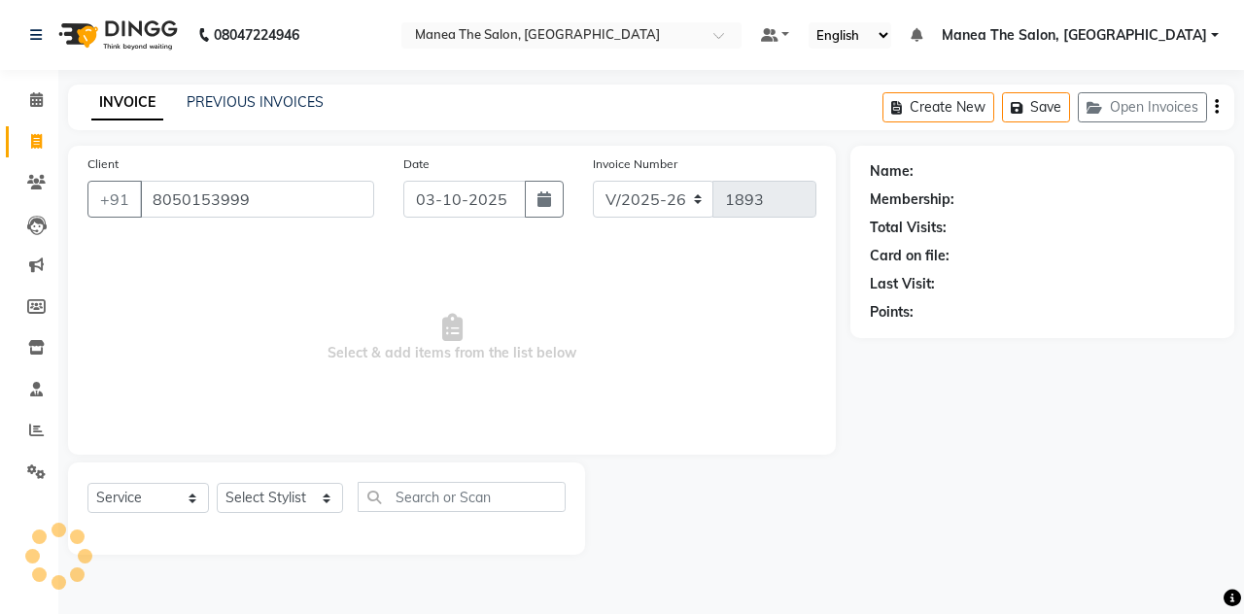
type input "8050153999"
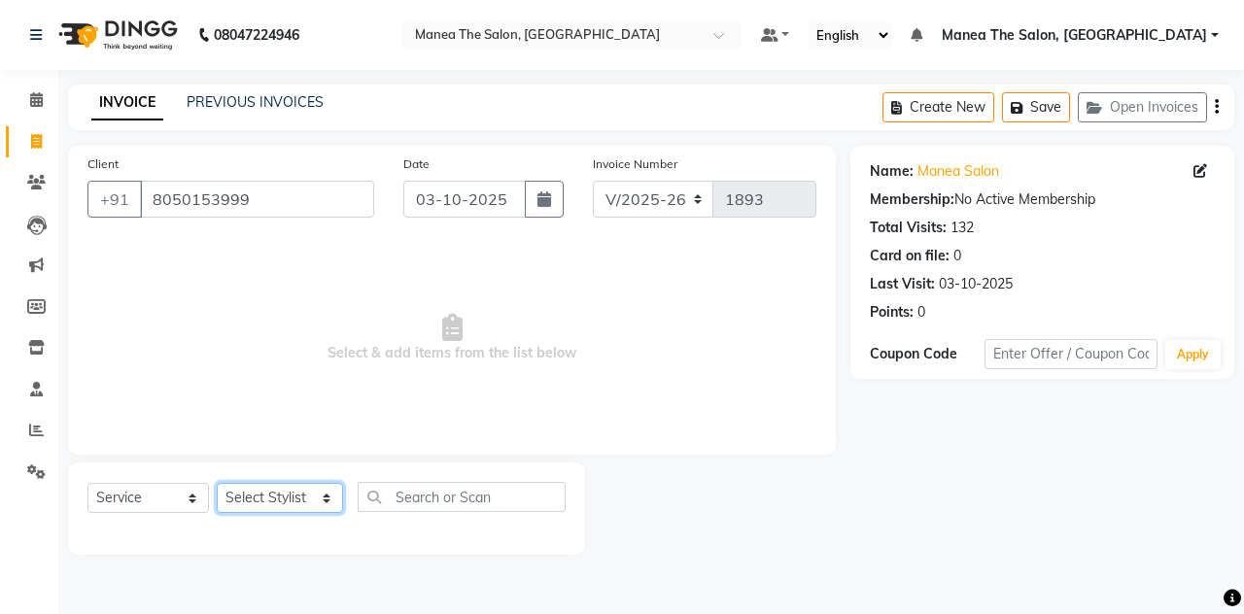
click at [274, 495] on select "Select Stylist aalam [PERSON_NAME] [PERSON_NAME] The Salon, [GEOGRAPHIC_DATA] […" at bounding box center [280, 498] width 126 height 30
select select "93393"
click at [217, 483] on select "Select Stylist aalam [PERSON_NAME] [PERSON_NAME] The Salon, [GEOGRAPHIC_DATA] […" at bounding box center [280, 498] width 126 height 30
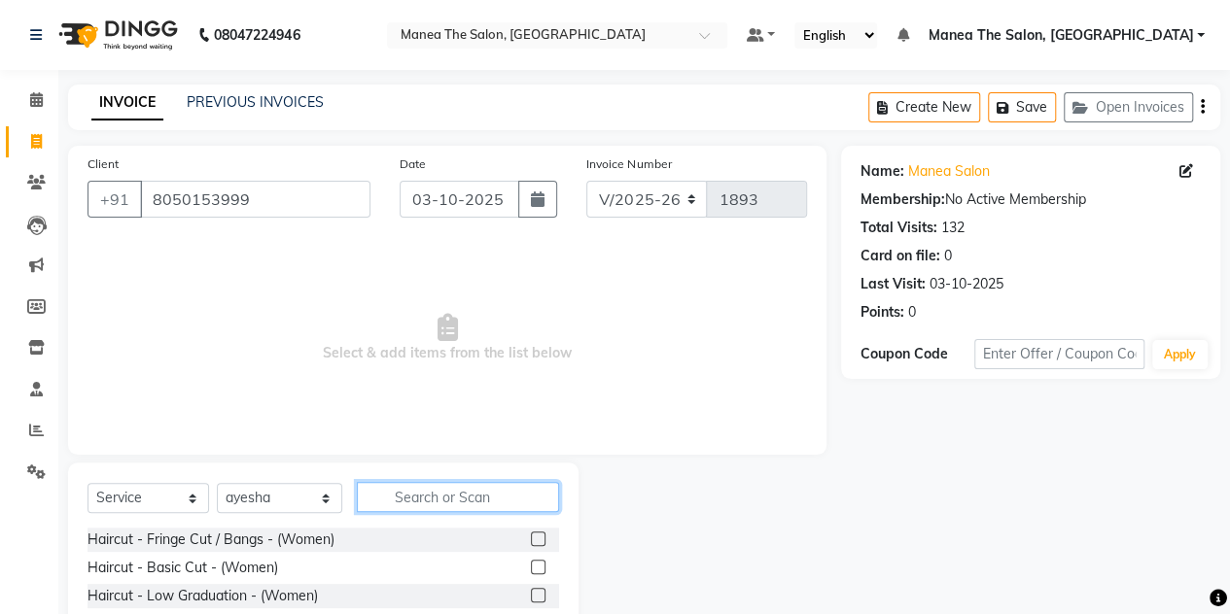
click at [410, 499] on input "text" at bounding box center [458, 497] width 202 height 30
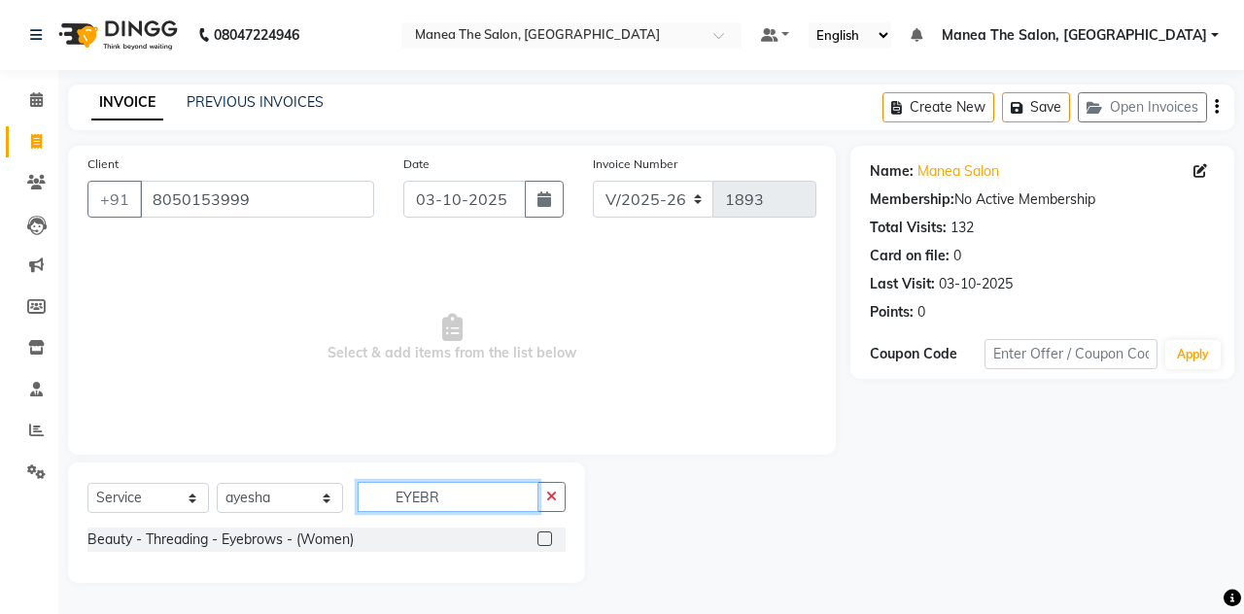
type input "EYEBR"
click at [546, 537] on label at bounding box center [544, 539] width 15 height 15
click at [546, 537] on input "checkbox" at bounding box center [543, 540] width 13 height 13
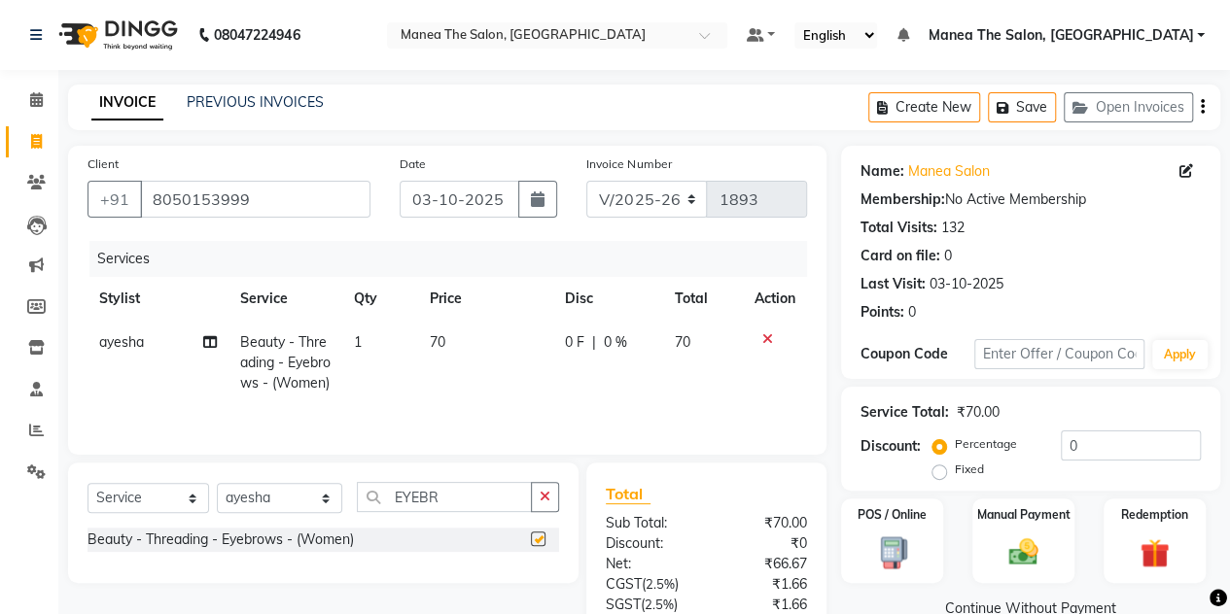
checkbox input "false"
click at [1023, 543] on img at bounding box center [1023, 552] width 50 height 35
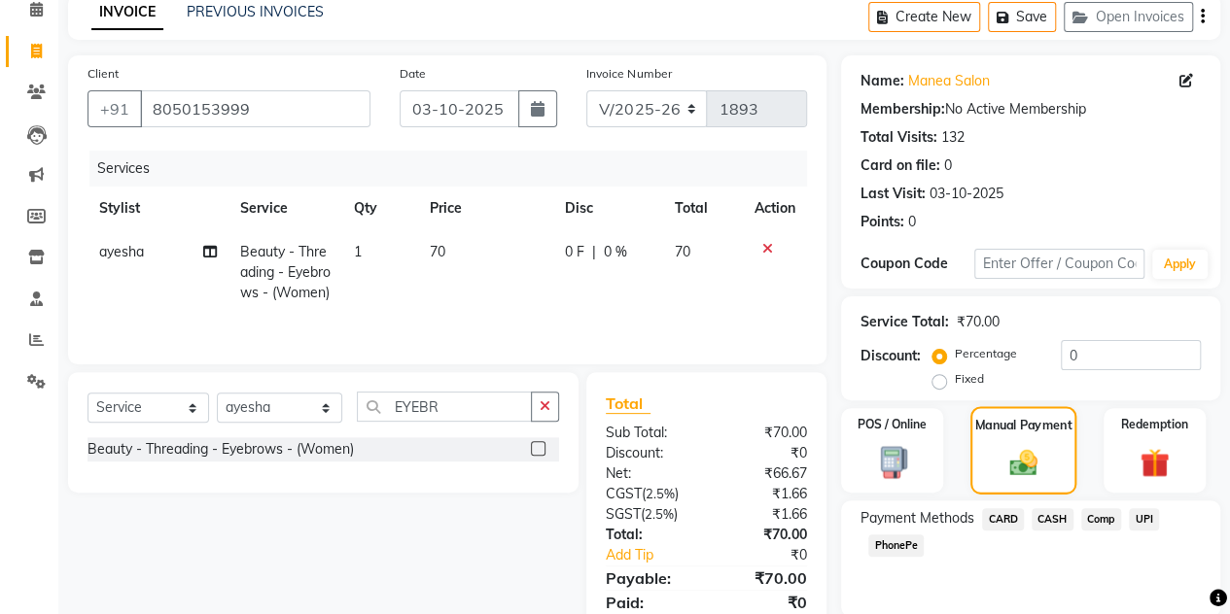
scroll to position [99, 0]
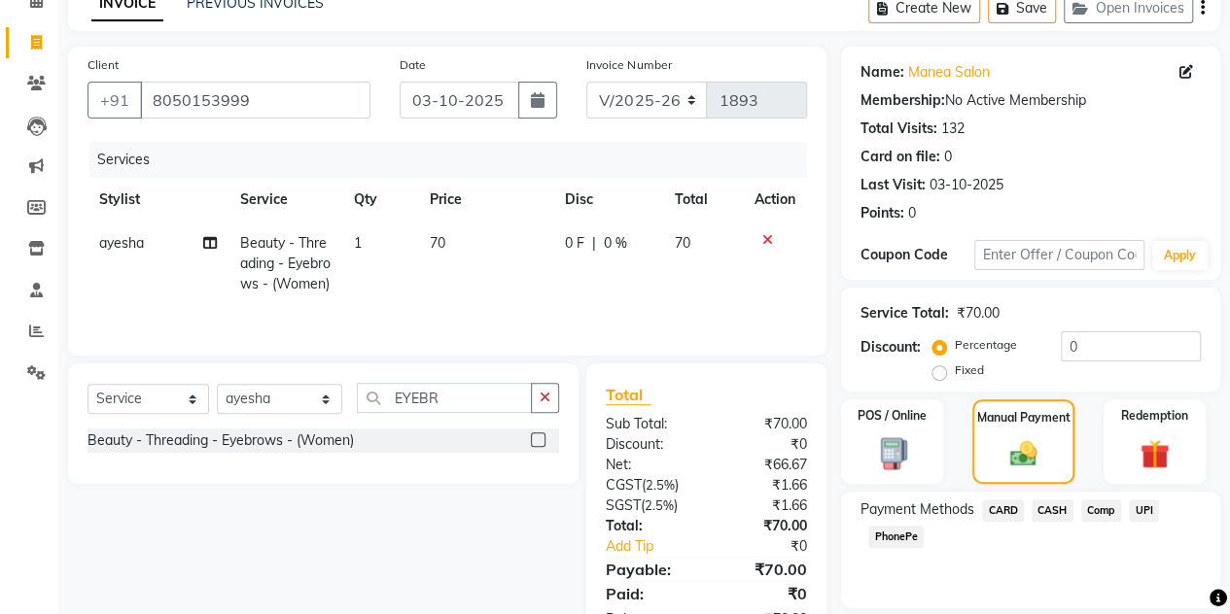
click at [1054, 508] on span "CASH" at bounding box center [1052, 511] width 42 height 22
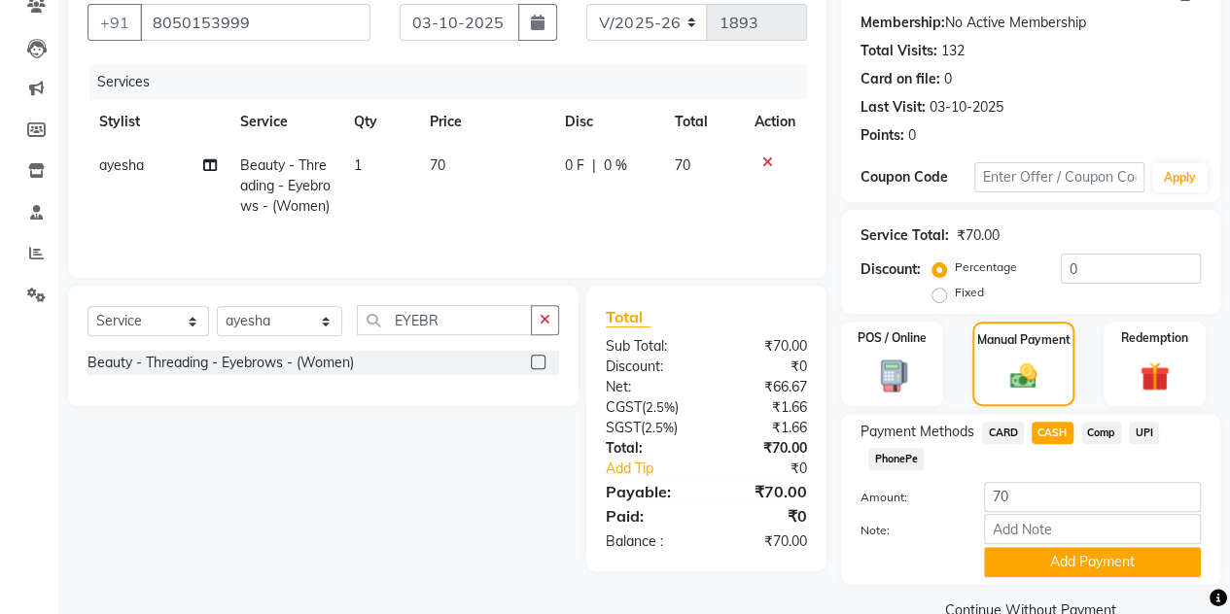
scroll to position [179, 0]
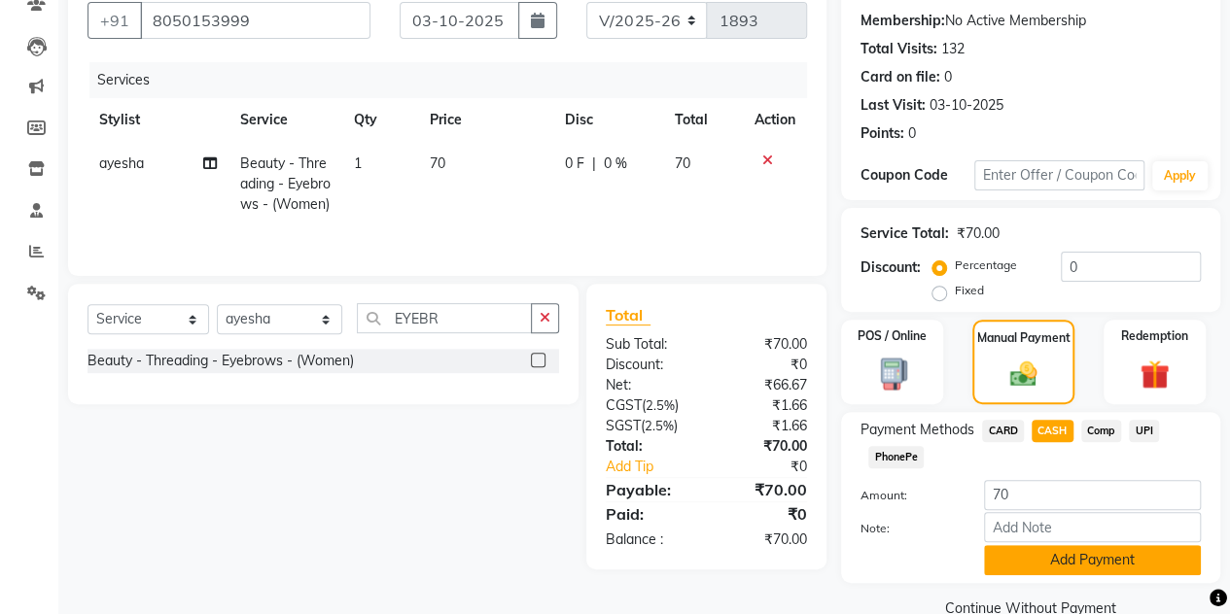
click at [1052, 555] on button "Add Payment" at bounding box center [1092, 560] width 217 height 30
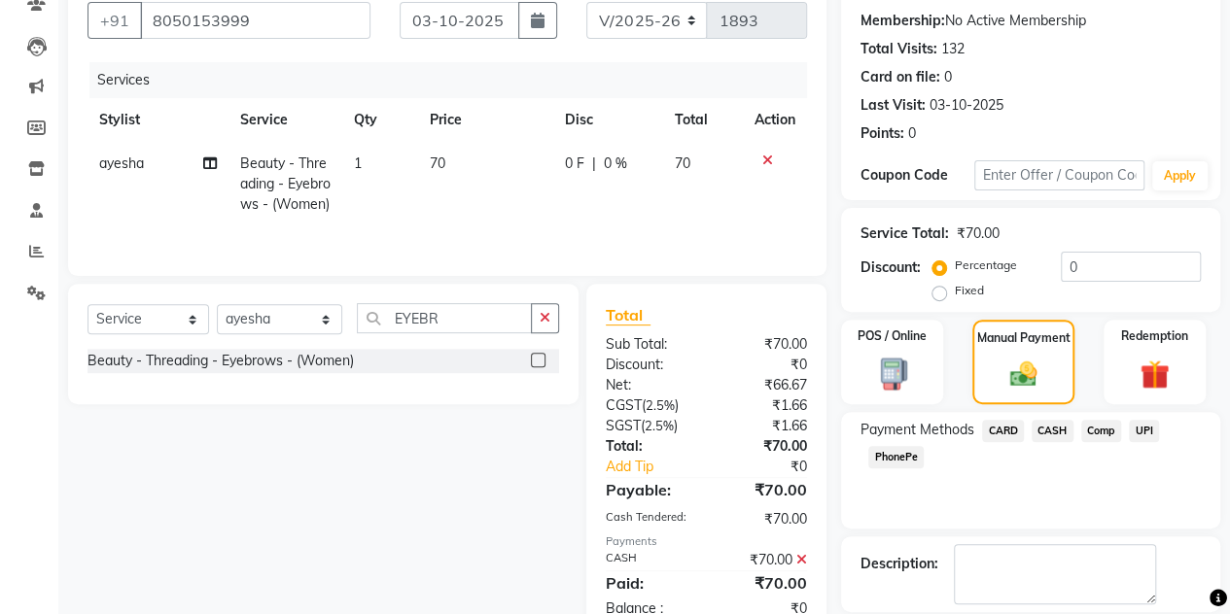
scroll to position [270, 0]
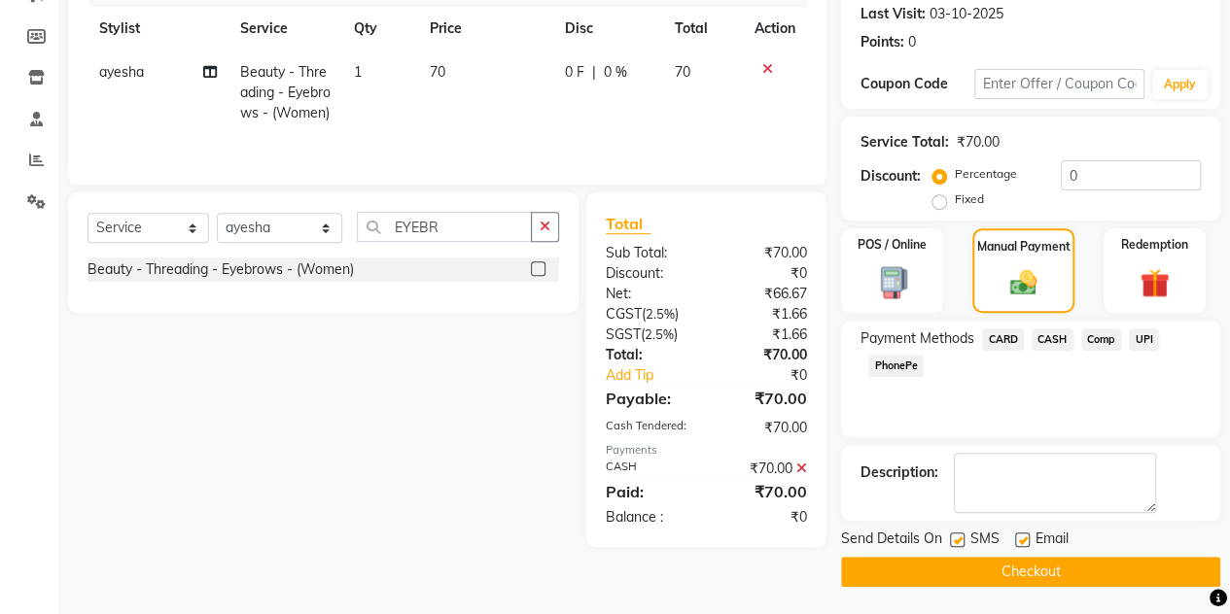
click at [1051, 572] on button "Checkout" at bounding box center [1030, 572] width 379 height 30
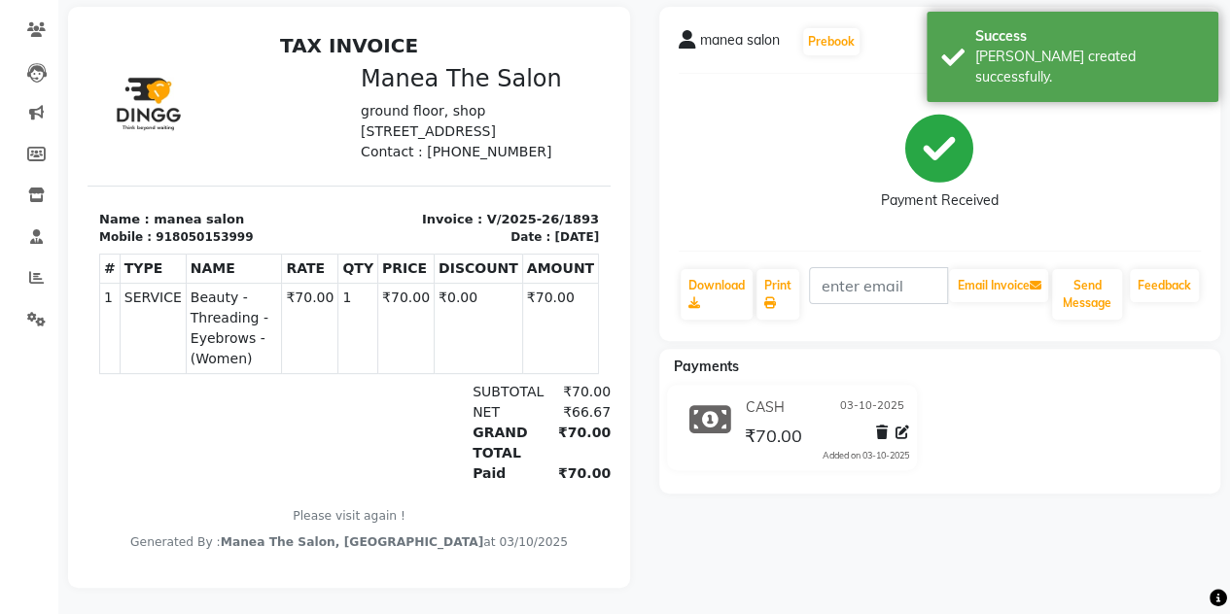
scroll to position [157, 0]
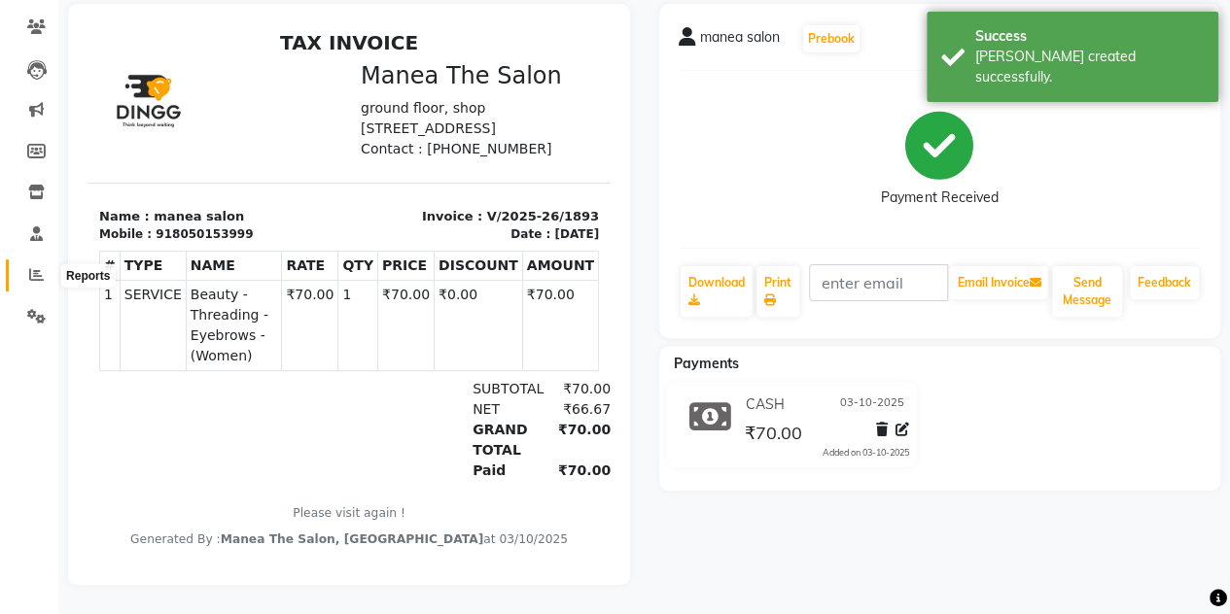
click at [39, 264] on span at bounding box center [36, 275] width 34 height 22
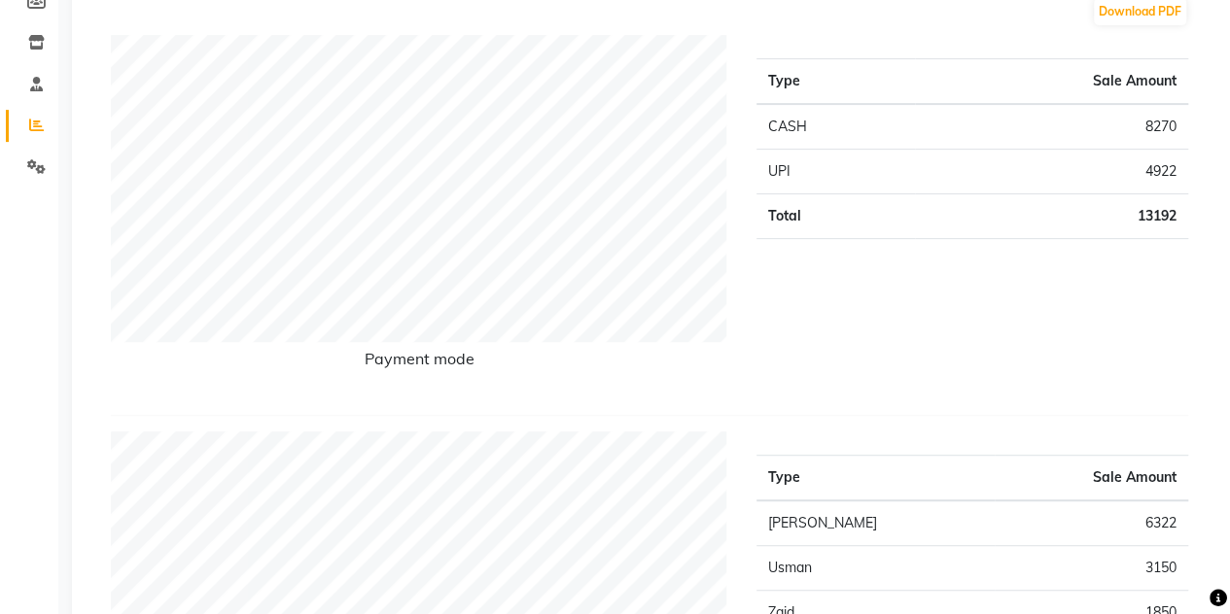
scroll to position [304, 0]
